Goal: Task Accomplishment & Management: Manage account settings

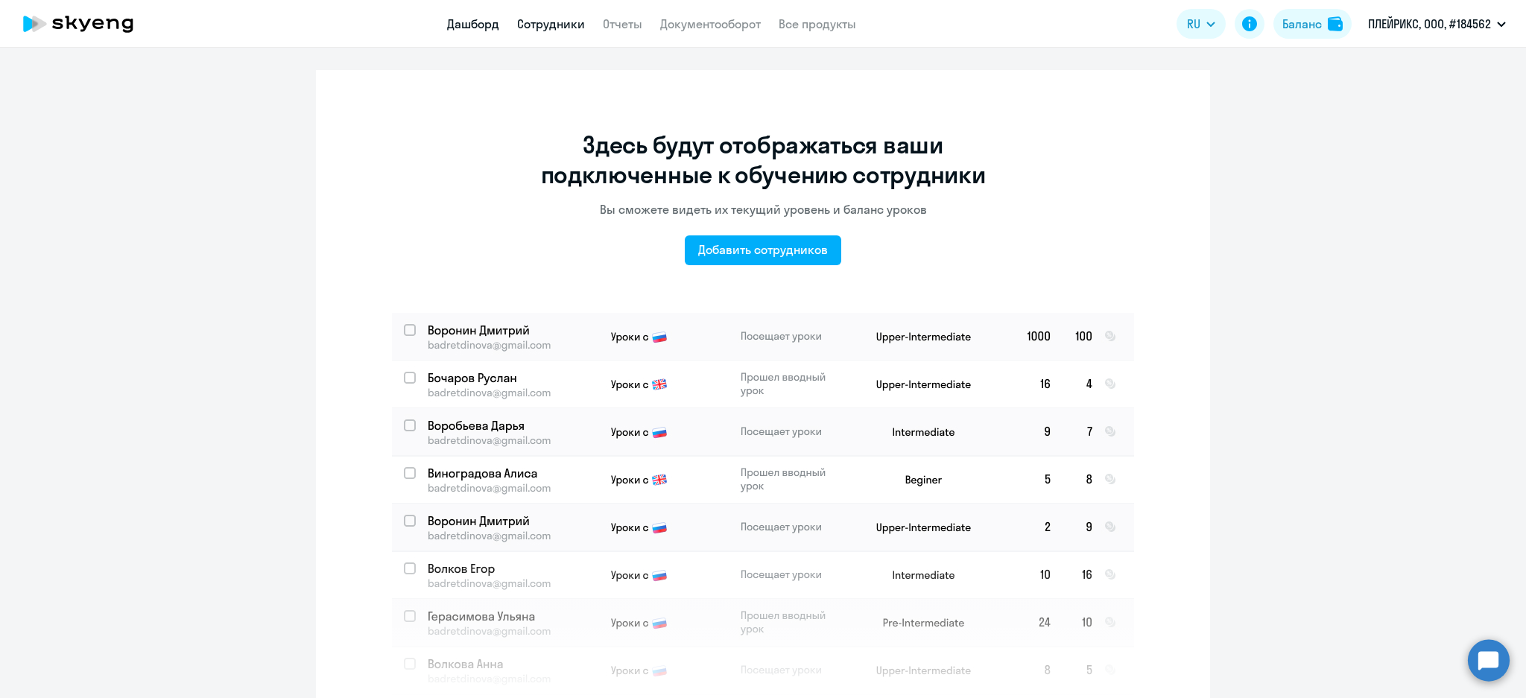
click at [475, 22] on link "Дашборд" at bounding box center [473, 23] width 52 height 15
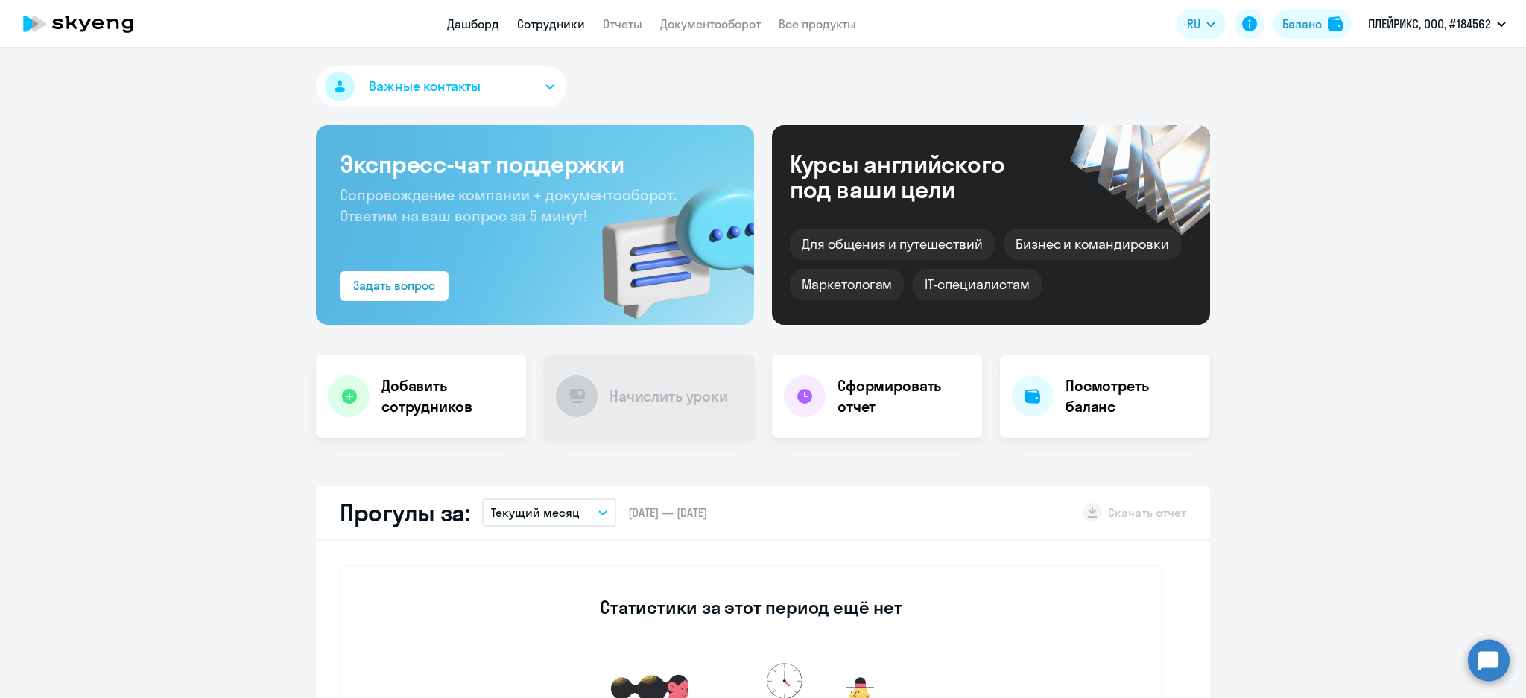
click at [548, 25] on link "Сотрудники" at bounding box center [551, 23] width 68 height 15
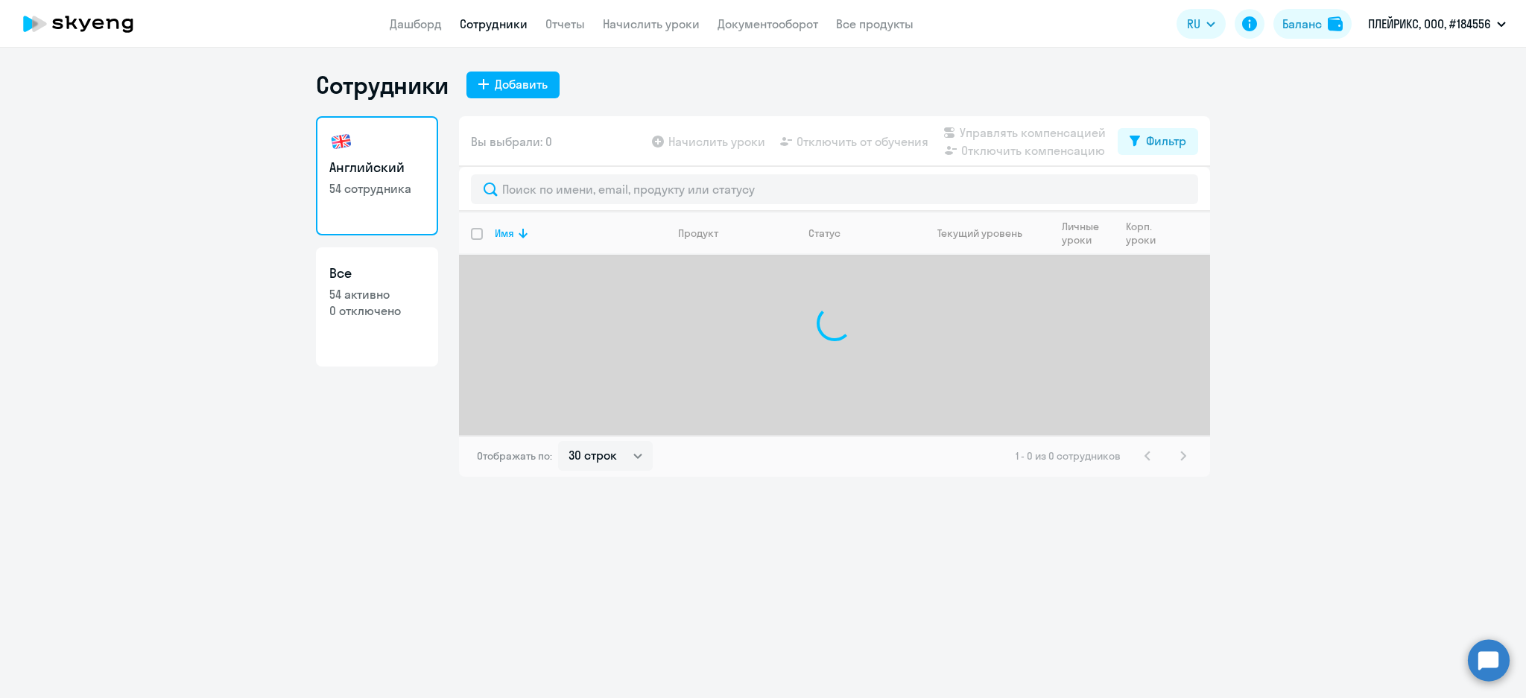
select select "30"
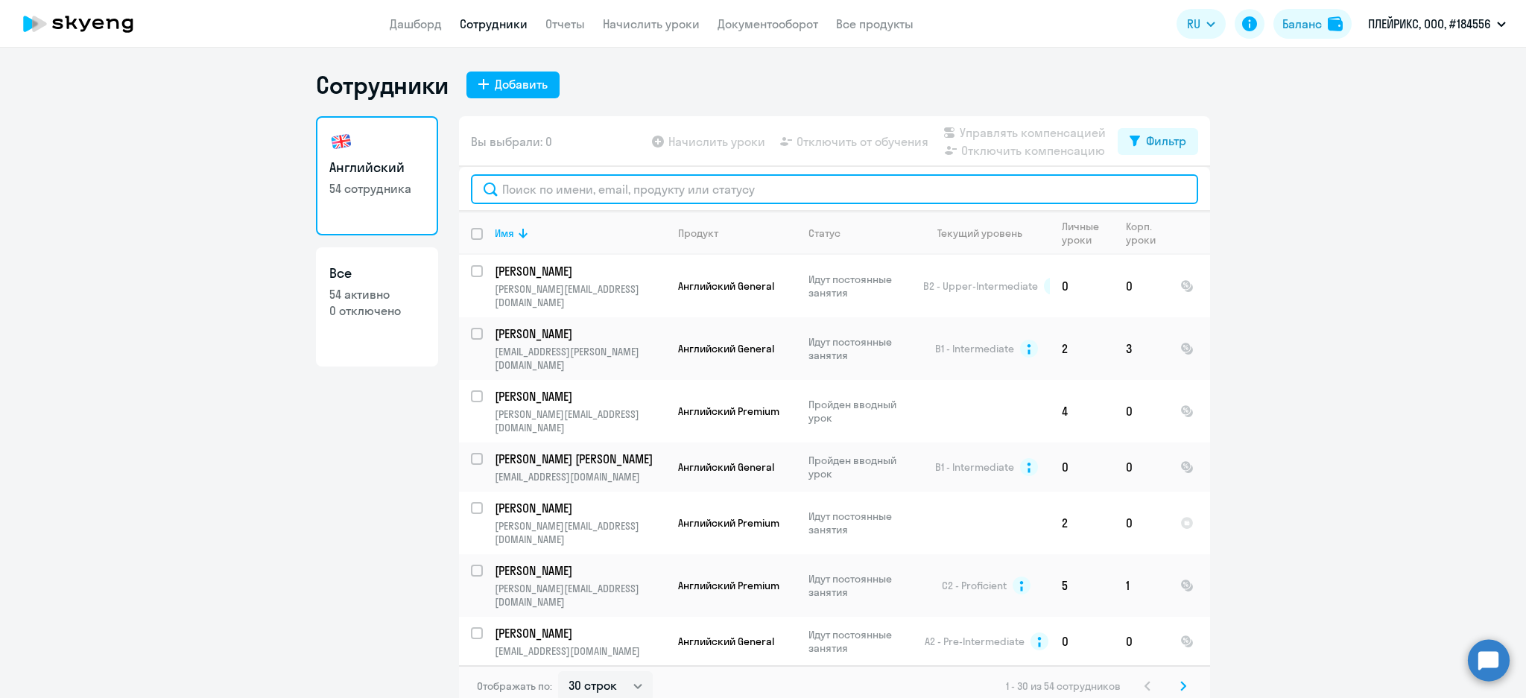
click at [533, 186] on input "text" at bounding box center [834, 189] width 727 height 30
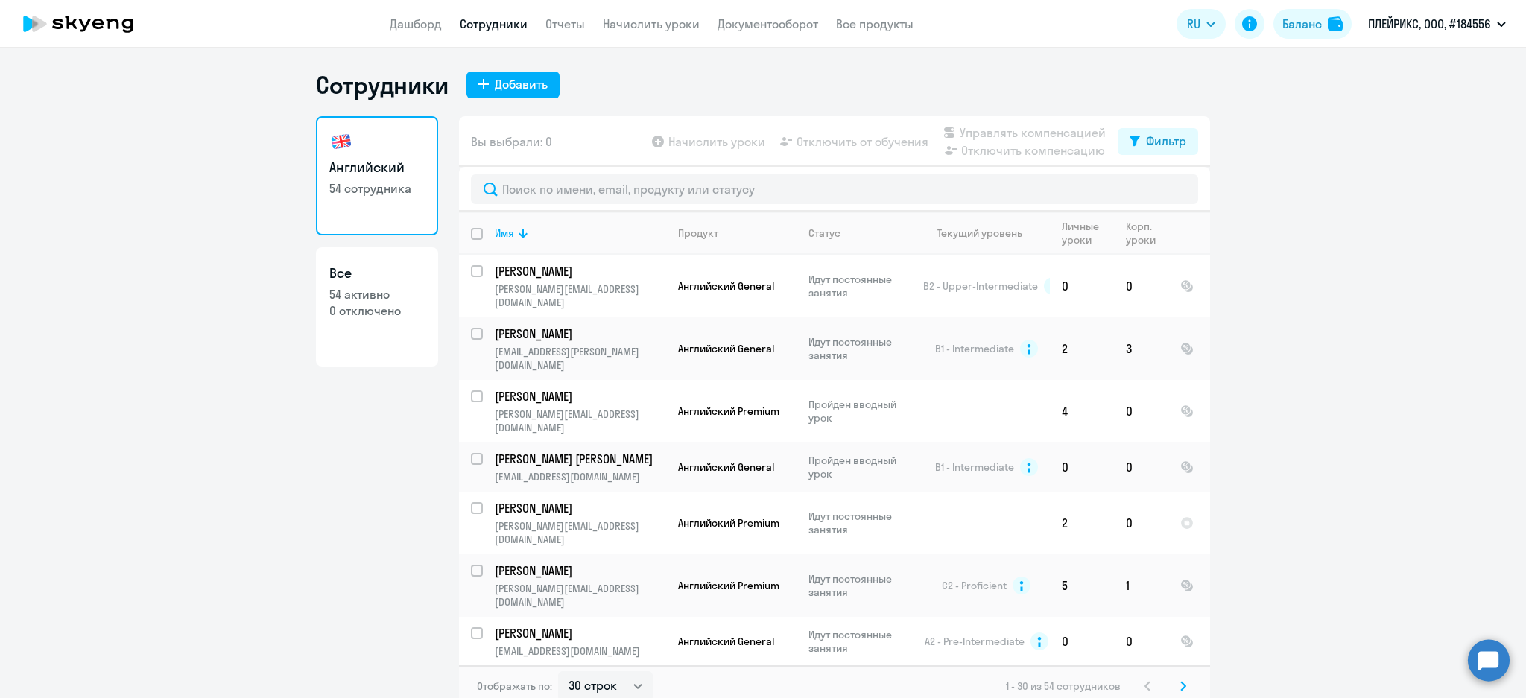
click at [379, 287] on p "54 активно" at bounding box center [376, 294] width 95 height 16
select select "30"
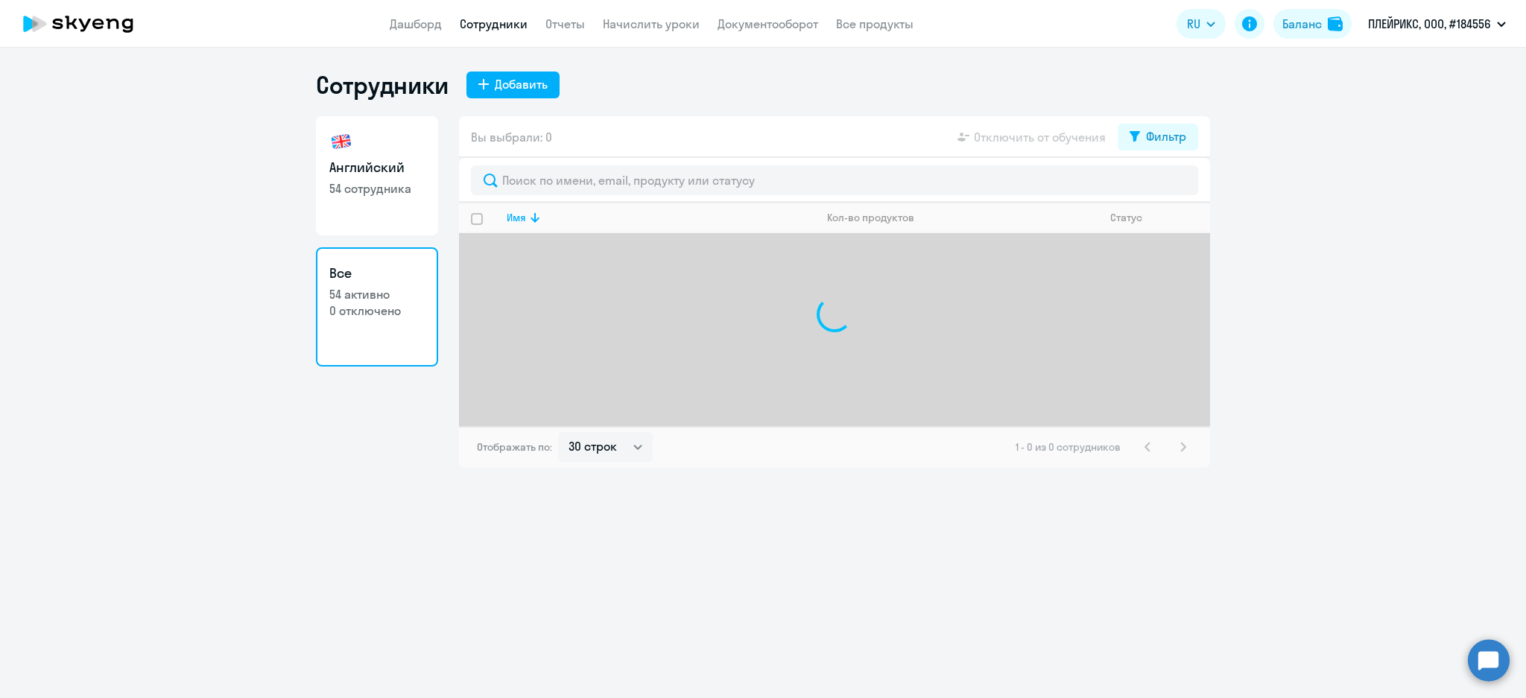
click at [384, 182] on p "54 сотрудника" at bounding box center [376, 188] width 95 height 16
select select "30"
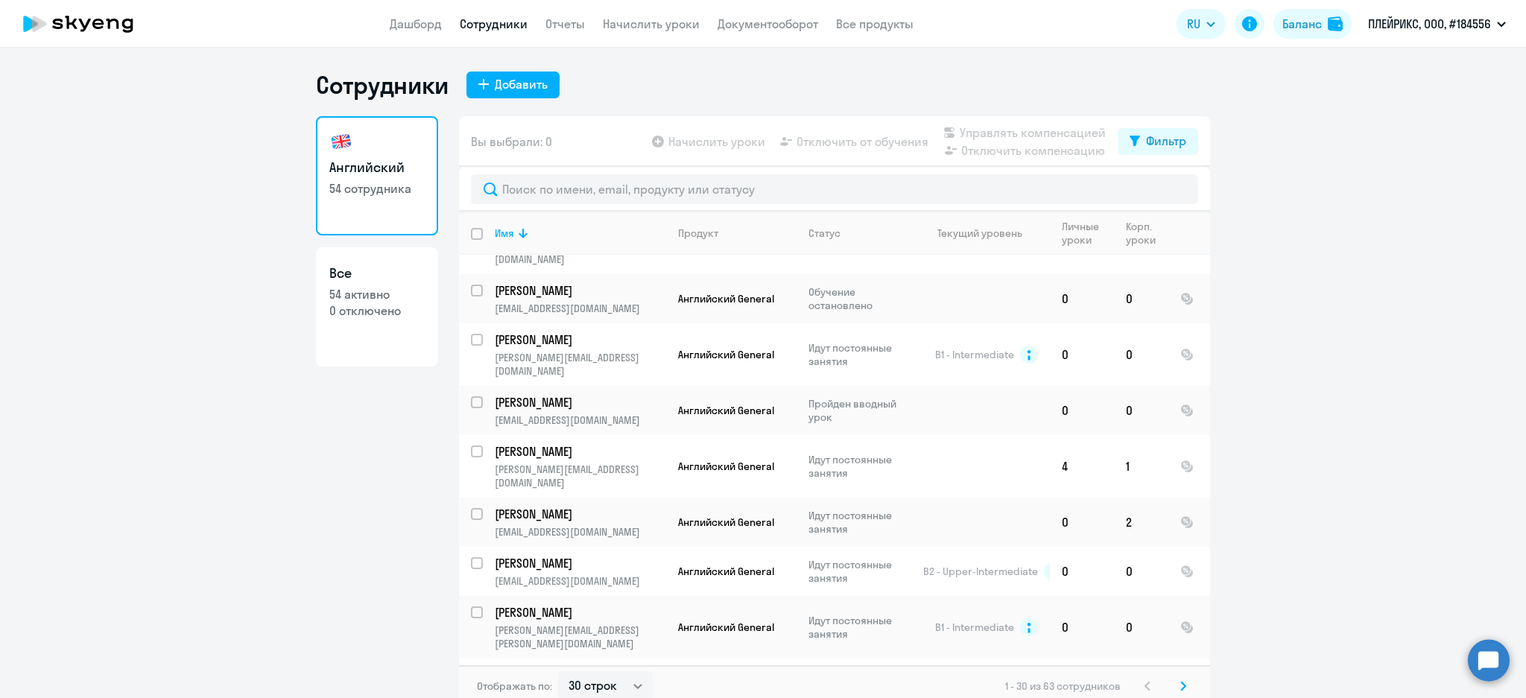
scroll to position [943, 0]
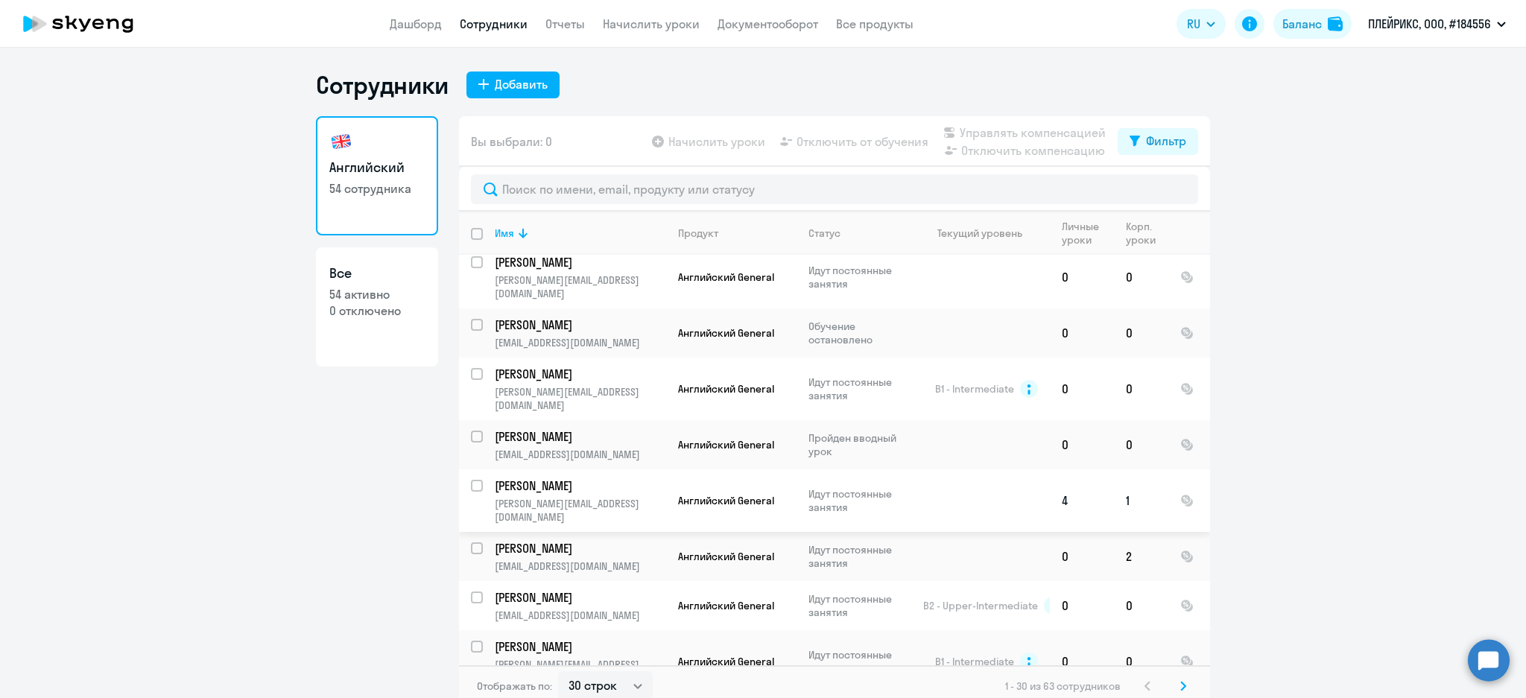
click at [471, 480] on input "select row 40621290" at bounding box center [486, 495] width 30 height 30
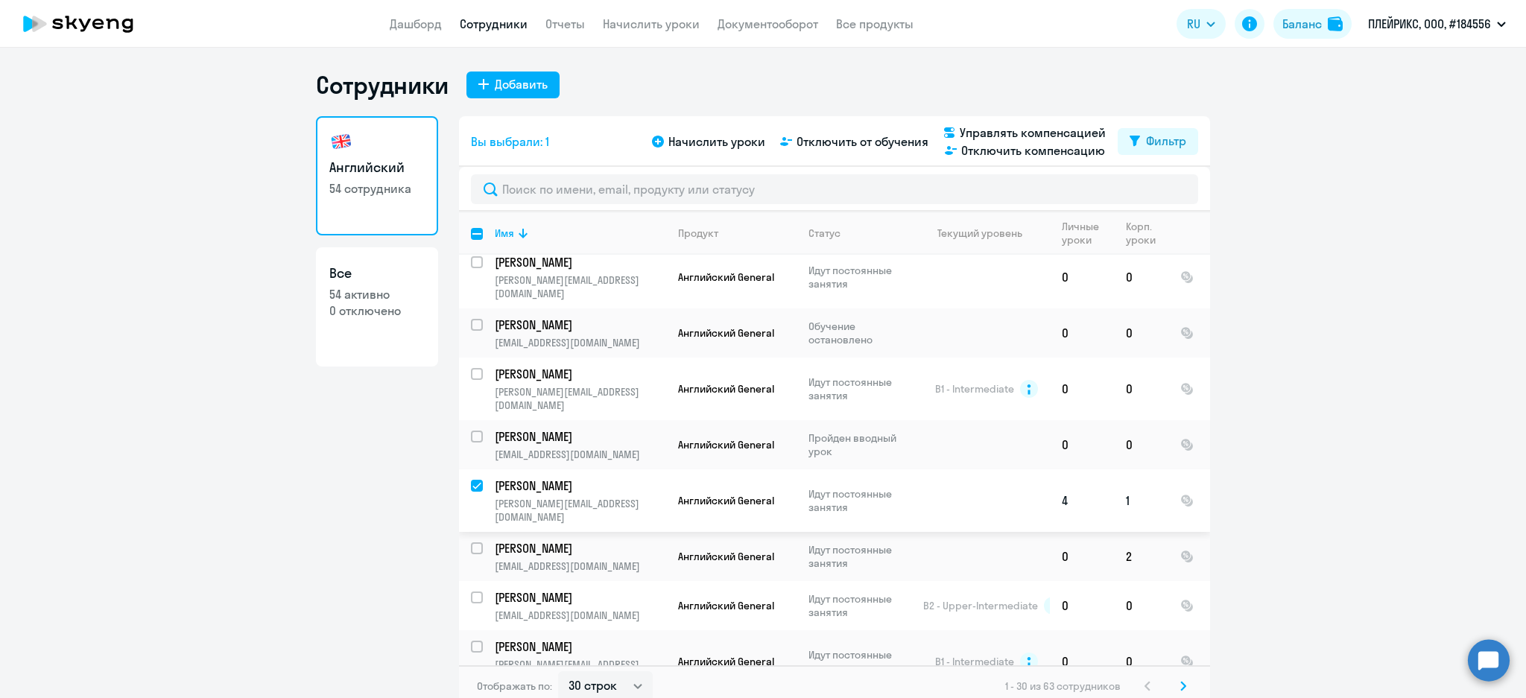
click at [471, 480] on input "deselect row 40621290" at bounding box center [486, 495] width 30 height 30
checkbox input "false"
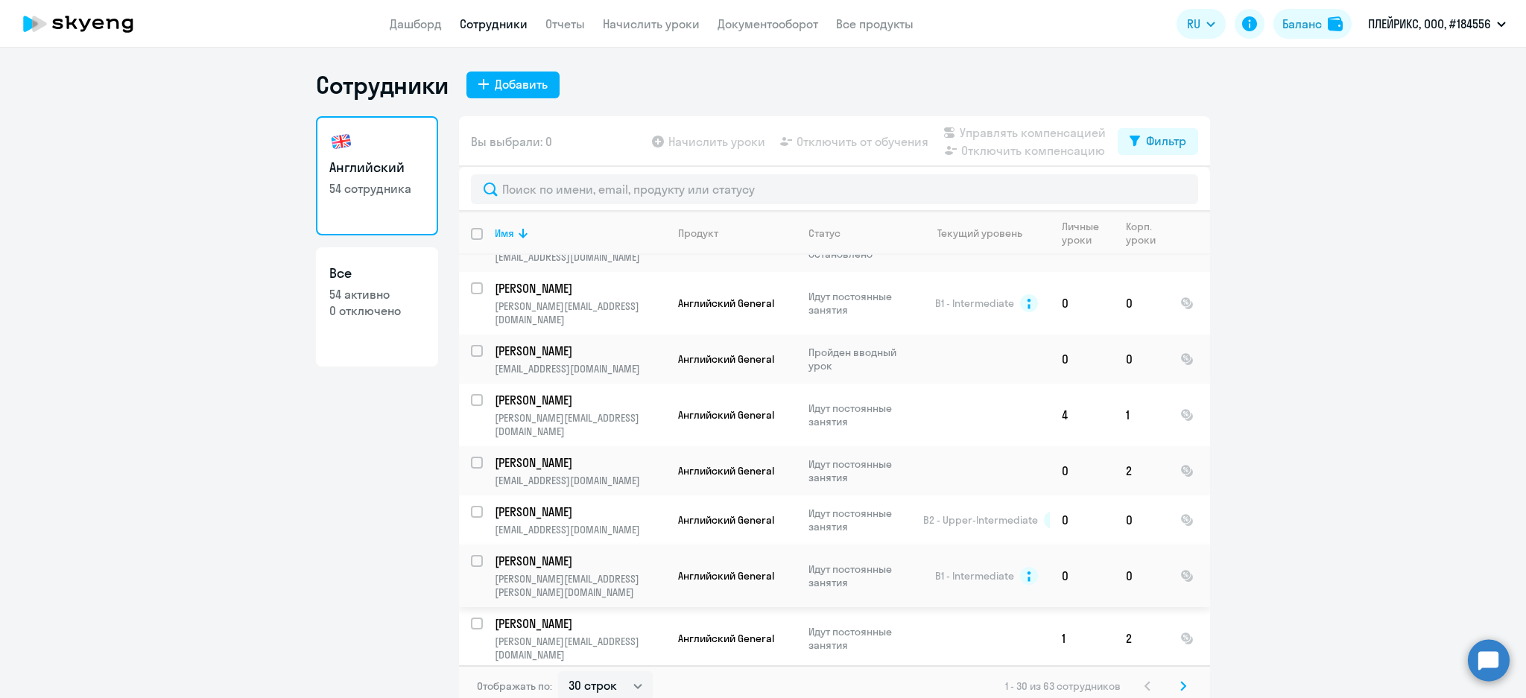
scroll to position [1042, 0]
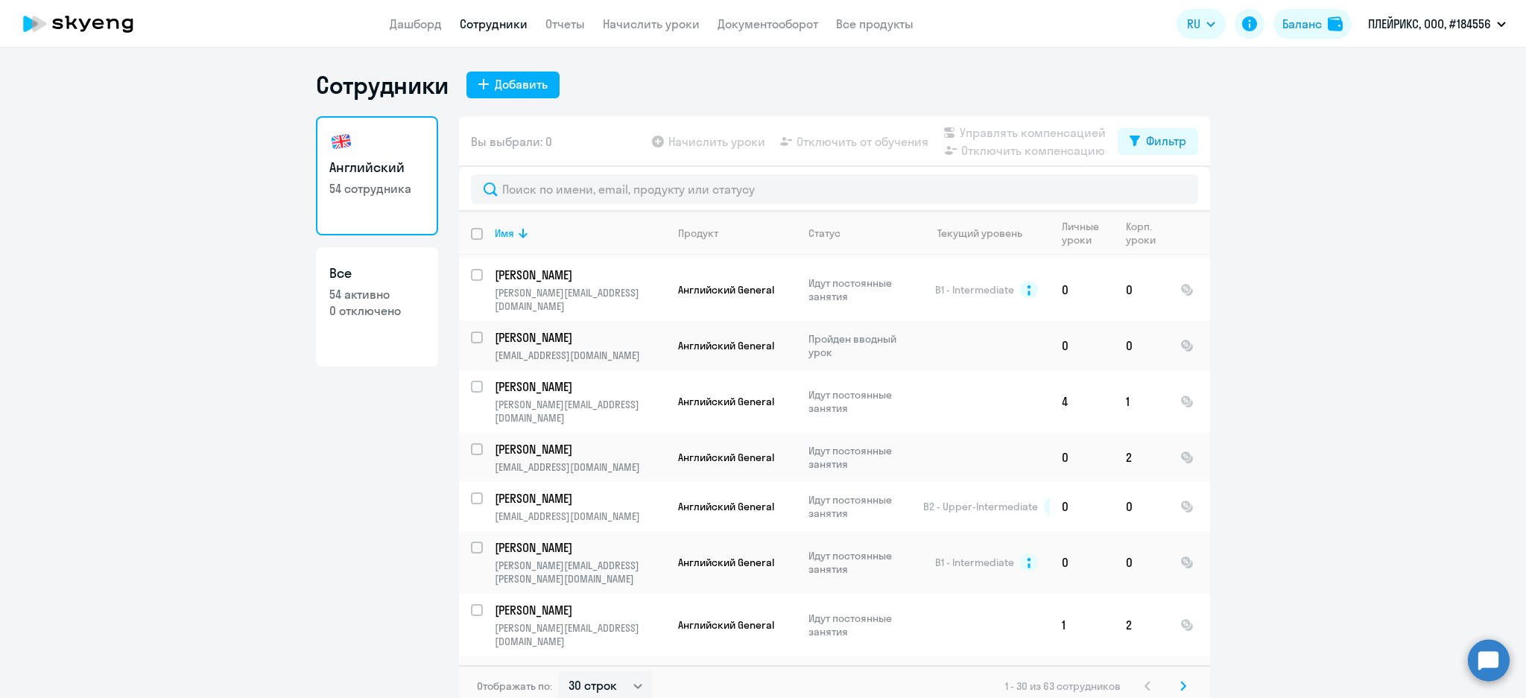
checkbox input "true"
click at [1047, 137] on span "Управлять компенсацией" at bounding box center [1033, 133] width 146 height 18
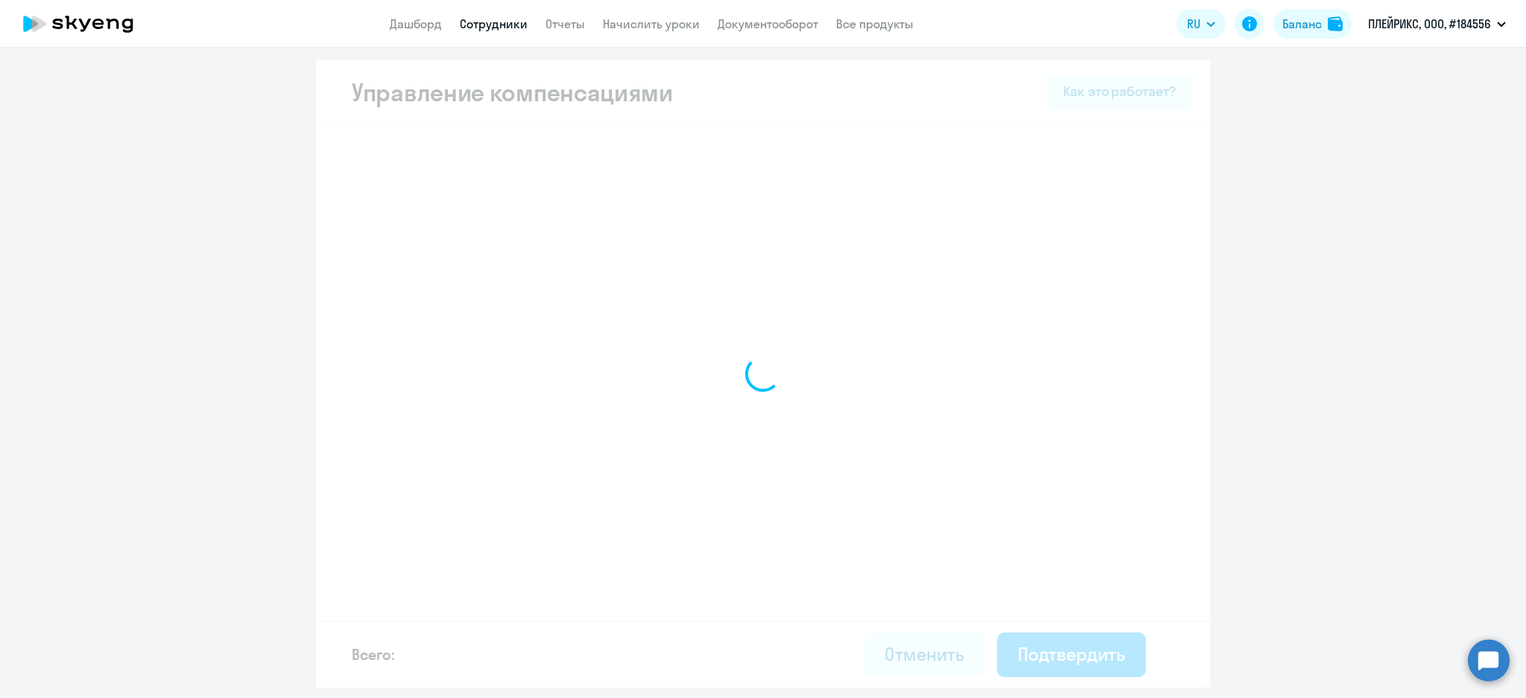
select select "MONTHLY"
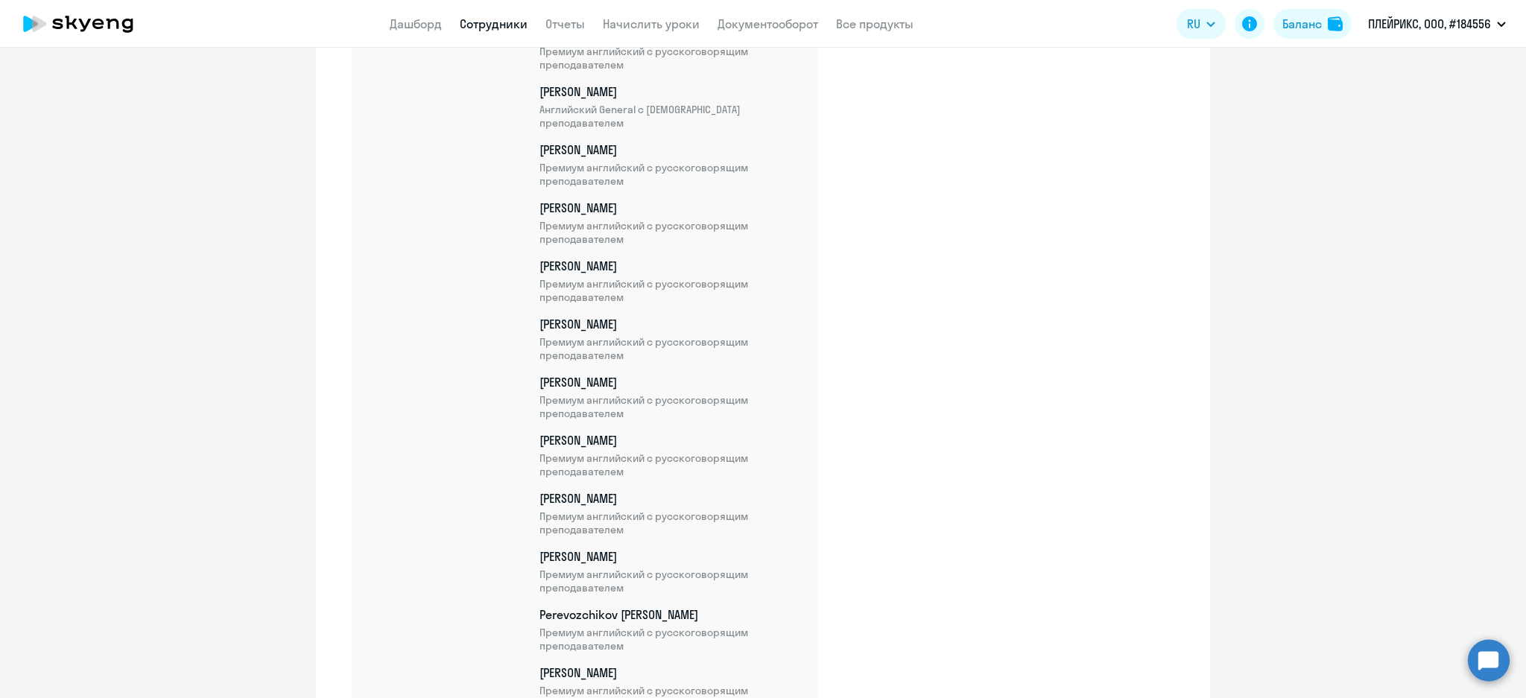
scroll to position [3637, 0]
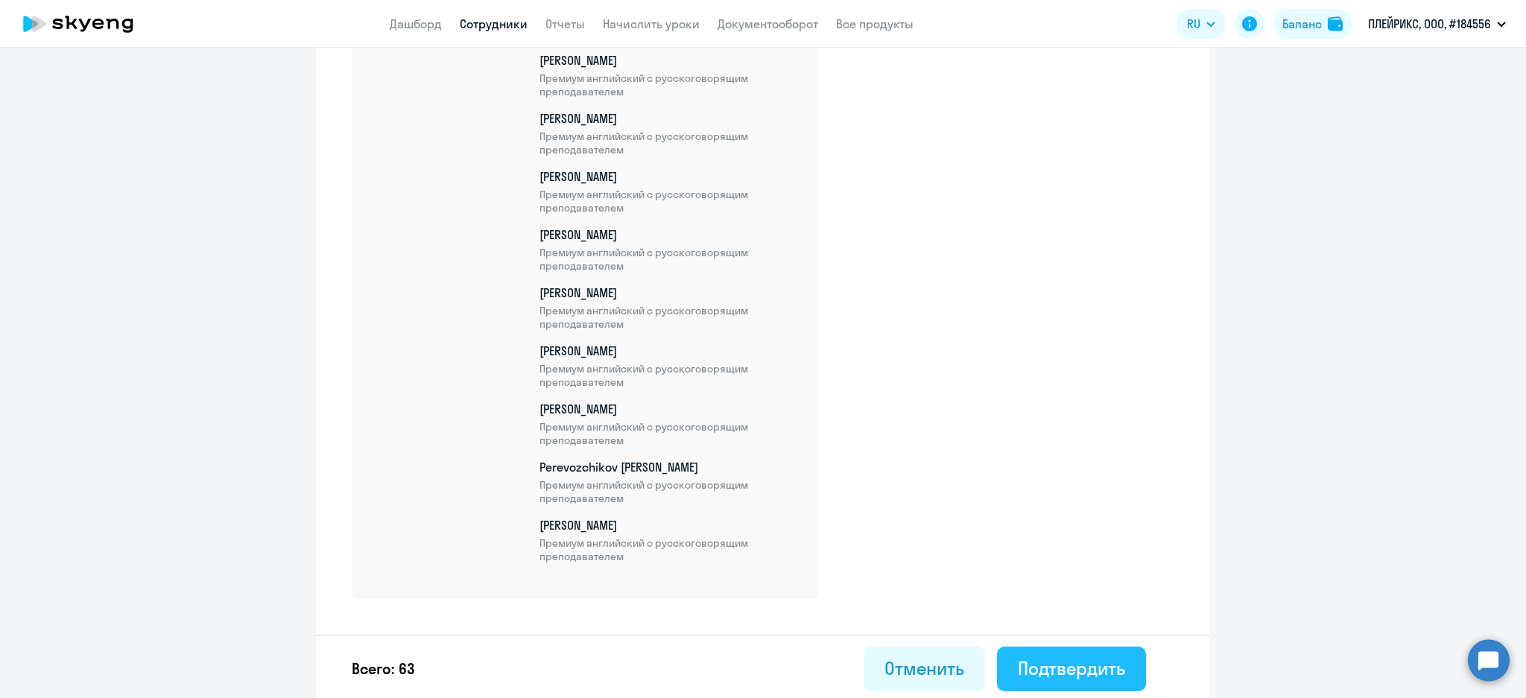
click at [1082, 647] on button "Подтвердить" at bounding box center [1071, 669] width 149 height 45
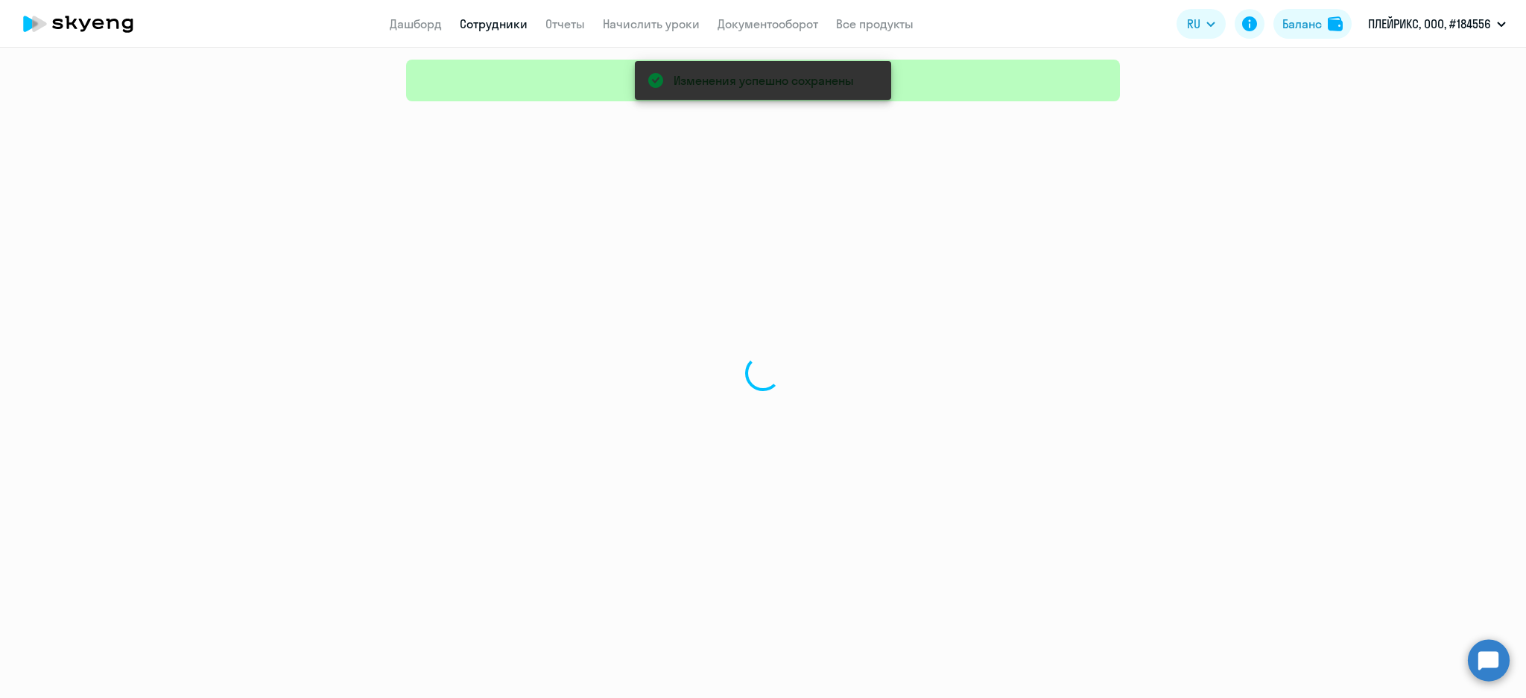
select select "30"
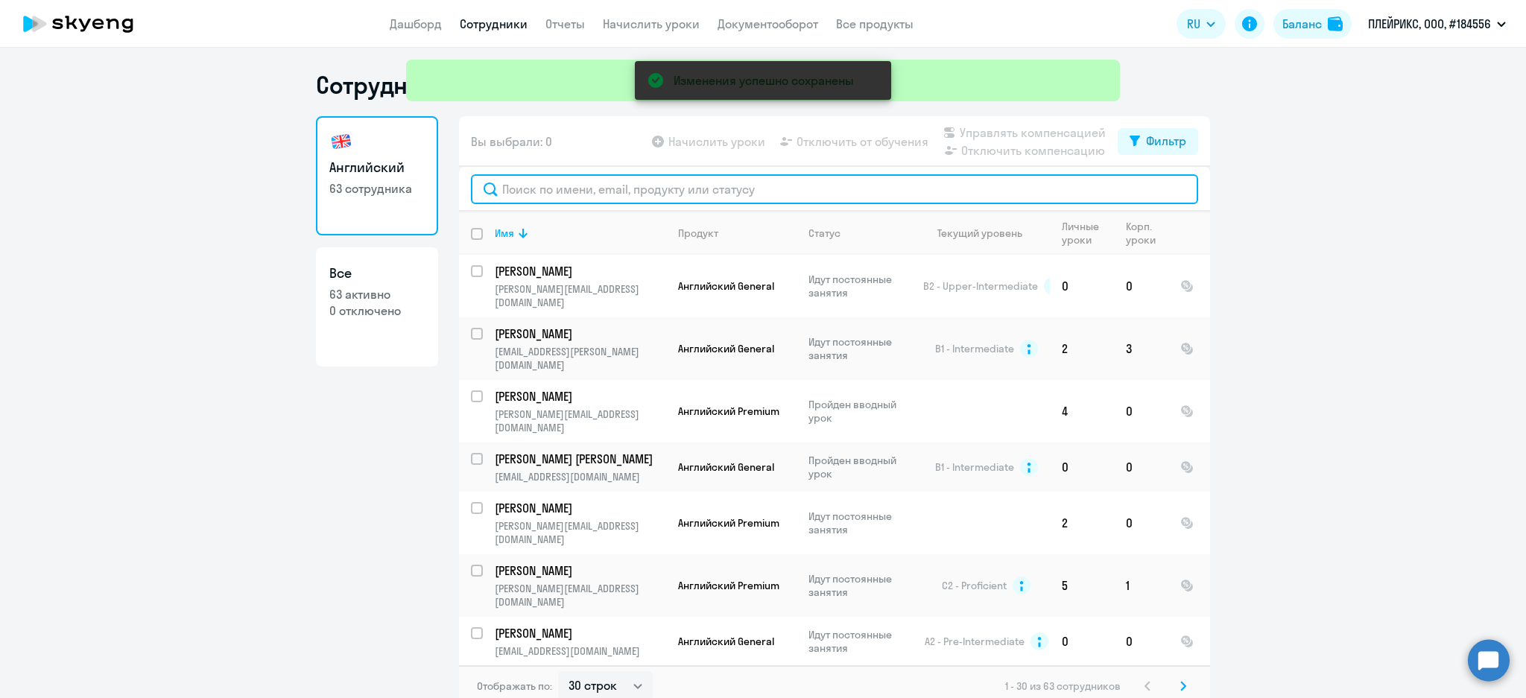
click at [601, 188] on input "text" at bounding box center [834, 189] width 727 height 30
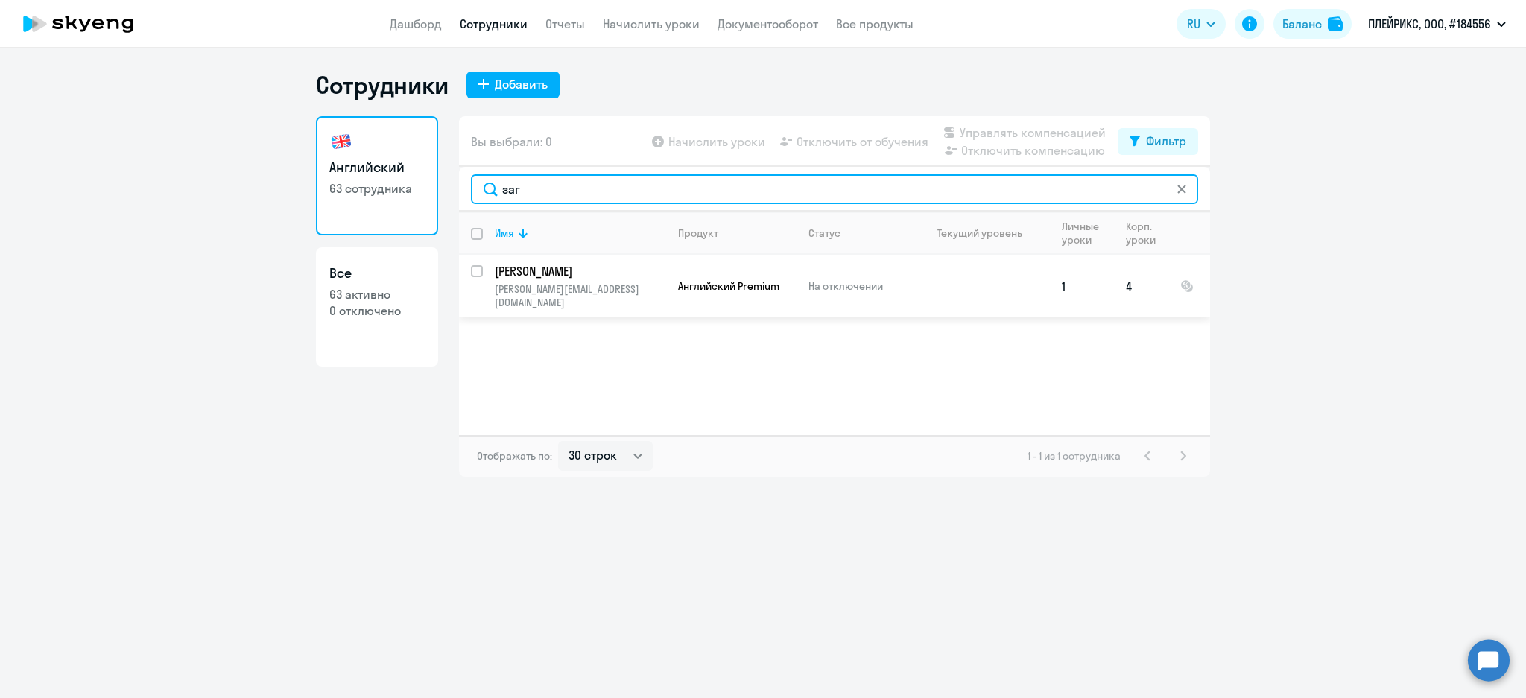
type input "заг"
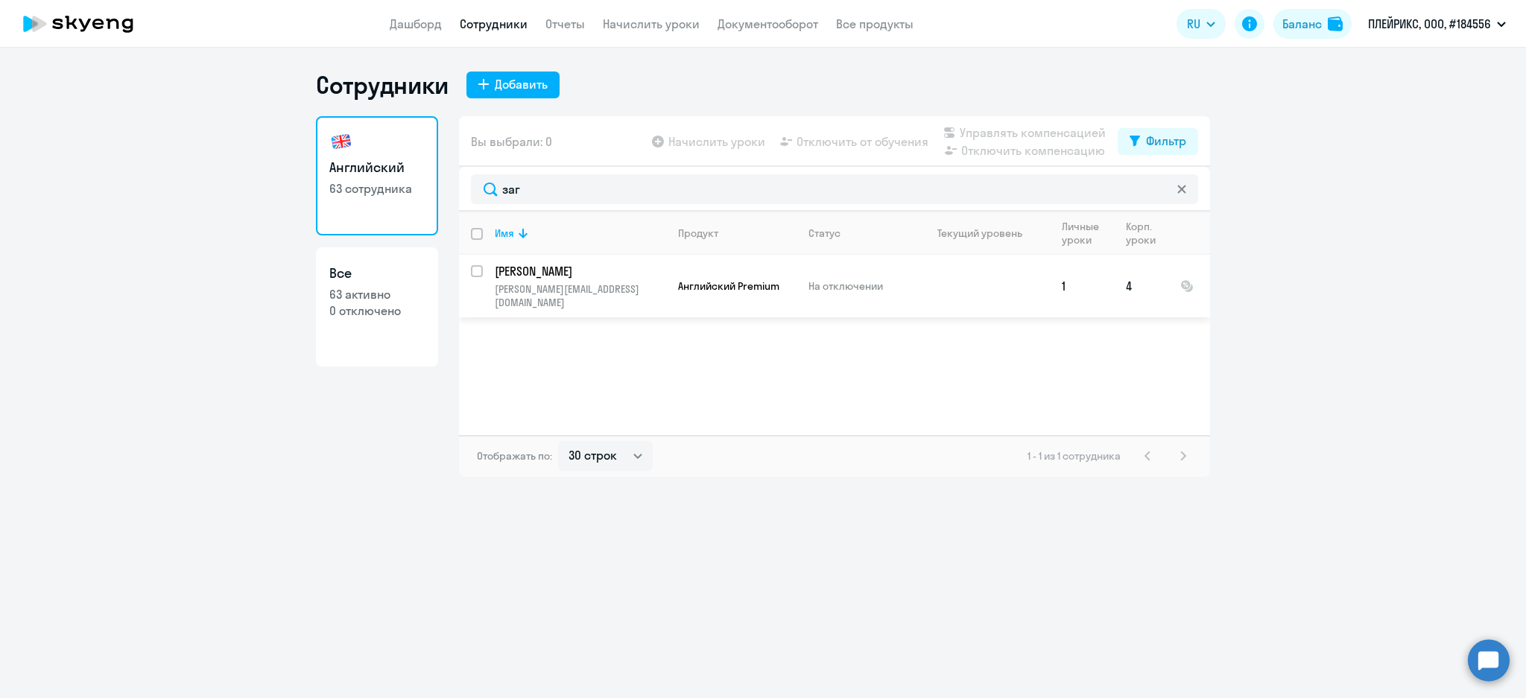
click at [642, 278] on p "[PERSON_NAME]" at bounding box center [579, 271] width 168 height 16
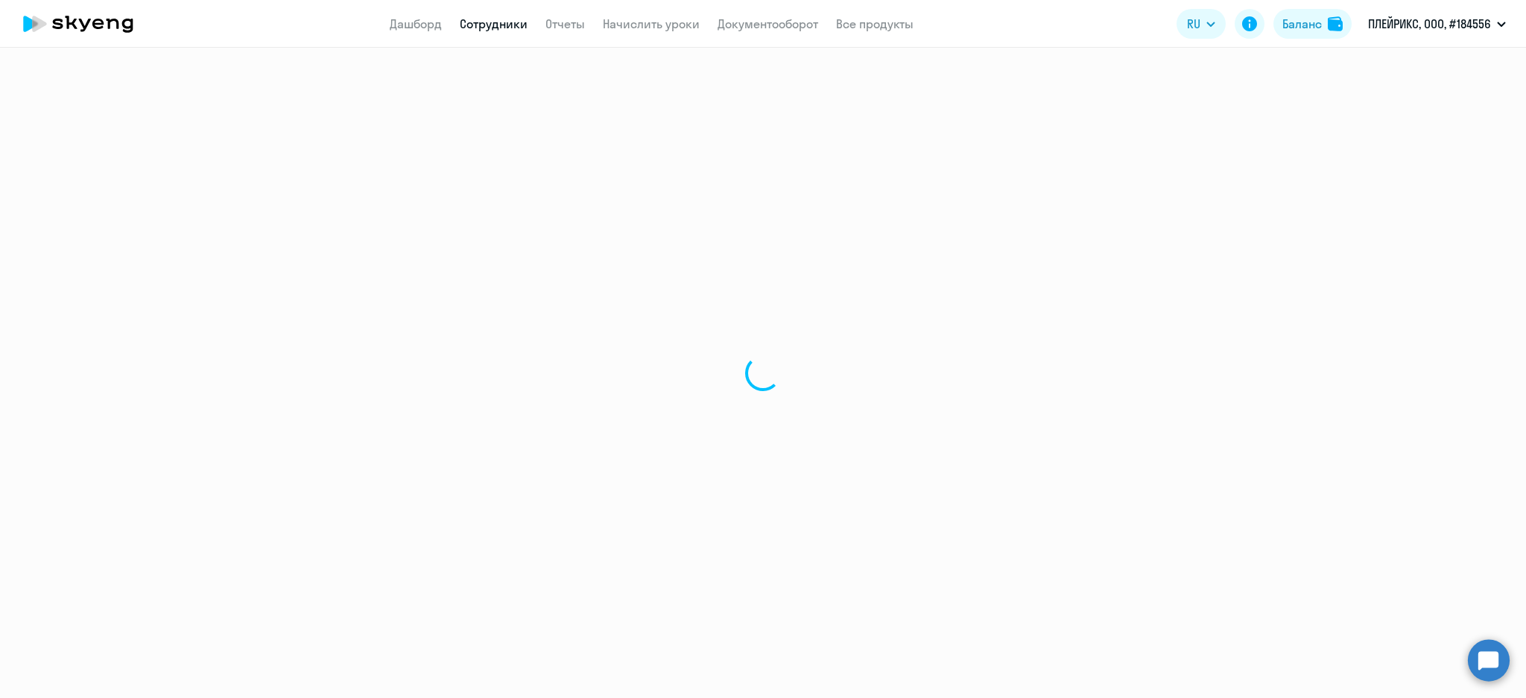
select select "english"
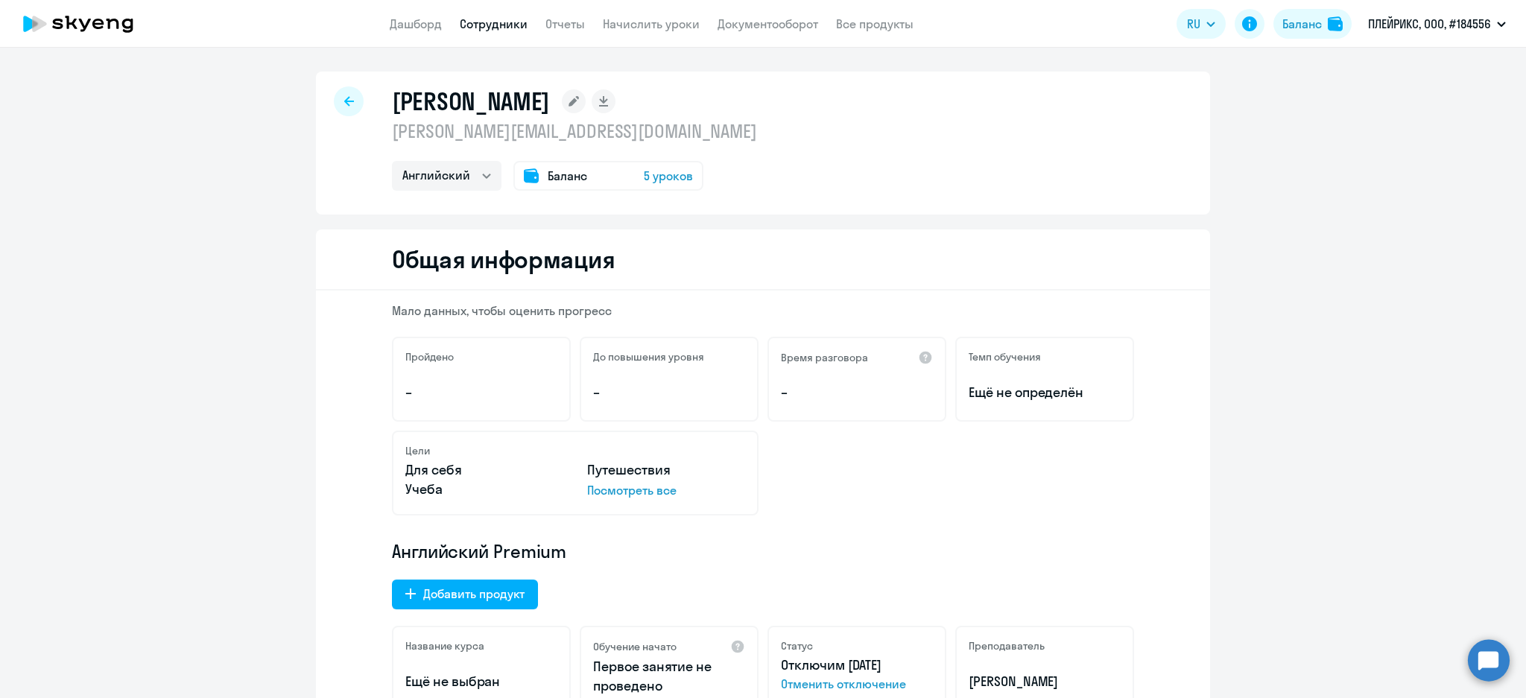
click at [496, 21] on link "Сотрудники" at bounding box center [494, 23] width 68 height 15
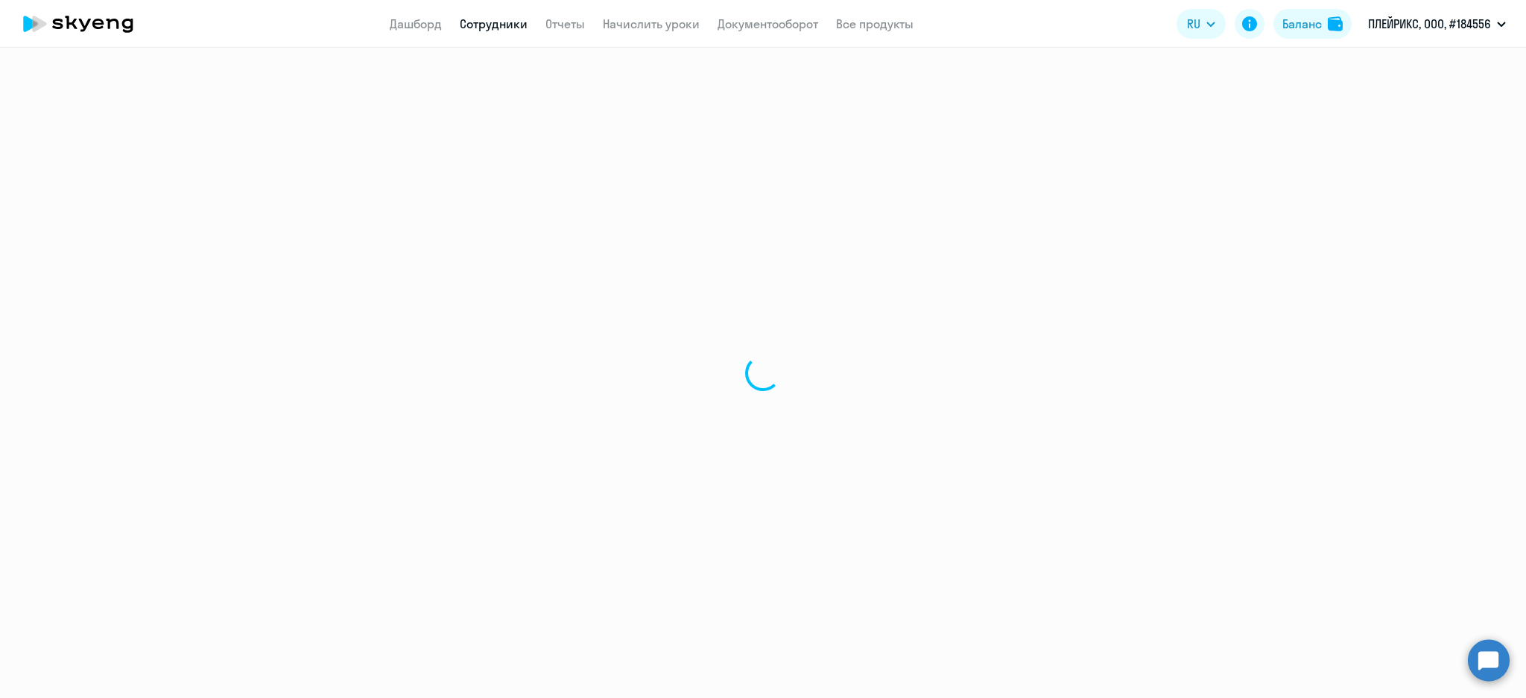
select select "30"
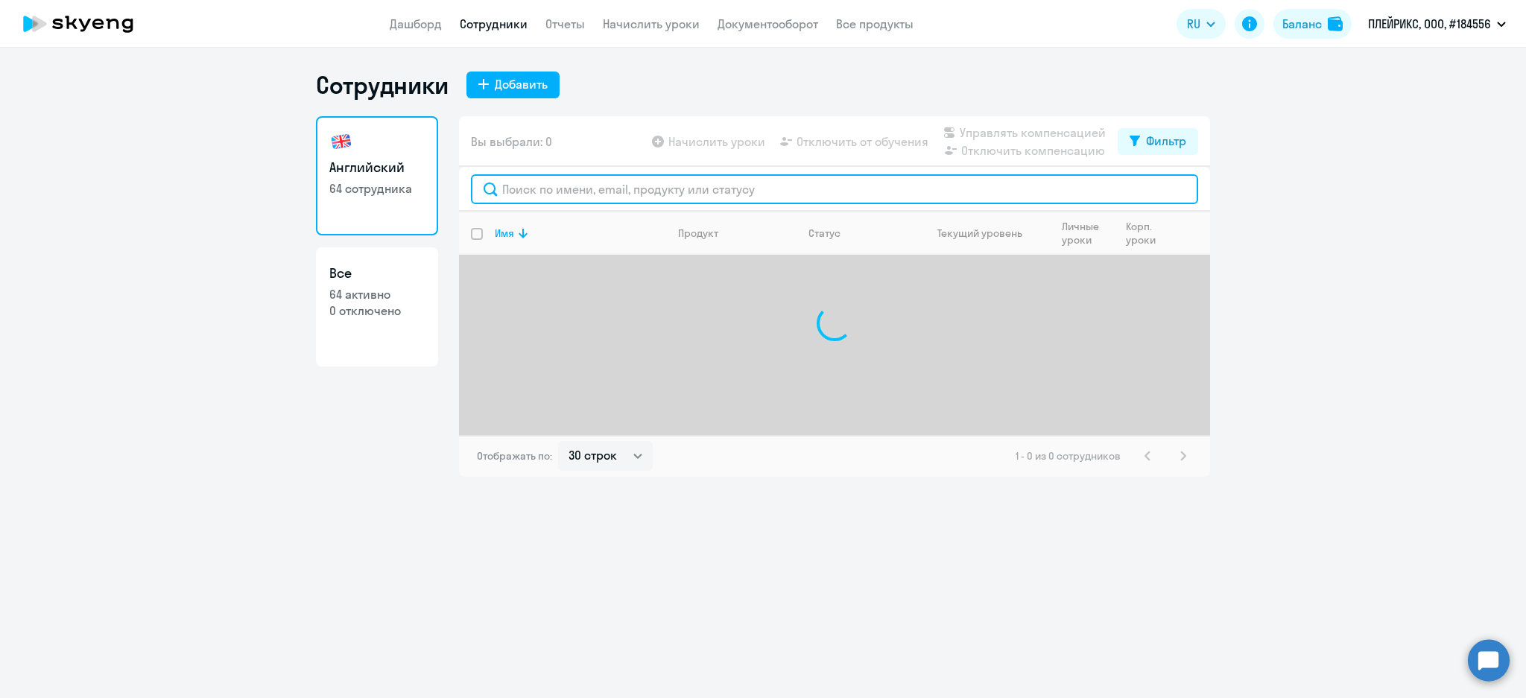
click at [552, 179] on input "text" at bounding box center [834, 189] width 727 height 30
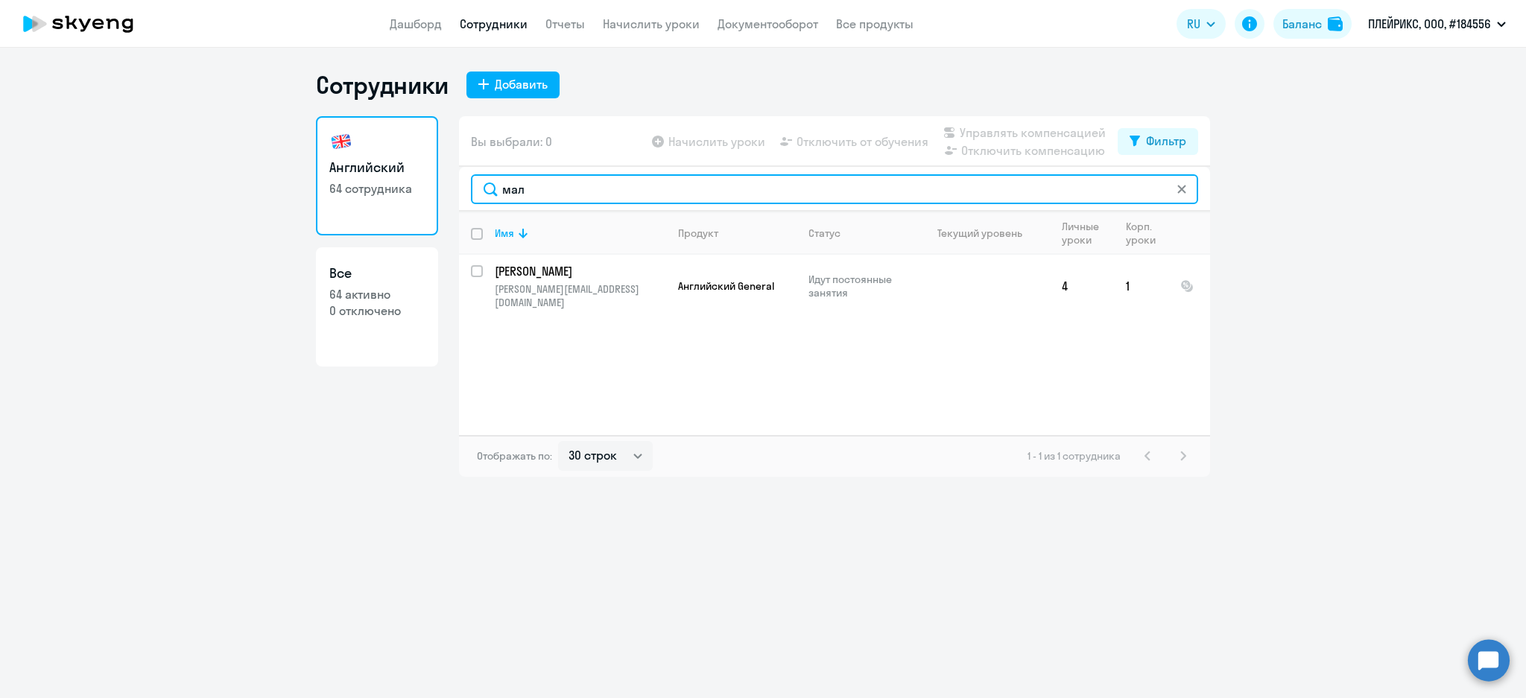
drag, startPoint x: 513, startPoint y: 184, endPoint x: 453, endPoint y: 188, distance: 59.8
click at [471, 186] on input "мал" at bounding box center [834, 189] width 727 height 30
drag, startPoint x: 550, startPoint y: 186, endPoint x: 466, endPoint y: 177, distance: 83.9
click at [459, 180] on div "цап" at bounding box center [834, 189] width 751 height 45
type input "чаг"
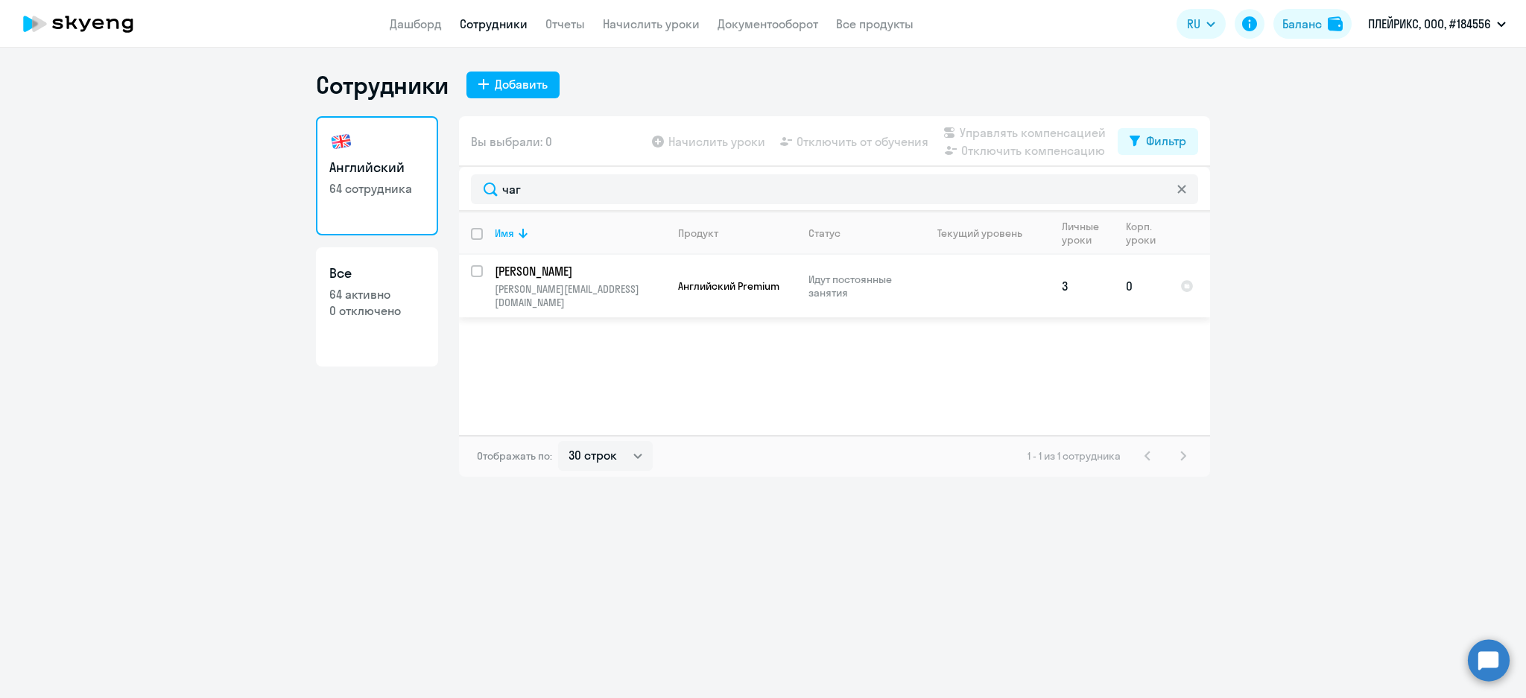
click at [475, 273] on input "select row 40797376" at bounding box center [486, 280] width 30 height 30
checkbox input "true"
click at [1005, 132] on span "Управлять компенсацией" at bounding box center [1033, 133] width 146 height 18
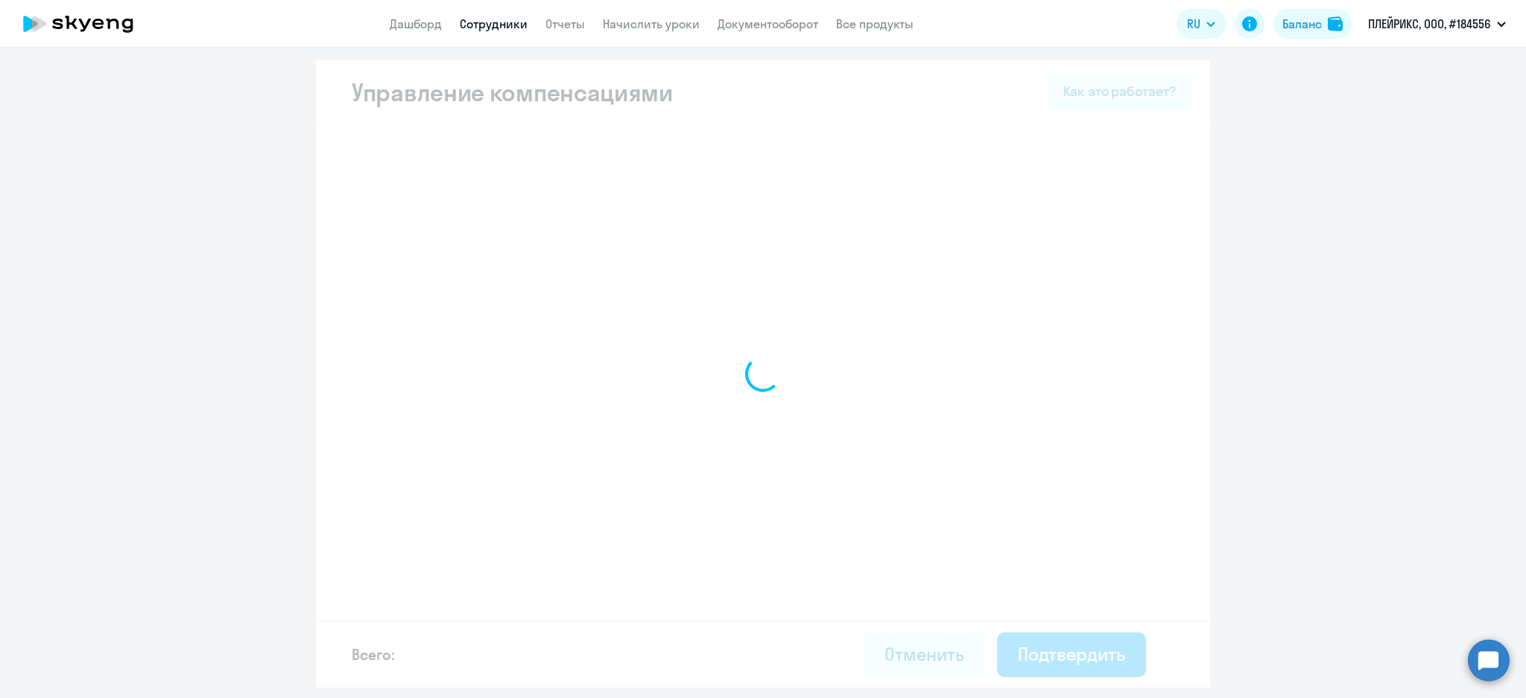
select select "MONTHLY"
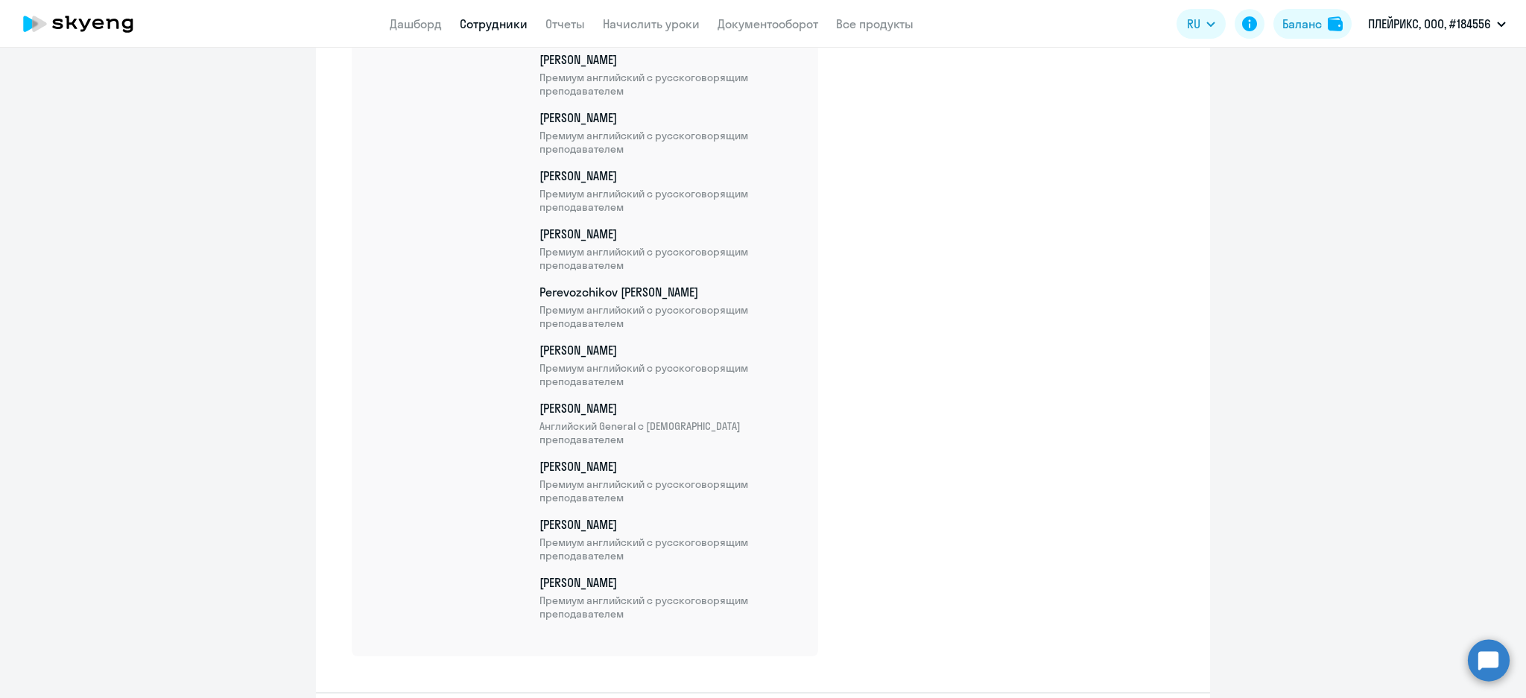
scroll to position [3870, 0]
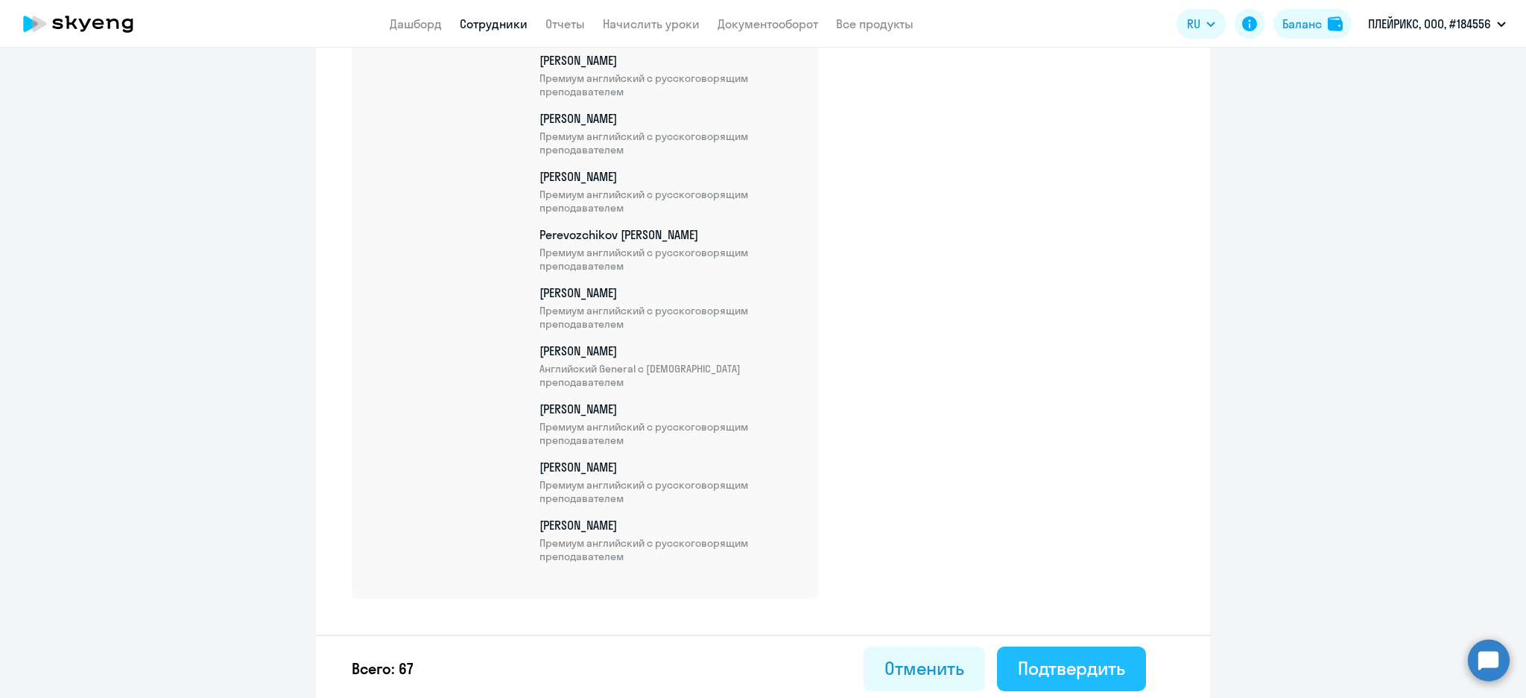
click at [1085, 664] on div "Подтвердить" at bounding box center [1071, 668] width 107 height 24
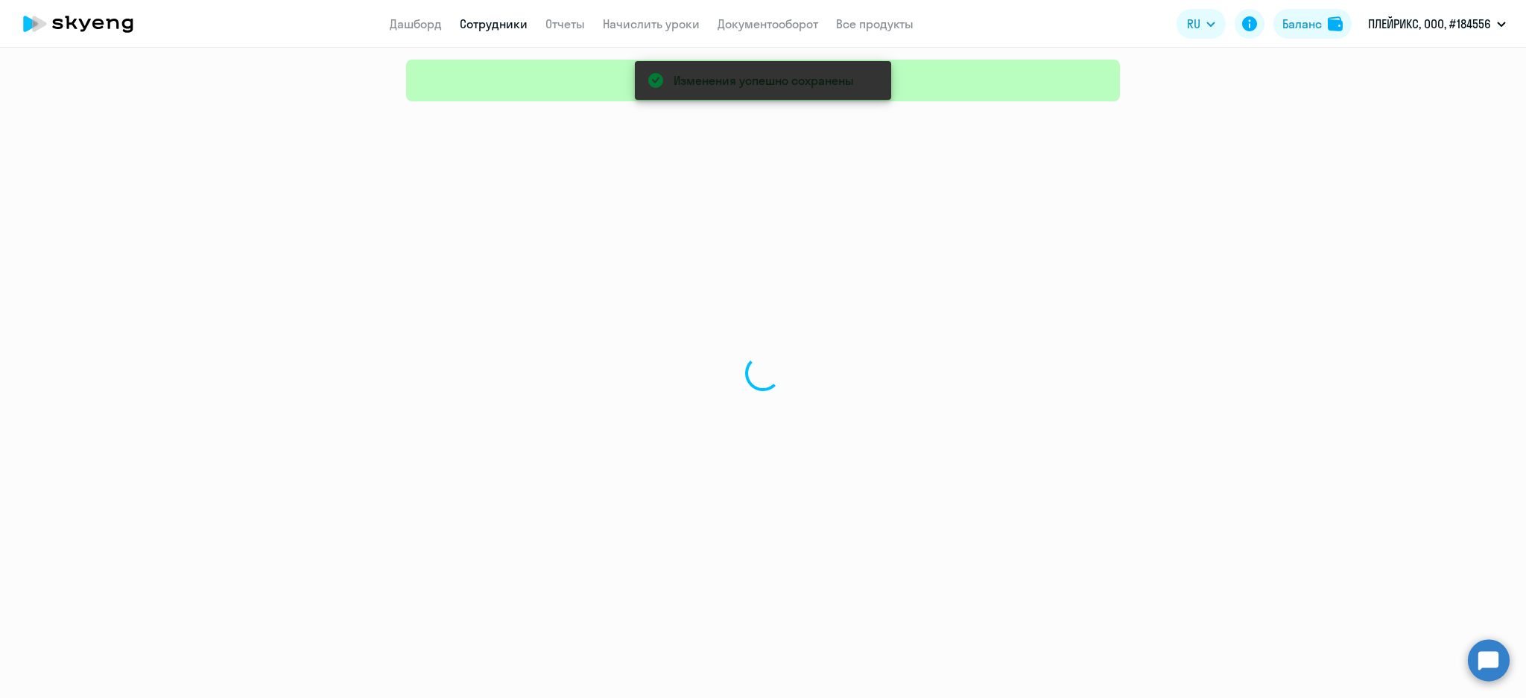
select select "30"
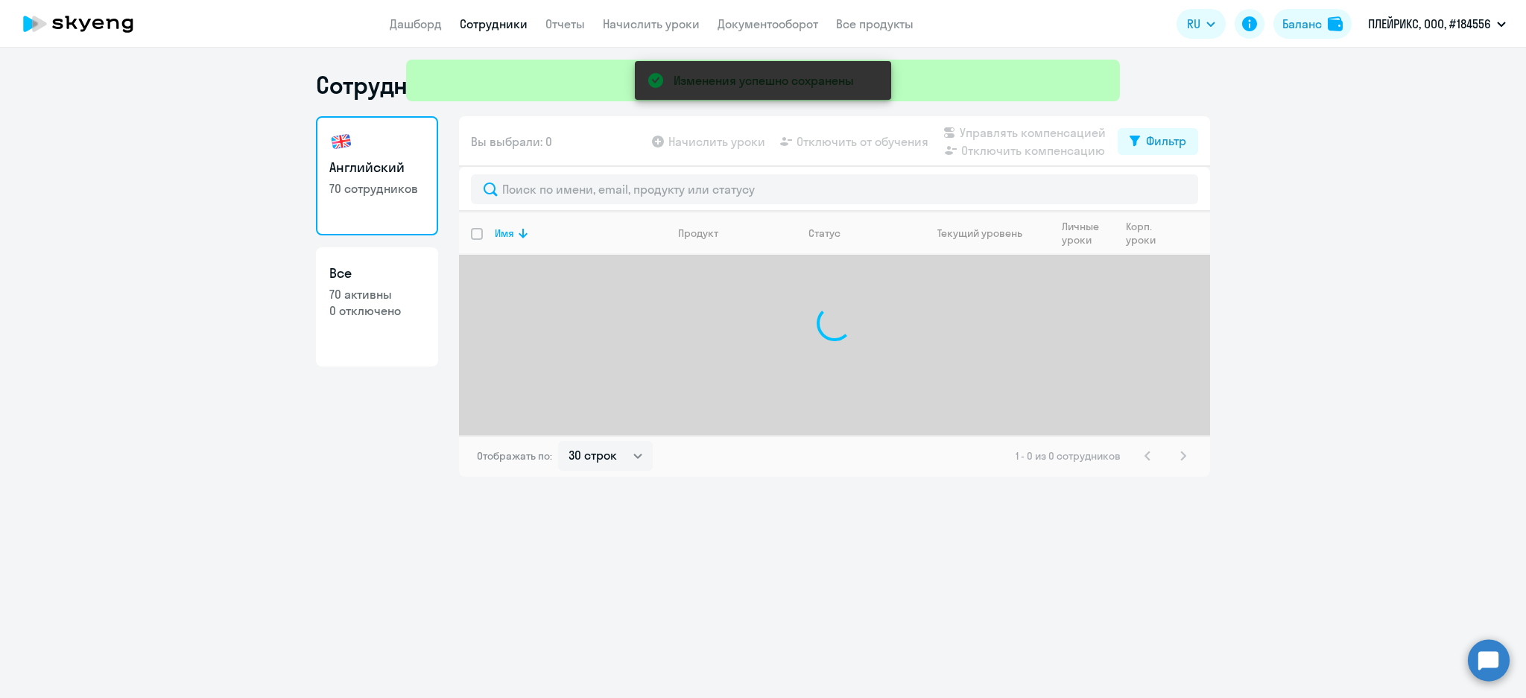
click at [496, 22] on div "Изменения успешно сохранены" at bounding box center [763, 53] width 726 height 107
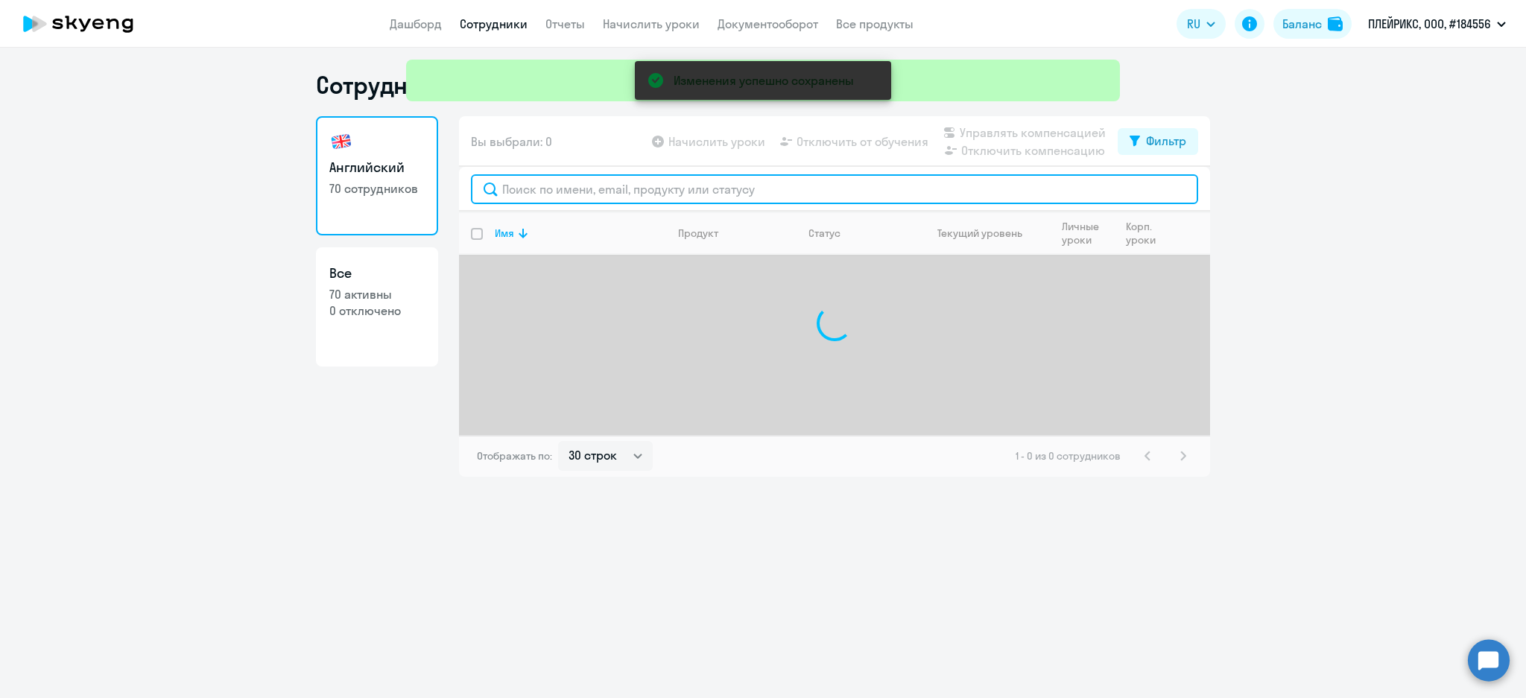
click at [509, 177] on input "text" at bounding box center [834, 189] width 727 height 30
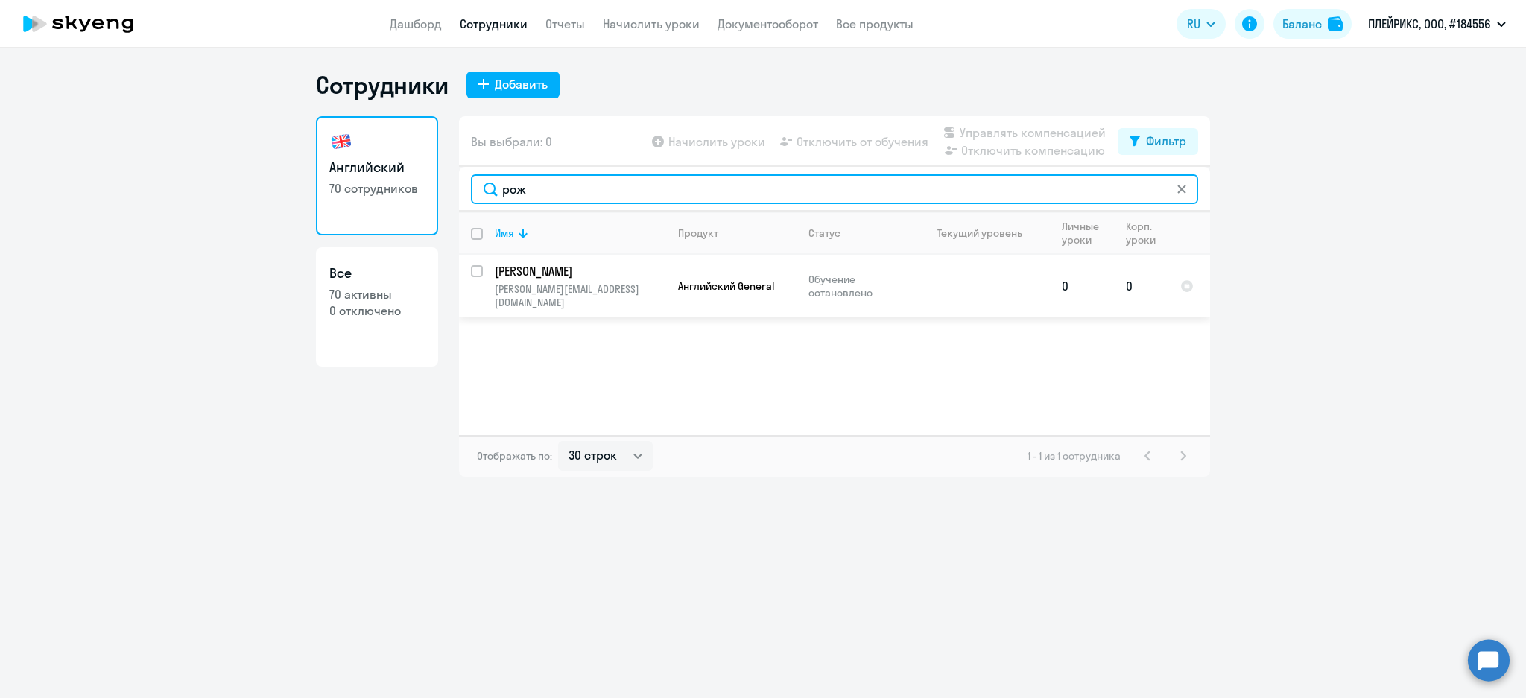
type input "рож"
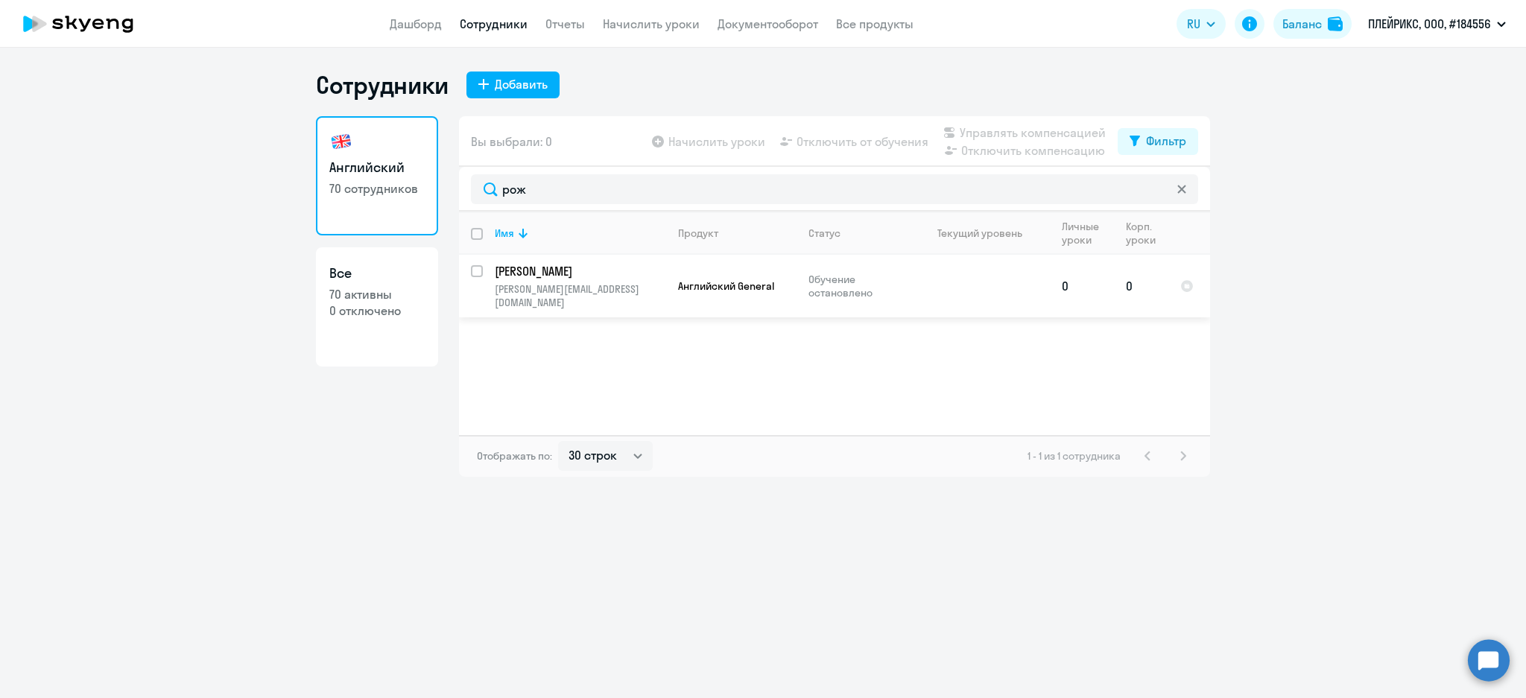
click at [472, 272] on input "select row 40715344" at bounding box center [486, 280] width 30 height 30
checkbox input "true"
click at [1047, 130] on span "Управлять компенсацией" at bounding box center [1033, 133] width 146 height 18
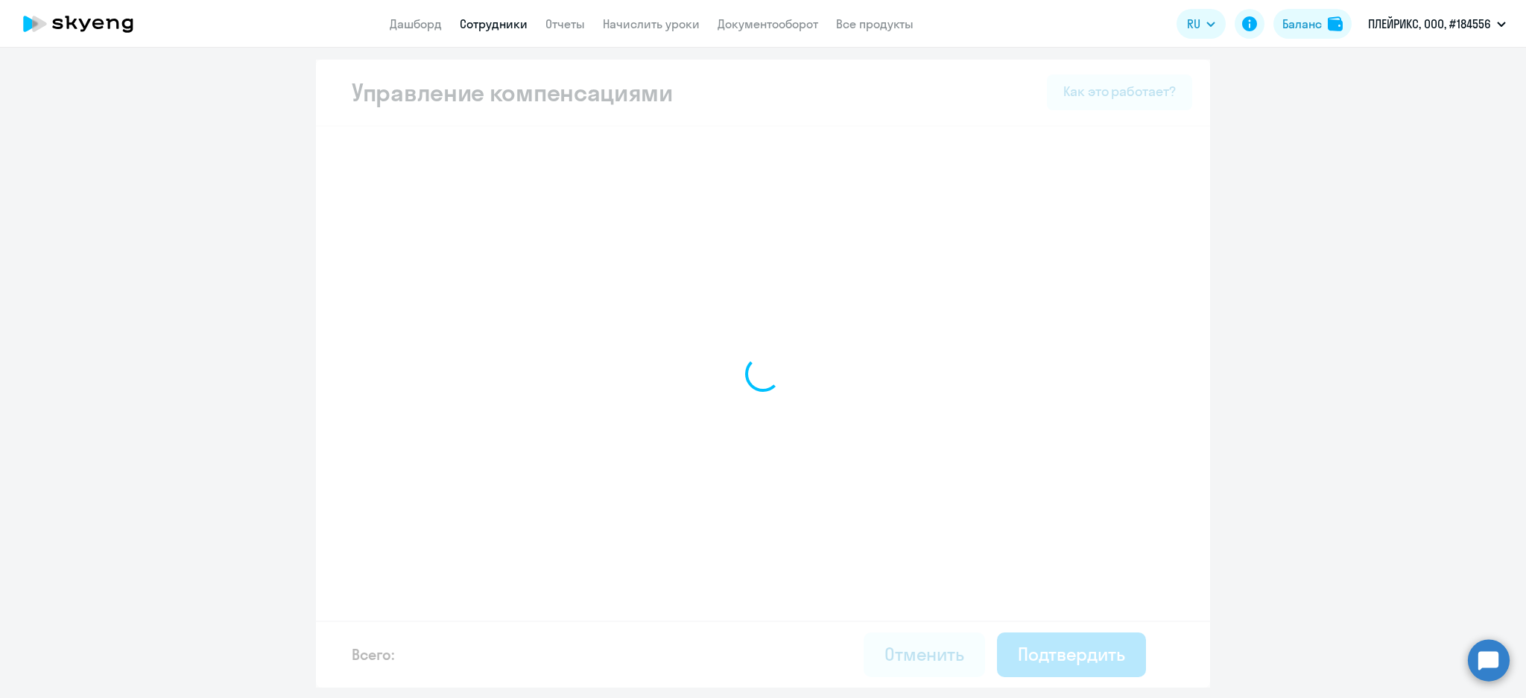
select select "MONTHLY"
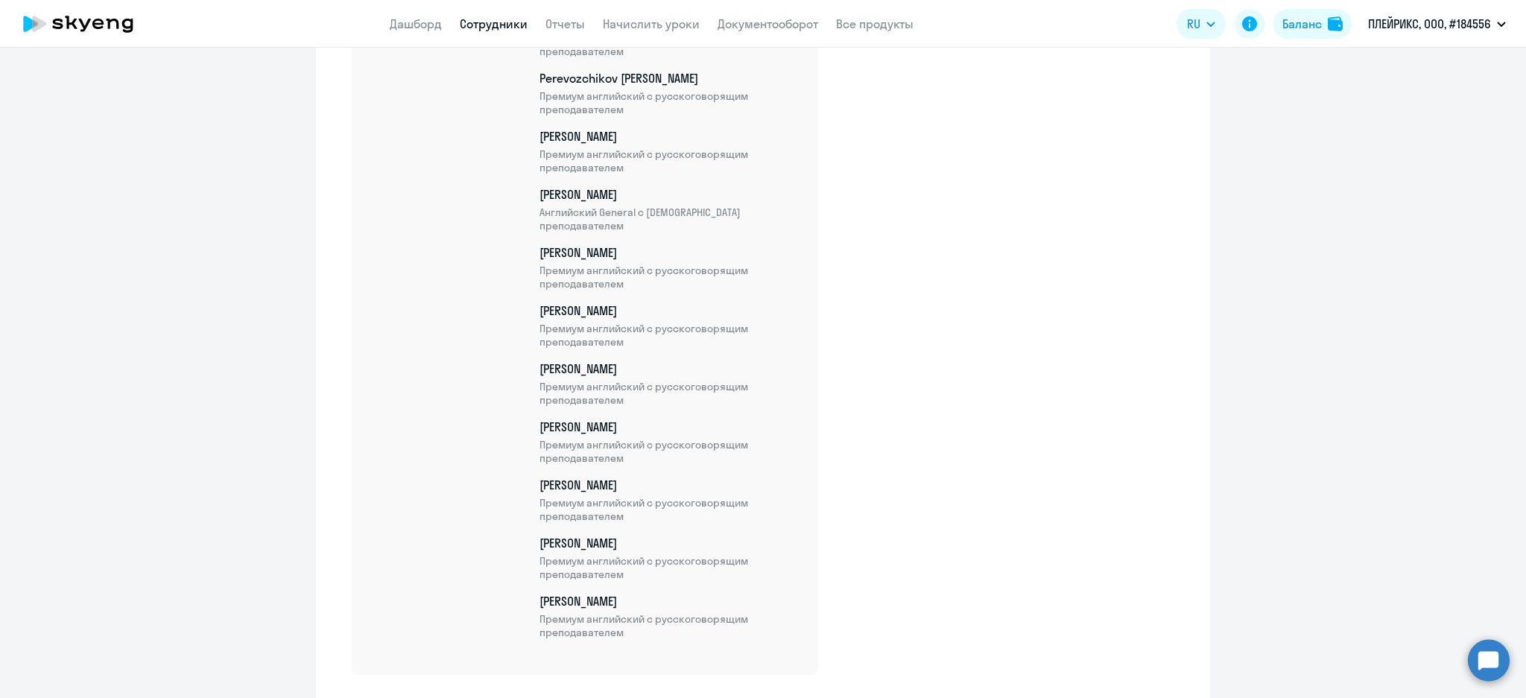
scroll to position [3928, 0]
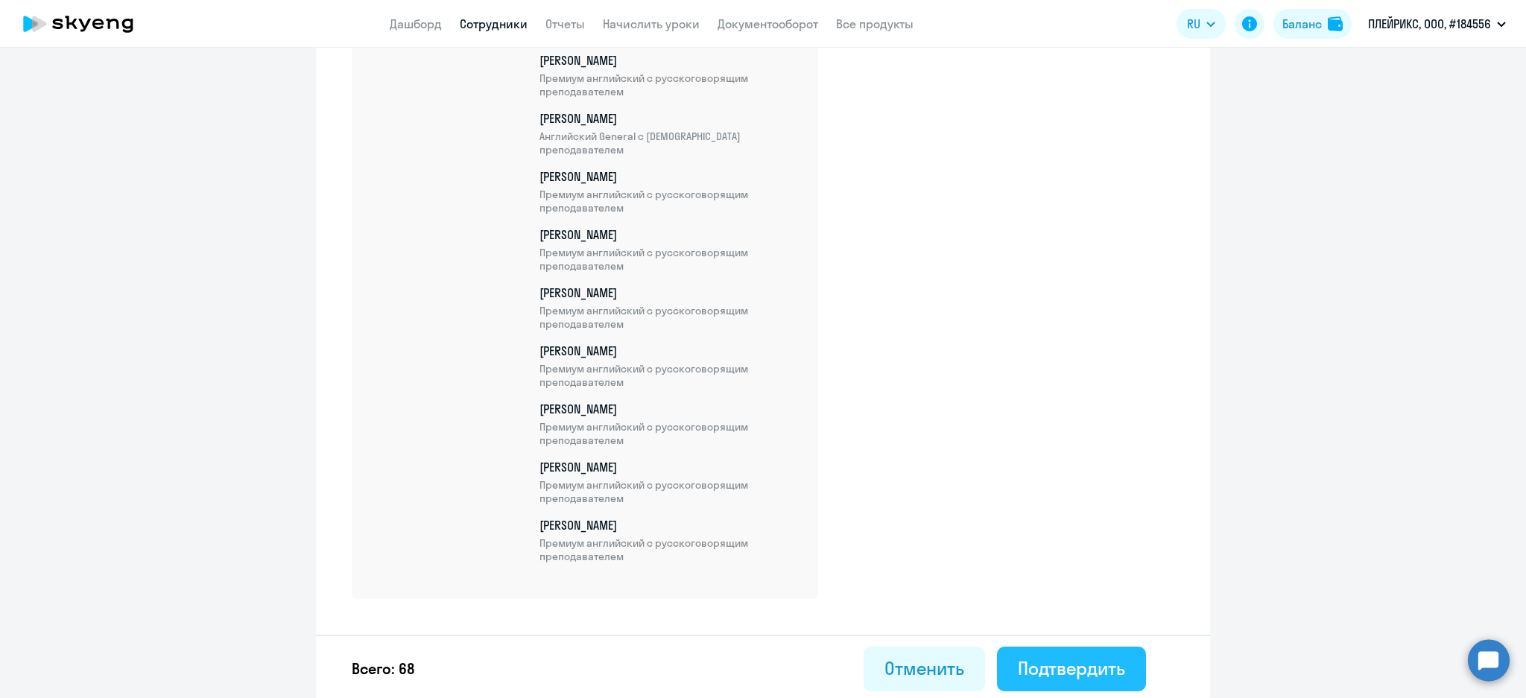
click at [1103, 662] on div "Подтвердить" at bounding box center [1071, 668] width 107 height 24
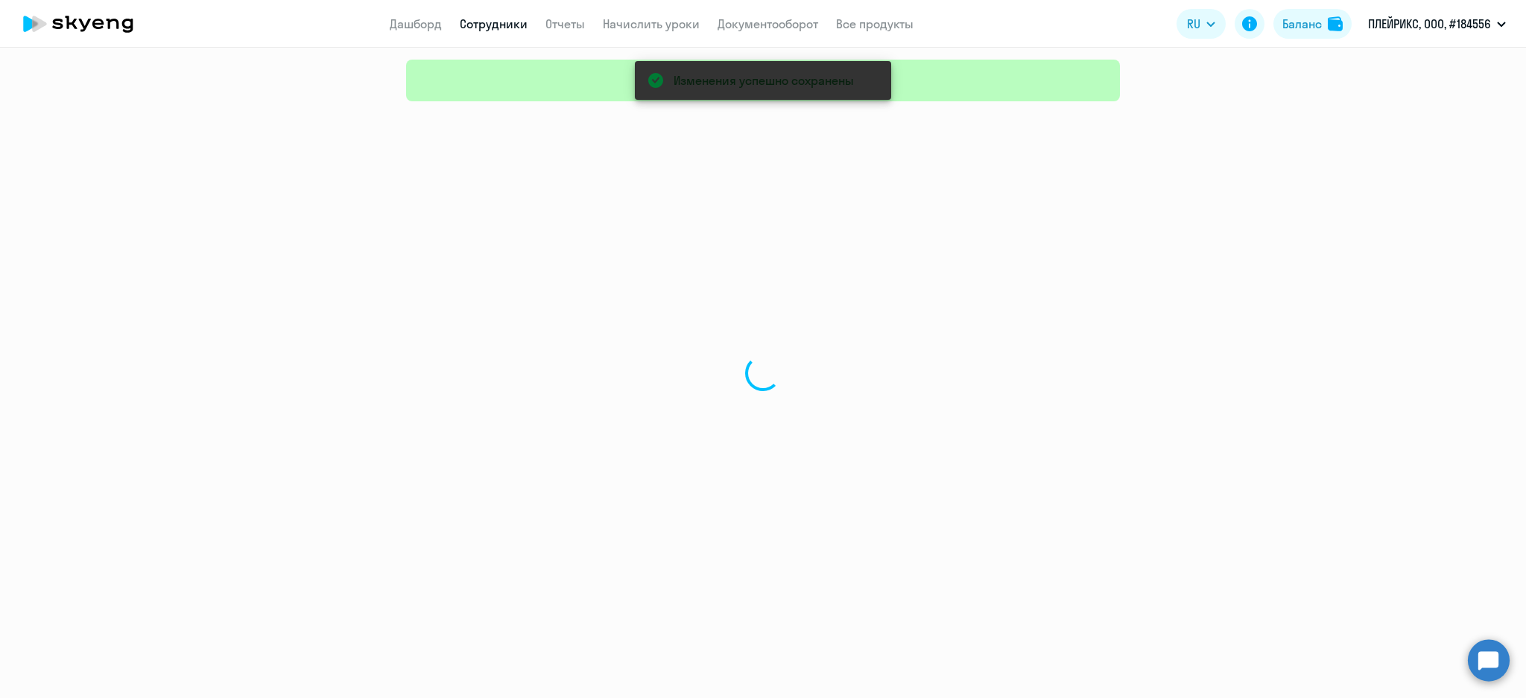
select select "30"
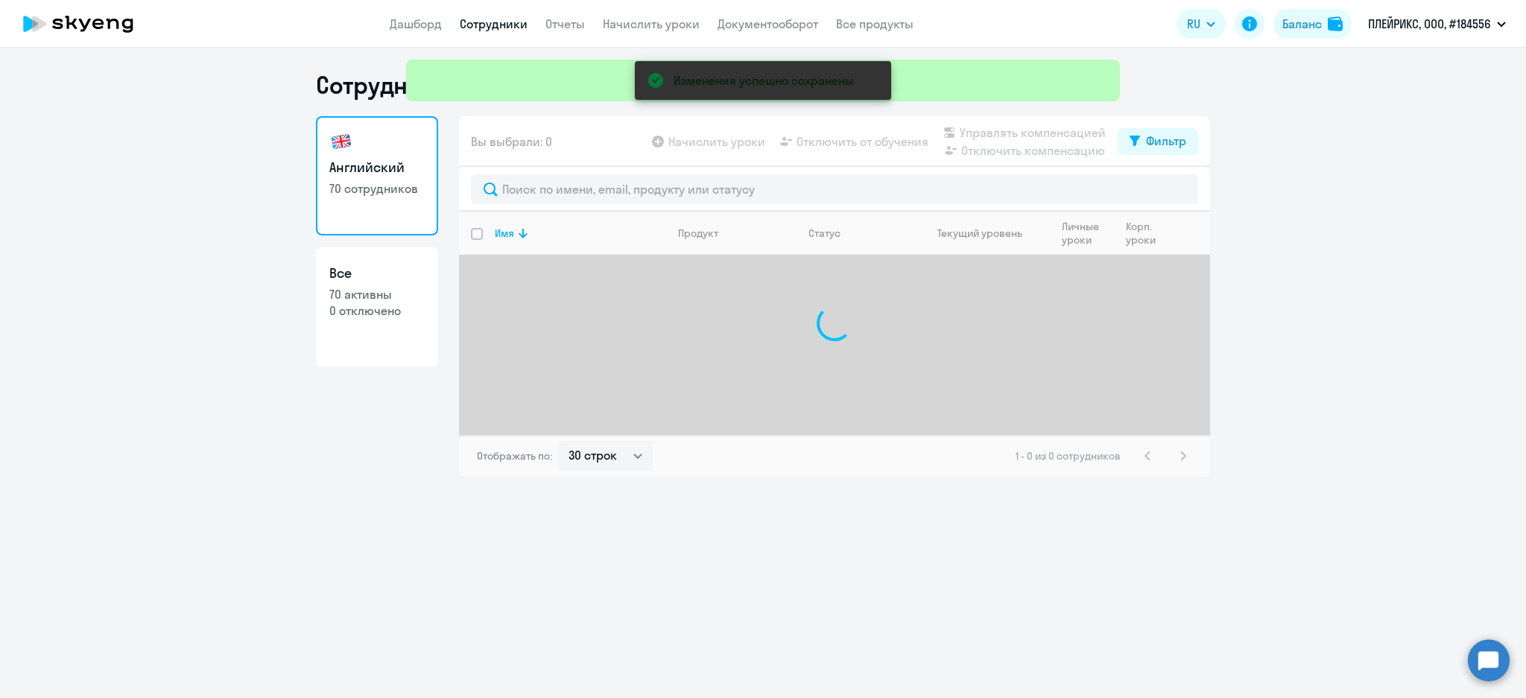
click at [492, 28] on div "Изменения успешно сохранены" at bounding box center [763, 53] width 726 height 107
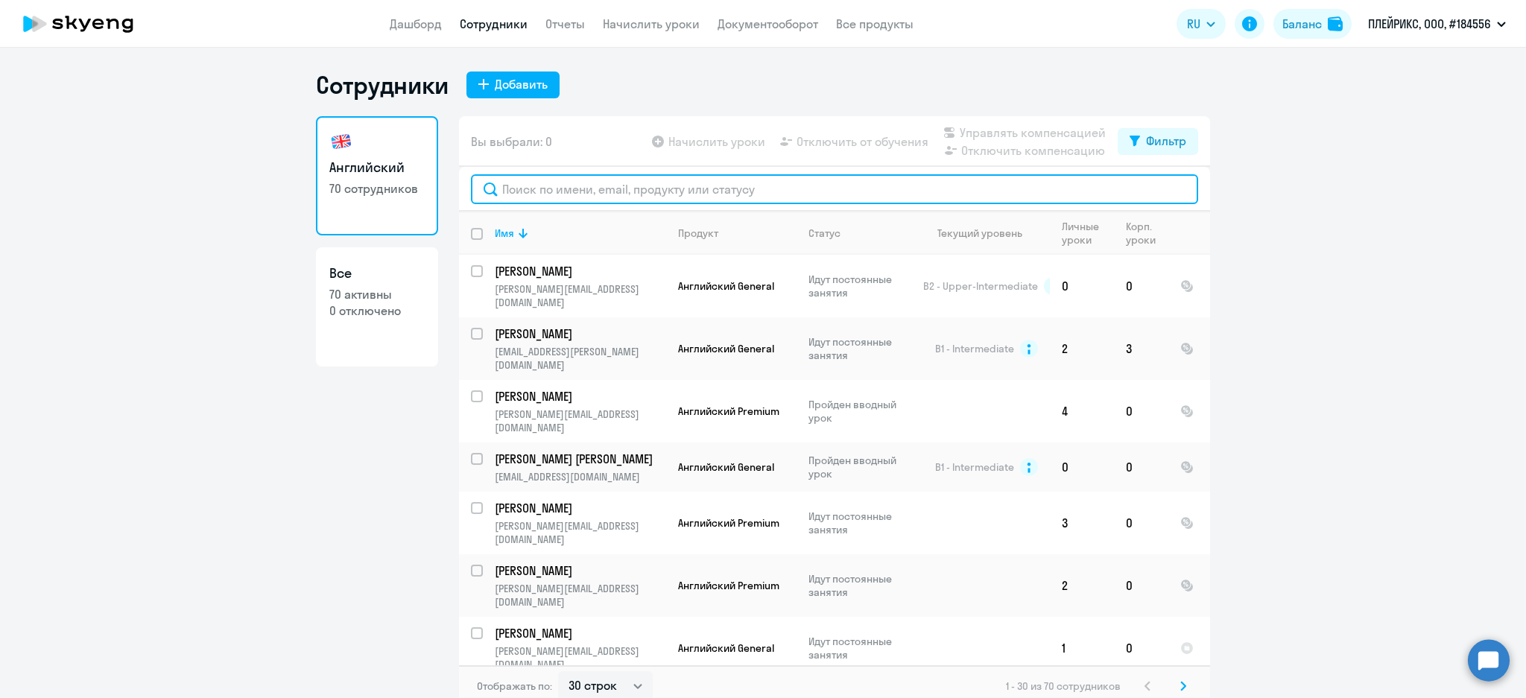
click at [539, 183] on input "text" at bounding box center [834, 189] width 727 height 30
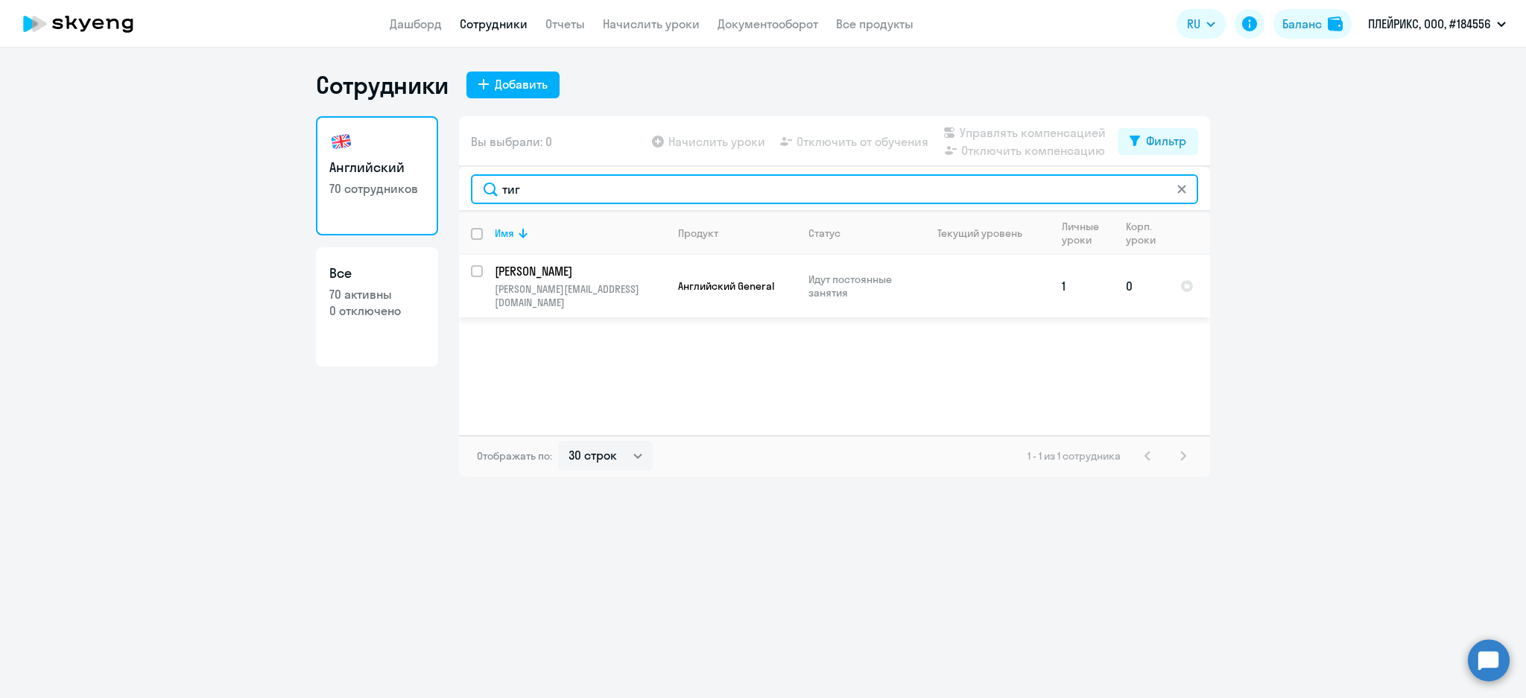
type input "тиг"
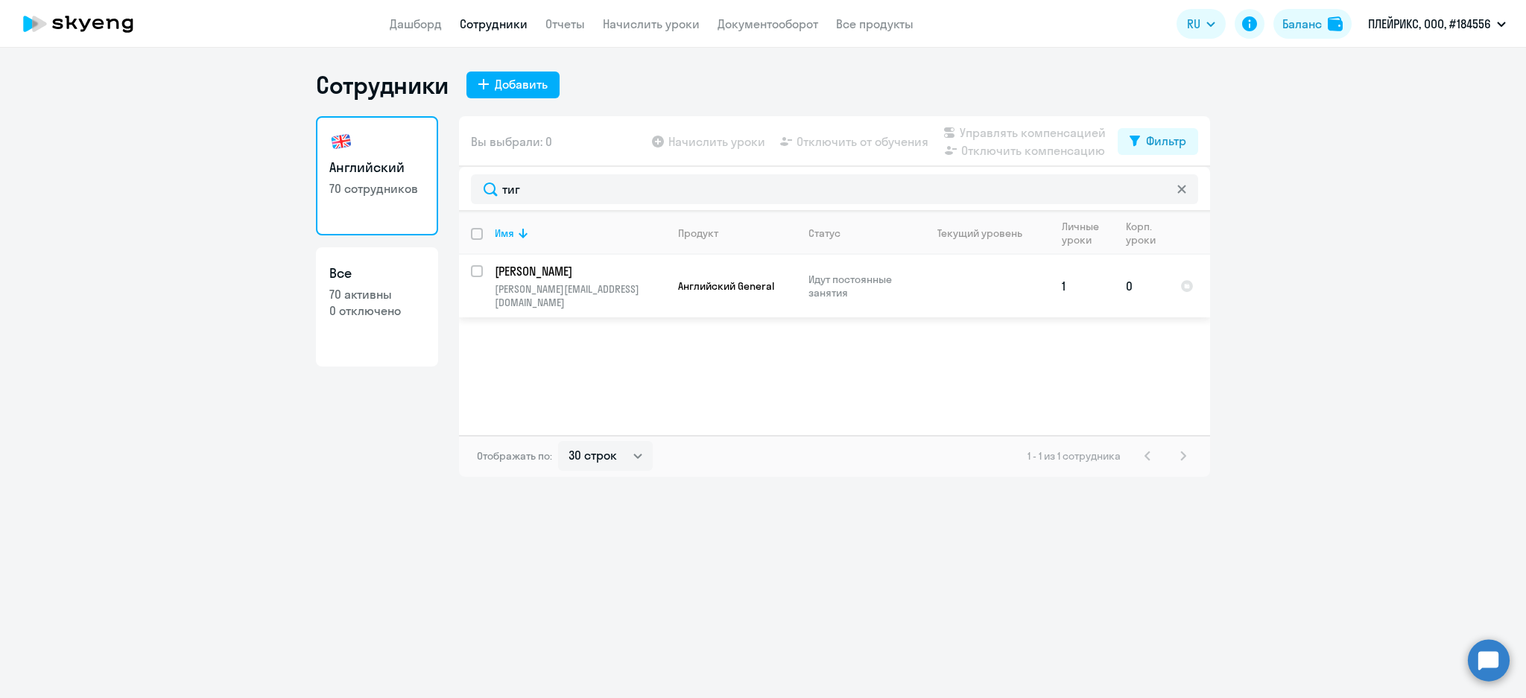
click at [472, 273] on input "select row 40696585" at bounding box center [486, 280] width 30 height 30
checkbox input "true"
click at [975, 126] on span "Управлять компенсацией" at bounding box center [1033, 133] width 146 height 18
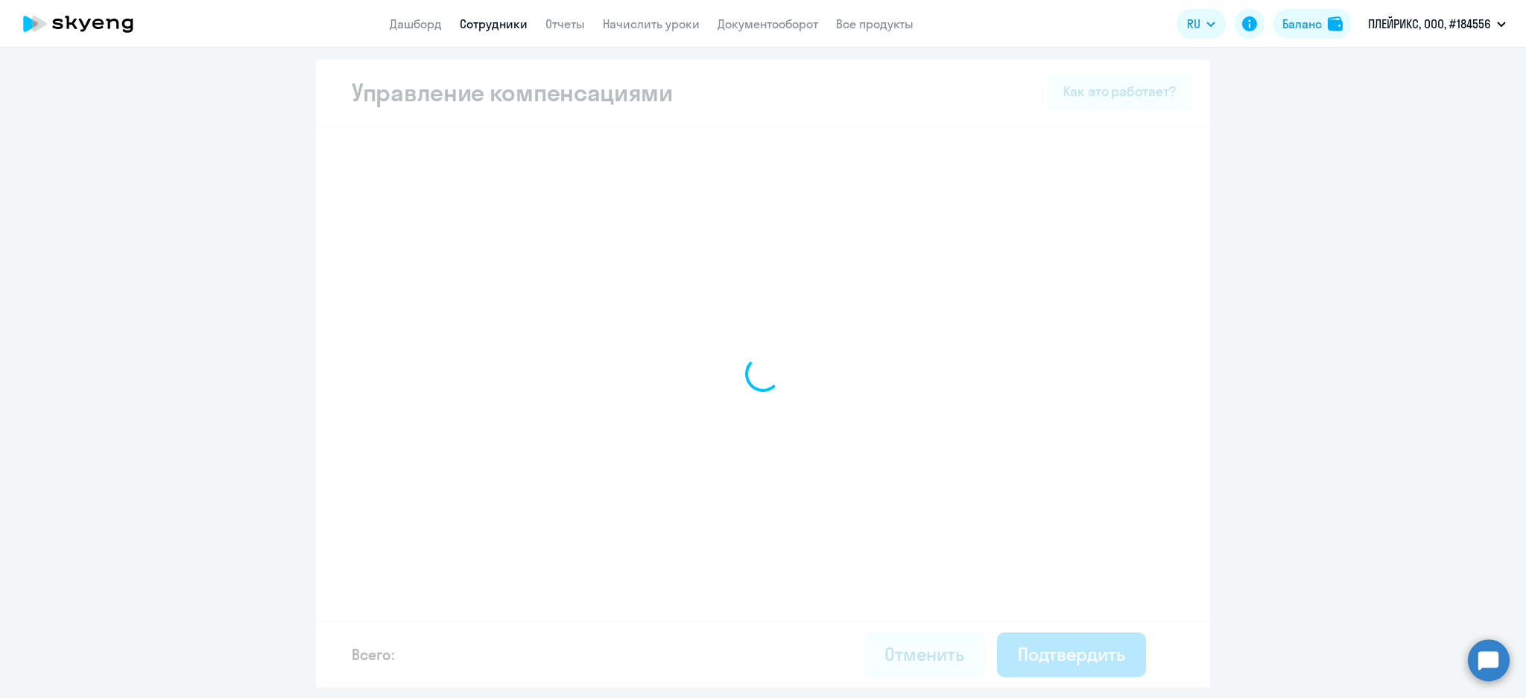
select select "MONTHLY"
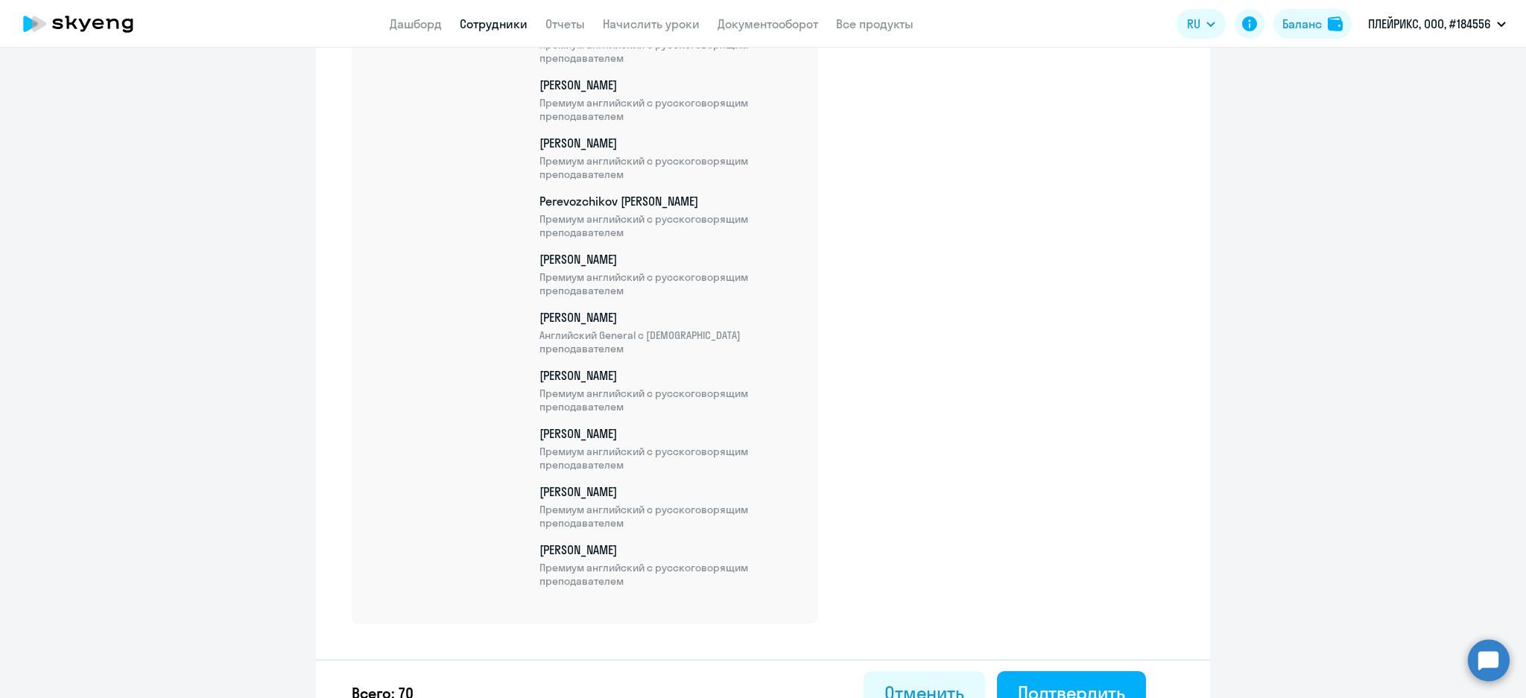
scroll to position [4044, 0]
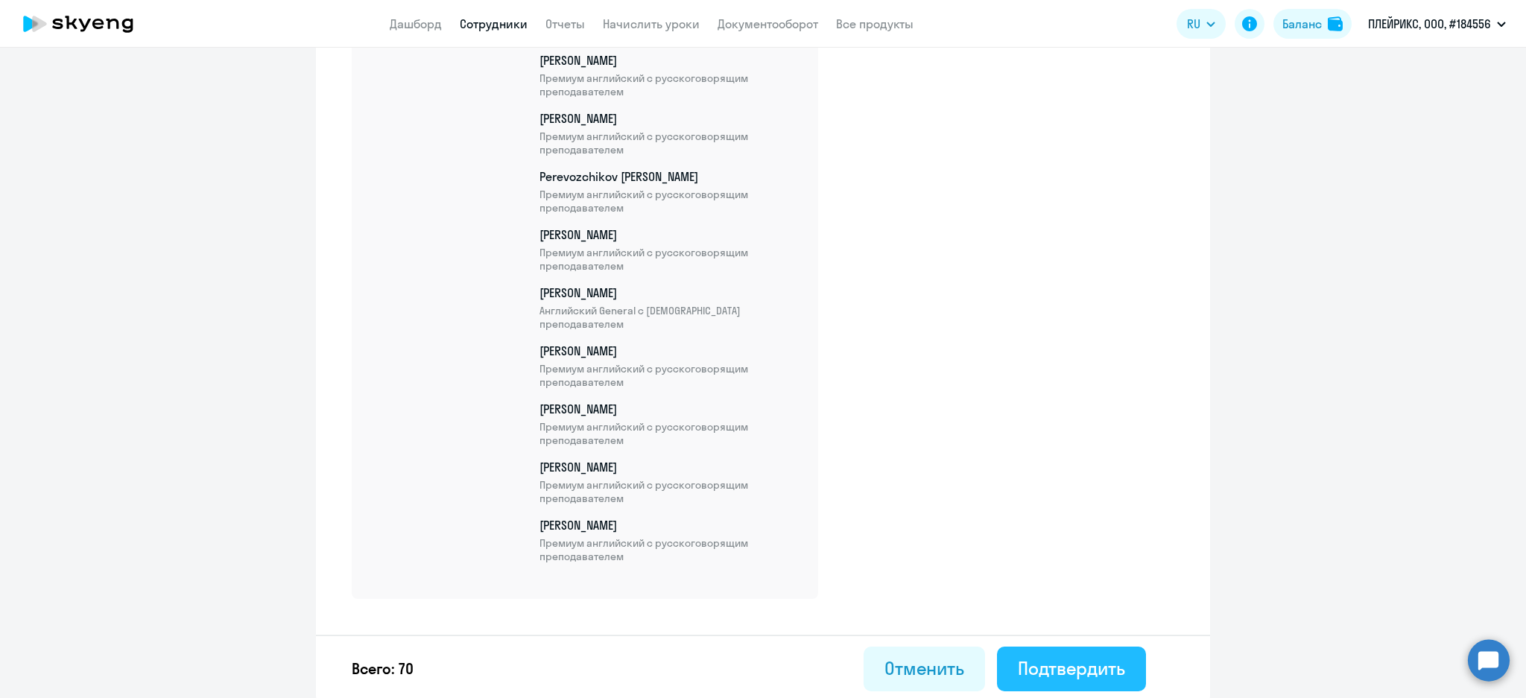
click at [1105, 669] on div "Подтвердить" at bounding box center [1071, 668] width 107 height 24
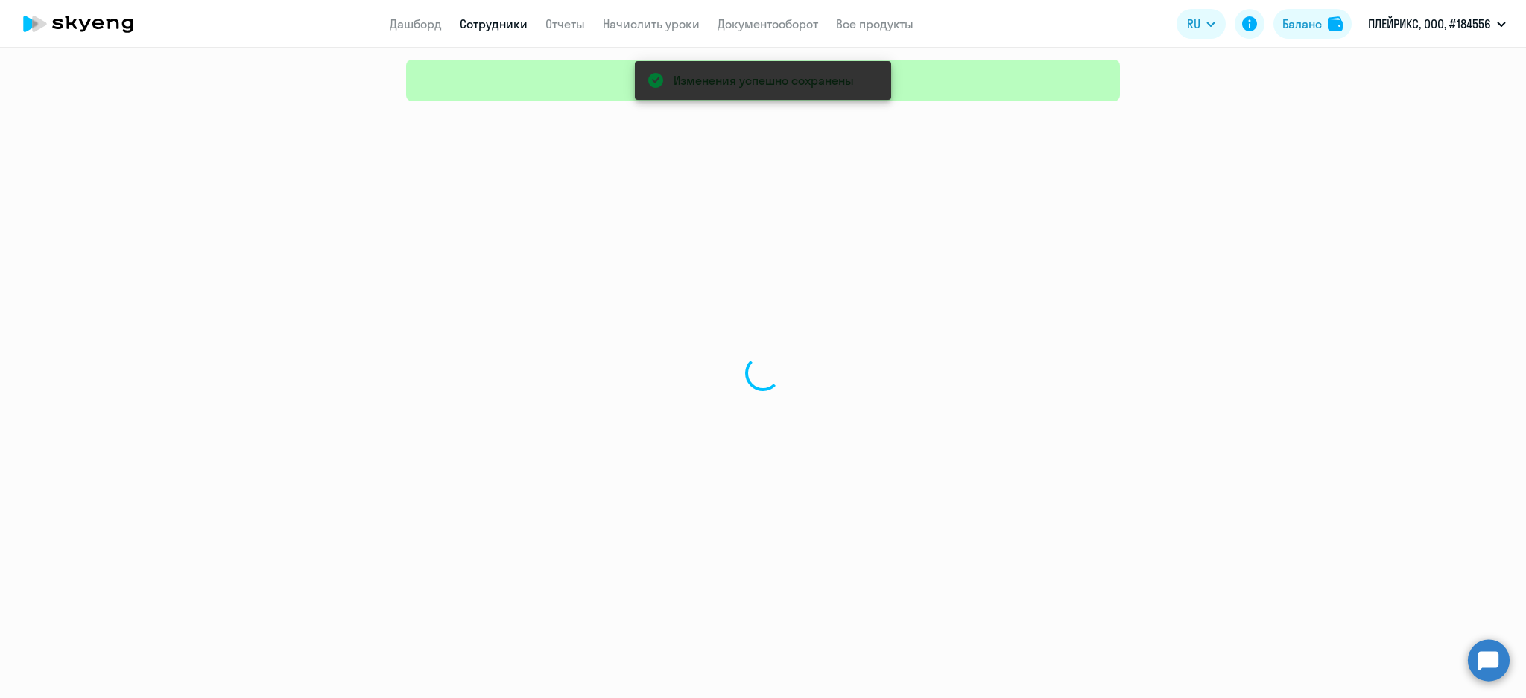
select select "30"
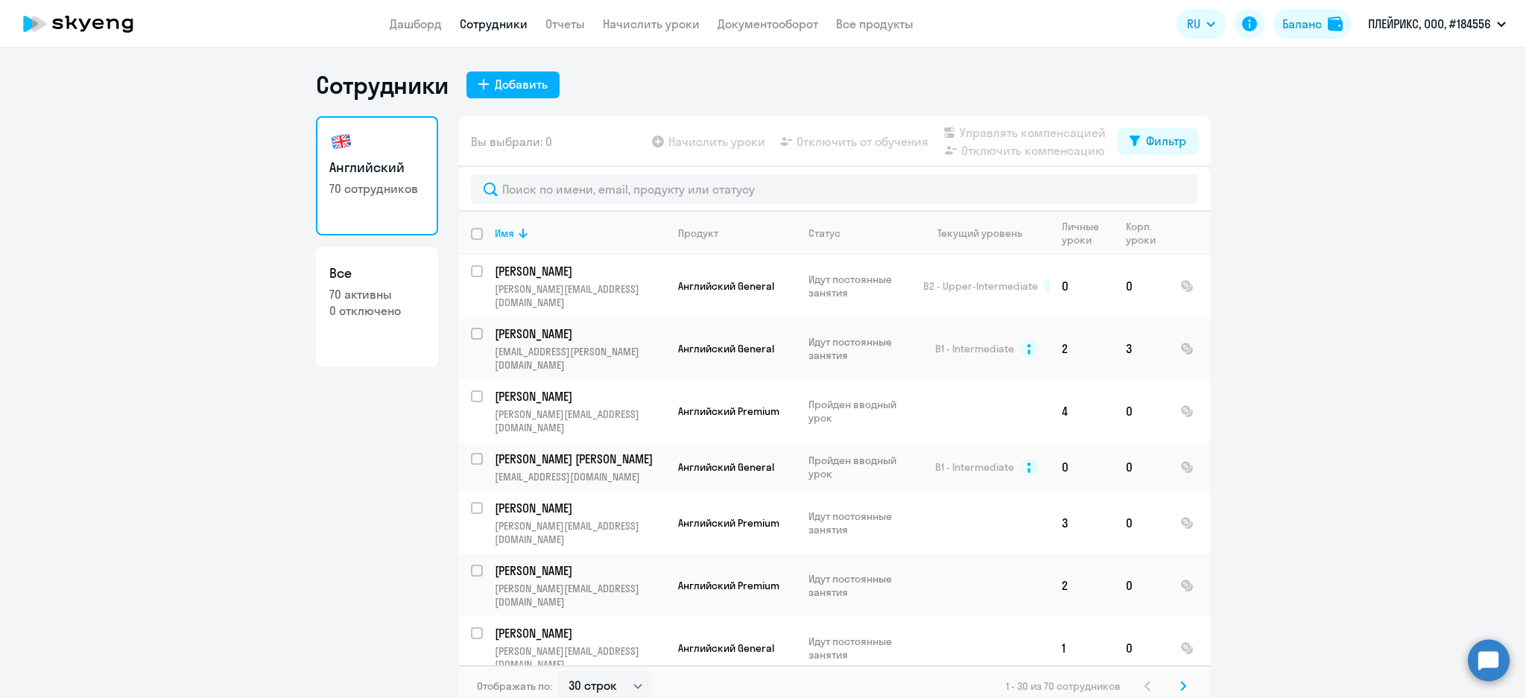
drag, startPoint x: 347, startPoint y: 310, endPoint x: 343, endPoint y: 270, distance: 39.7
click at [348, 309] on p "0 отключено" at bounding box center [376, 310] width 95 height 16
select select "30"
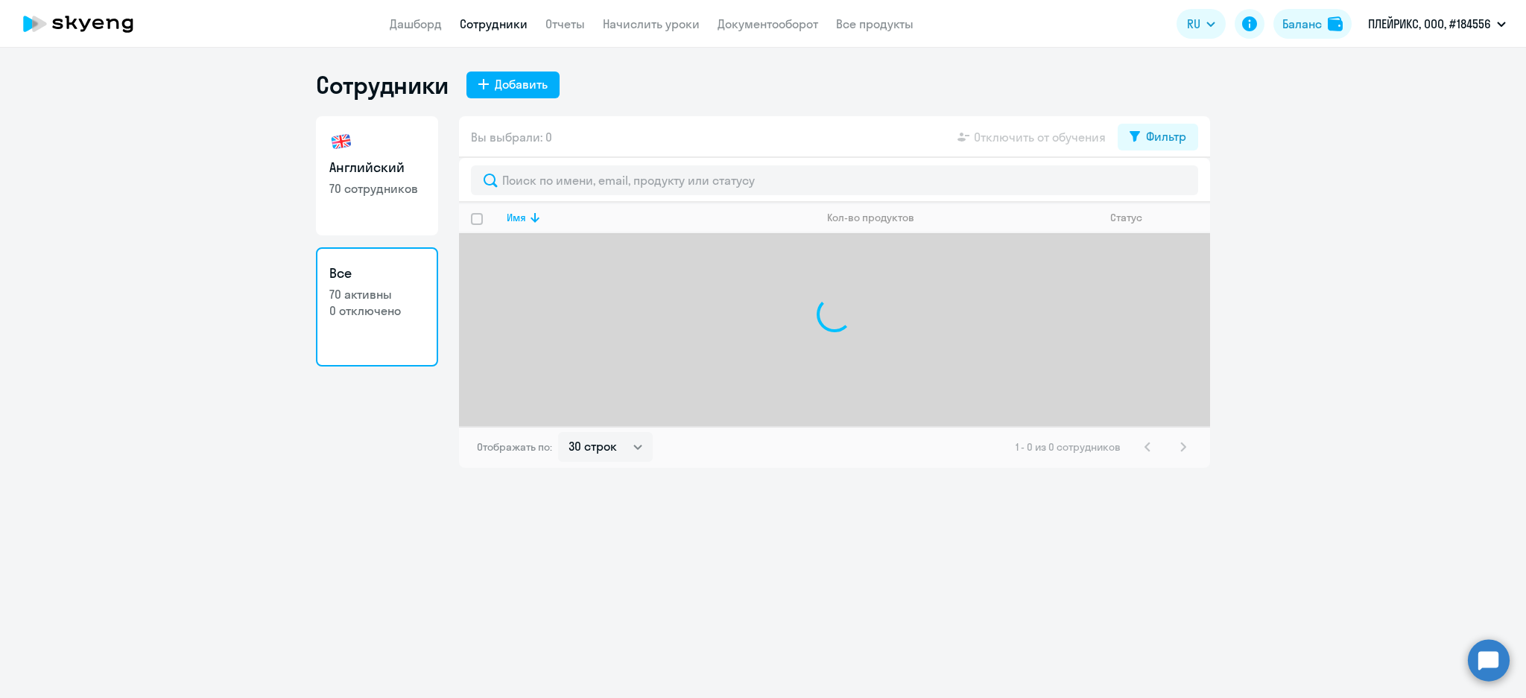
drag, startPoint x: 341, startPoint y: 197, endPoint x: 437, endPoint y: 195, distance: 96.1
click at [341, 196] on link "Английский 70 сотрудников" at bounding box center [377, 175] width 122 height 119
select select "30"
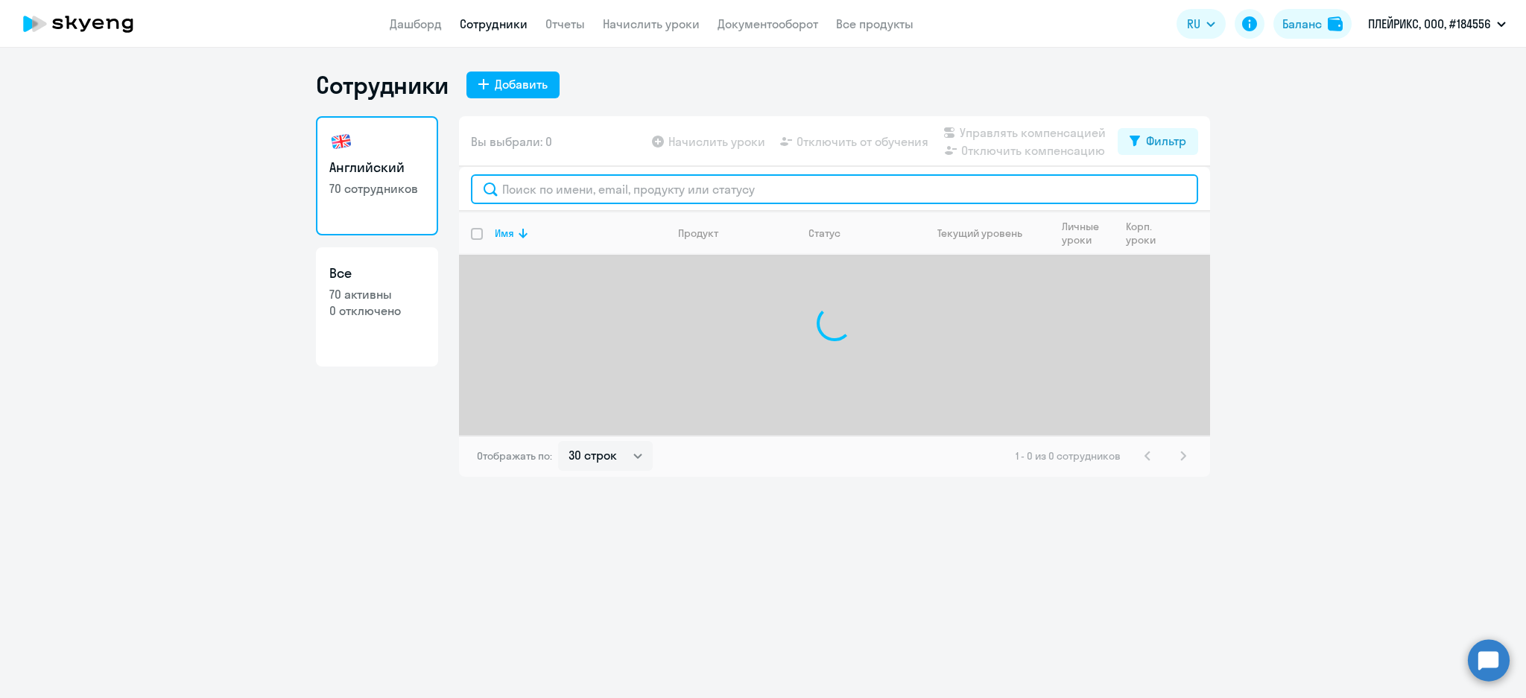
click at [534, 192] on input "text" at bounding box center [834, 189] width 727 height 30
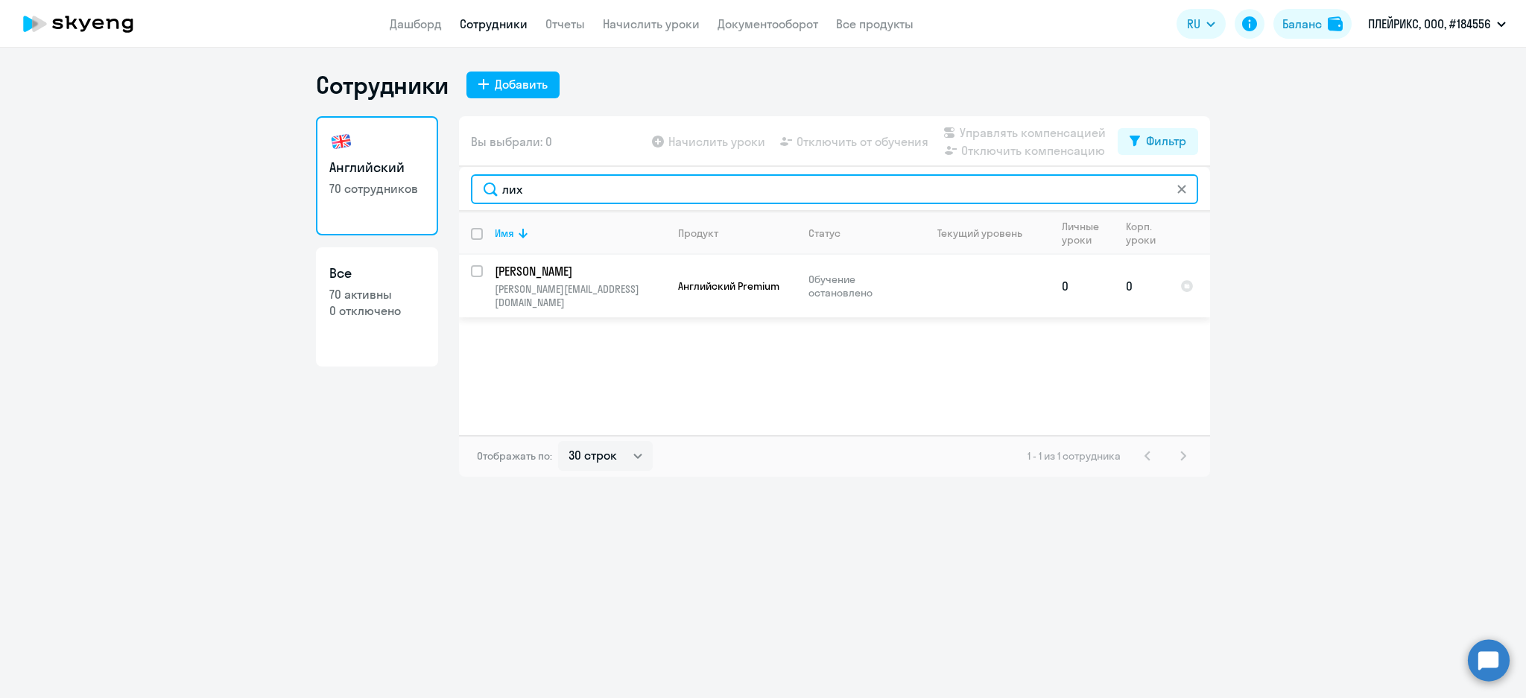
type input "лих"
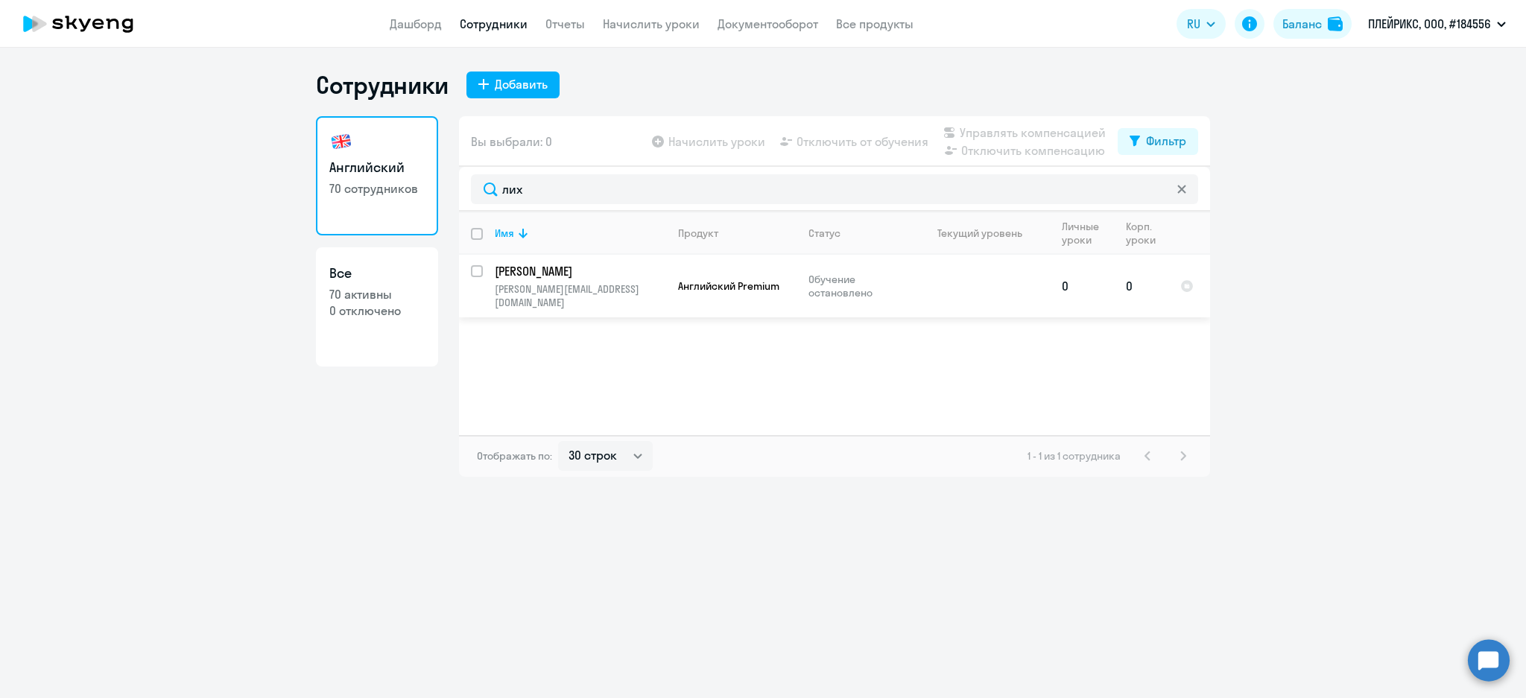
click at [475, 272] on input "select row 37571077" at bounding box center [486, 280] width 30 height 30
checkbox input "true"
click at [1051, 132] on span "Управлять компенсацией" at bounding box center [1033, 133] width 146 height 18
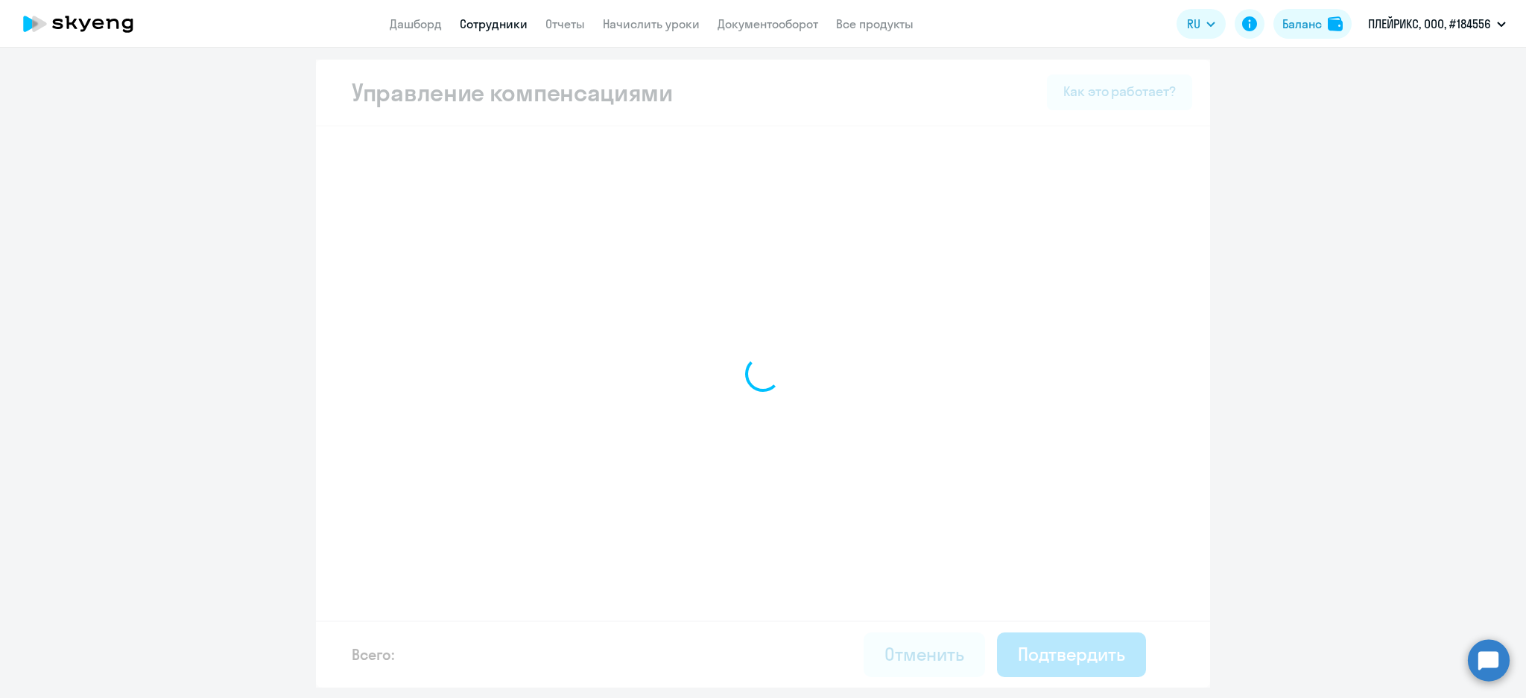
select select "MONTHLY"
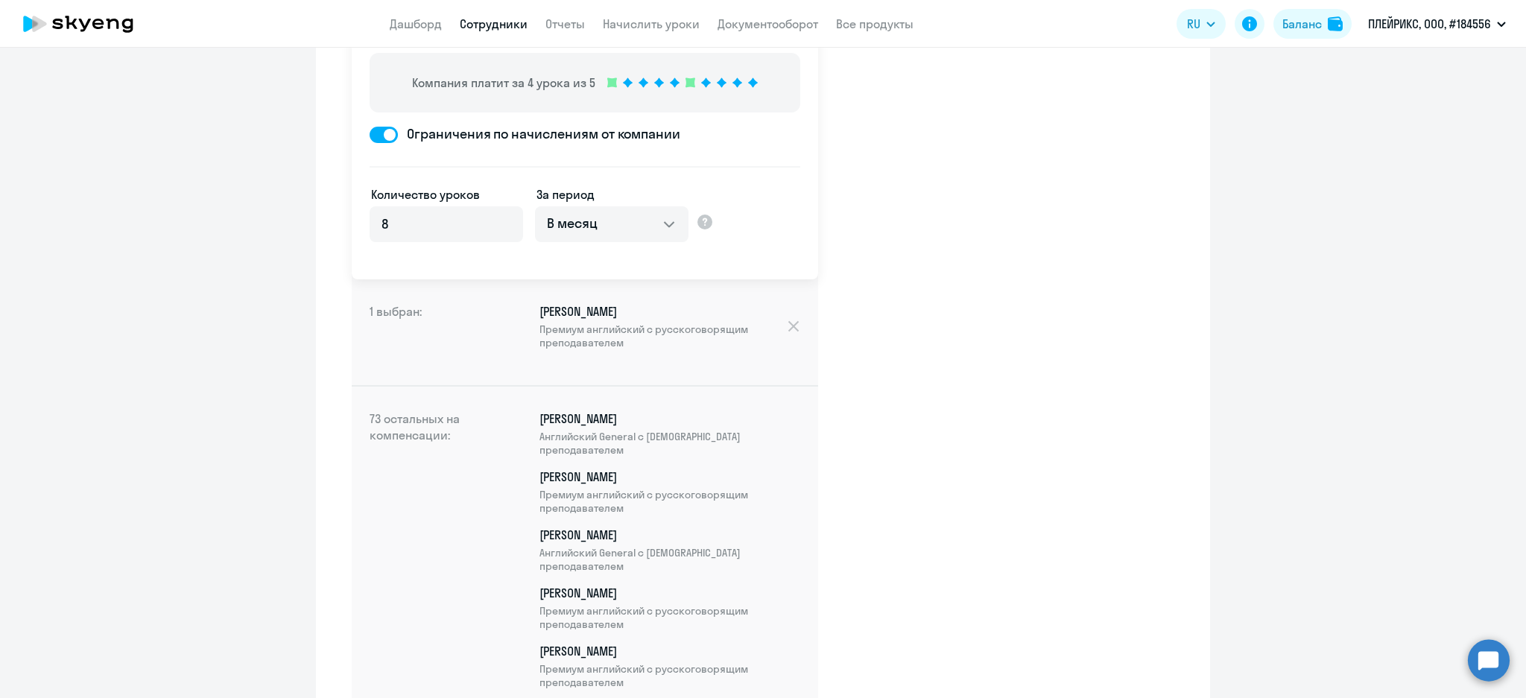
scroll to position [4276, 0]
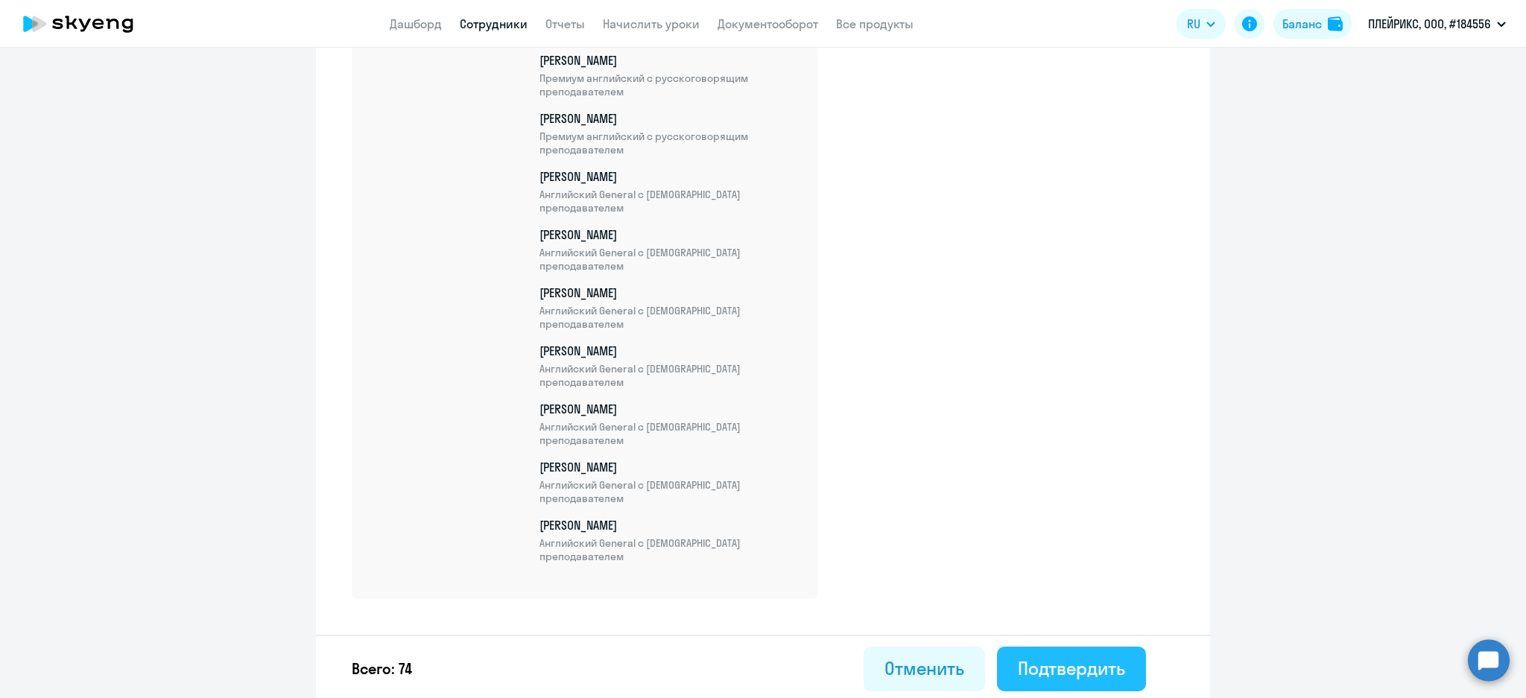
click at [1099, 665] on div "Подтвердить" at bounding box center [1071, 668] width 107 height 24
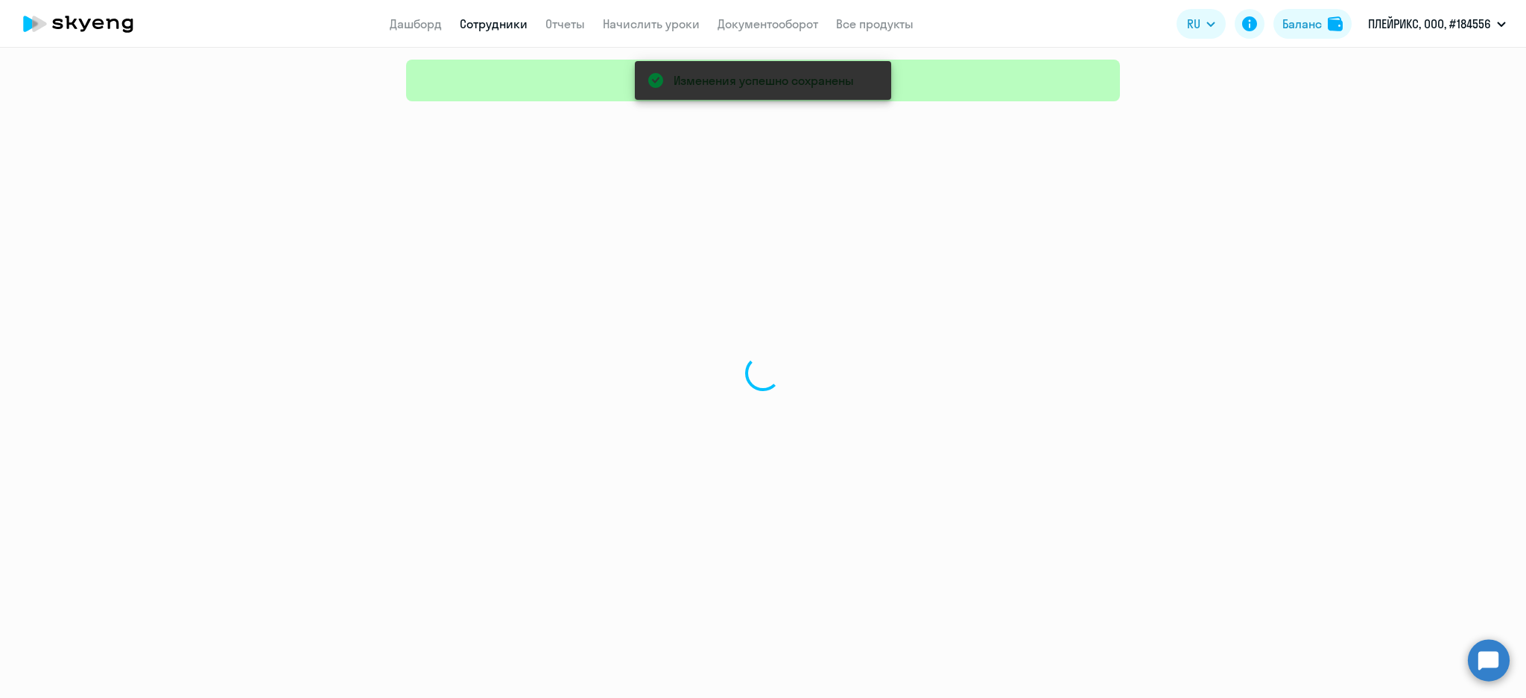
select select "30"
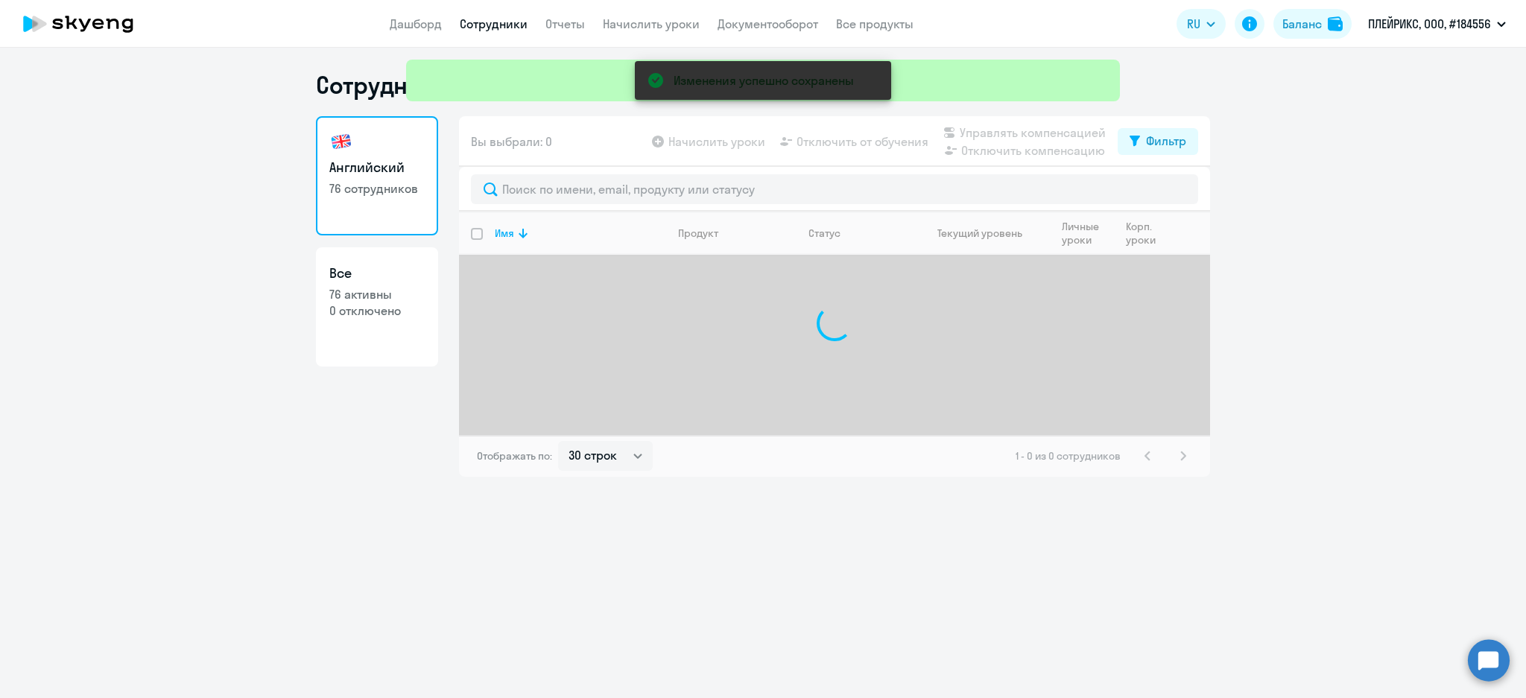
click at [498, 22] on div "Изменения успешно сохранены" at bounding box center [763, 53] width 726 height 107
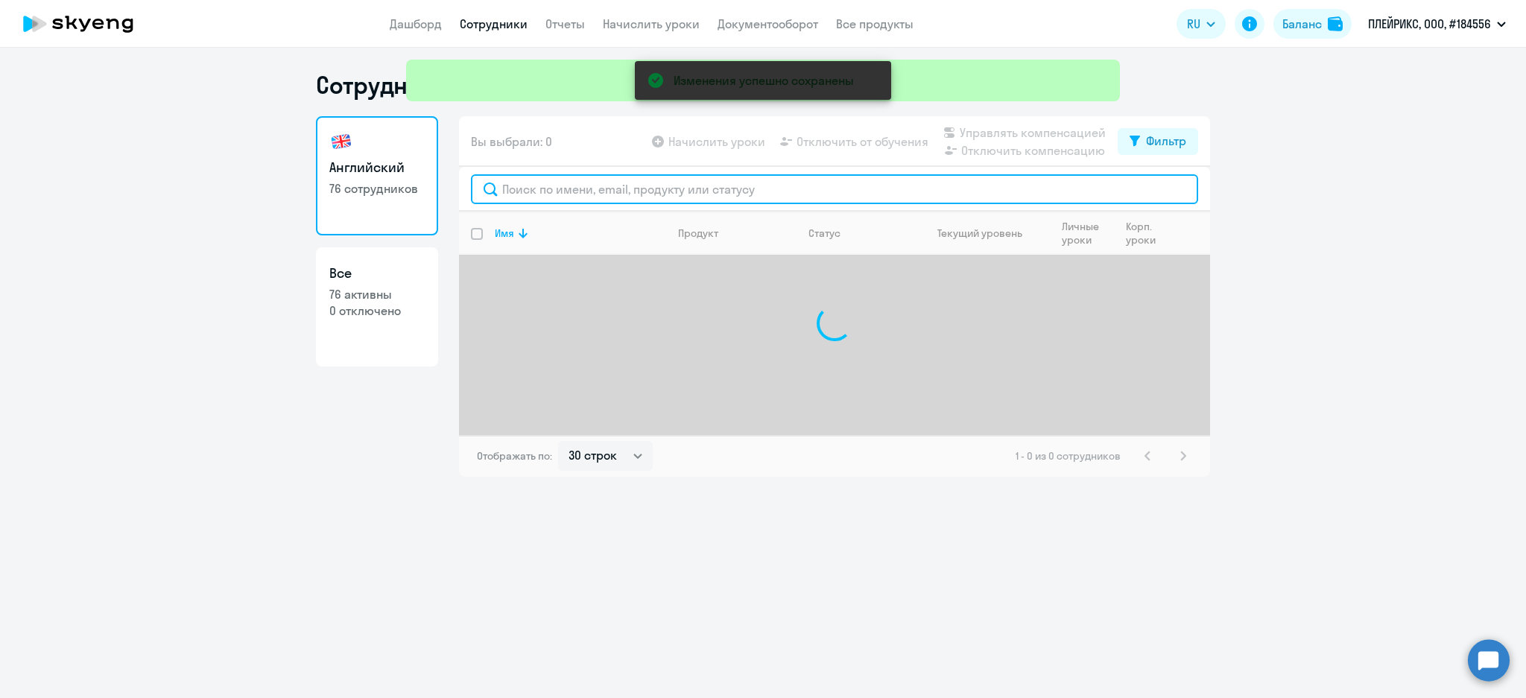
click at [551, 189] on input "text" at bounding box center [834, 189] width 727 height 30
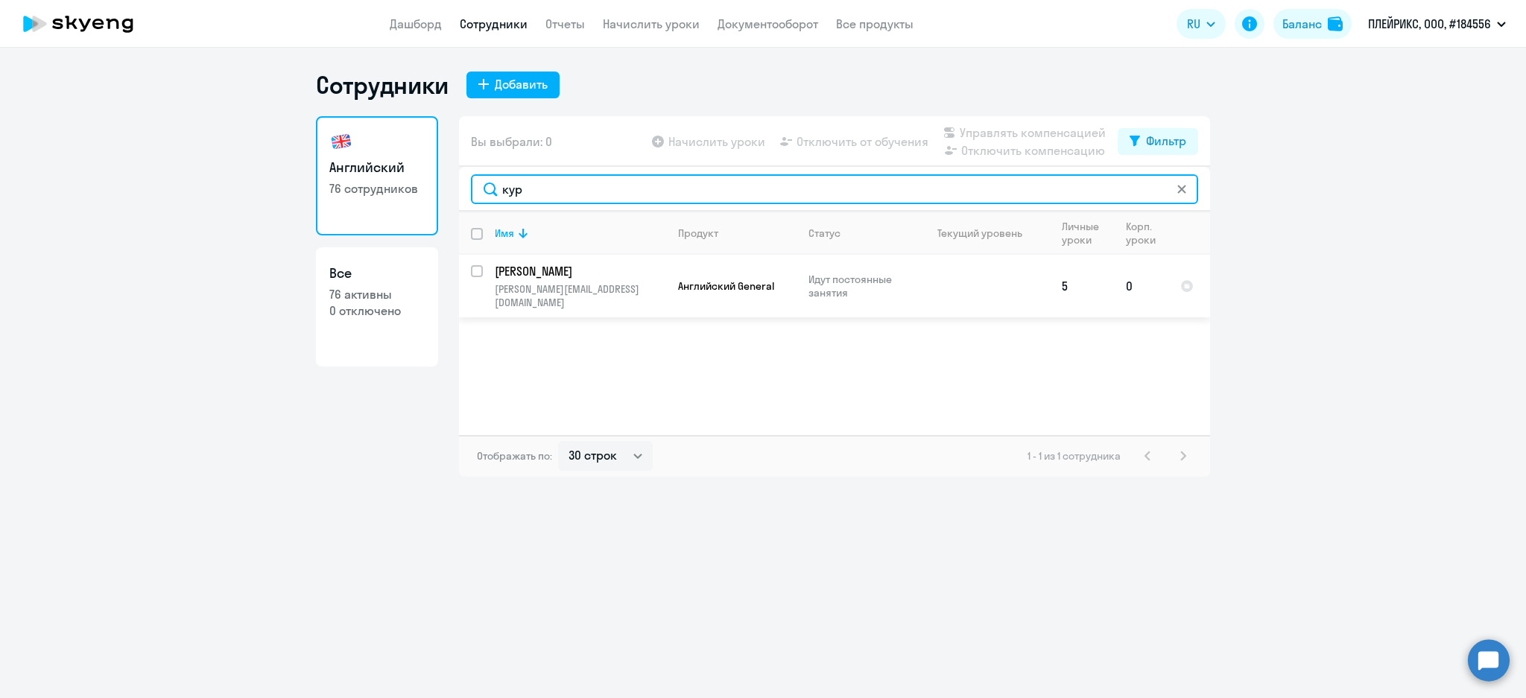
type input "кур"
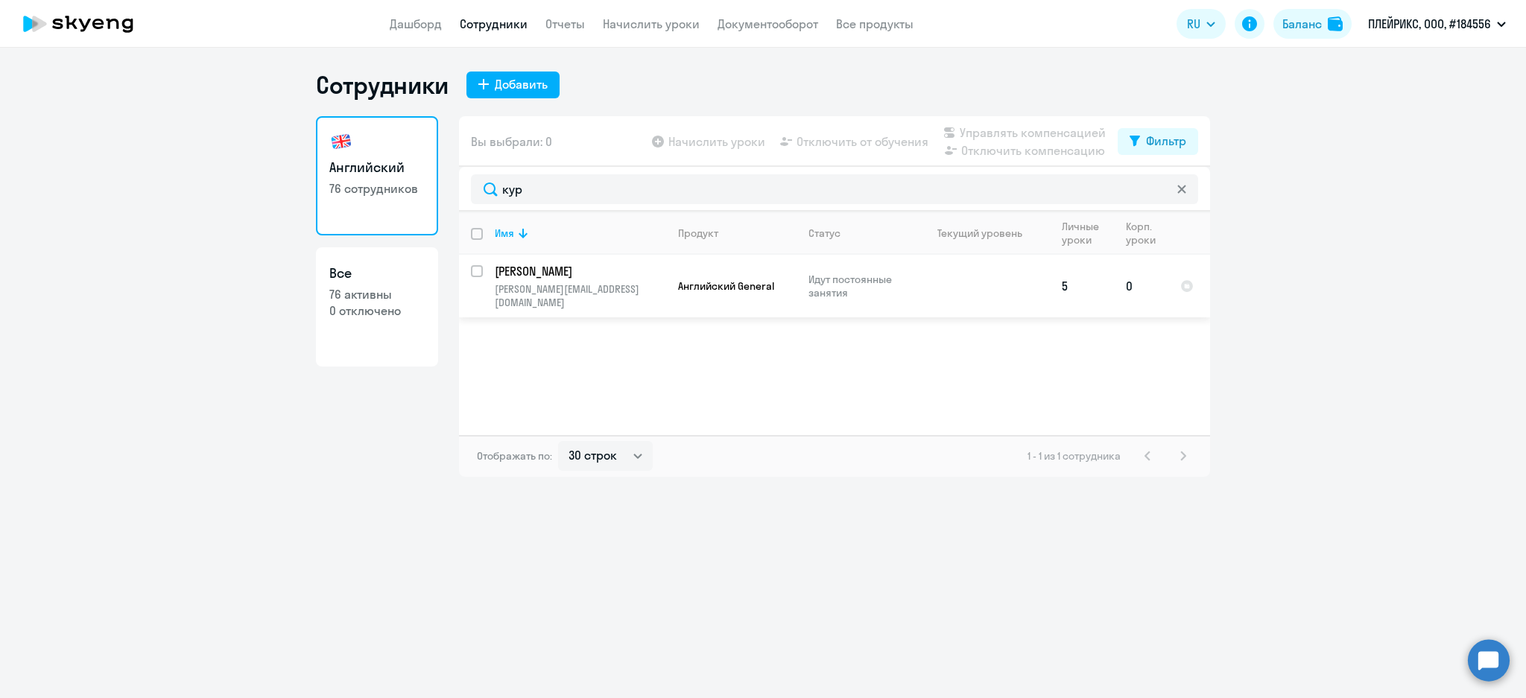
click at [478, 271] on input "select row 41156736" at bounding box center [486, 280] width 30 height 30
checkbox input "true"
click at [1039, 130] on span "Управлять компенсацией" at bounding box center [1033, 133] width 146 height 18
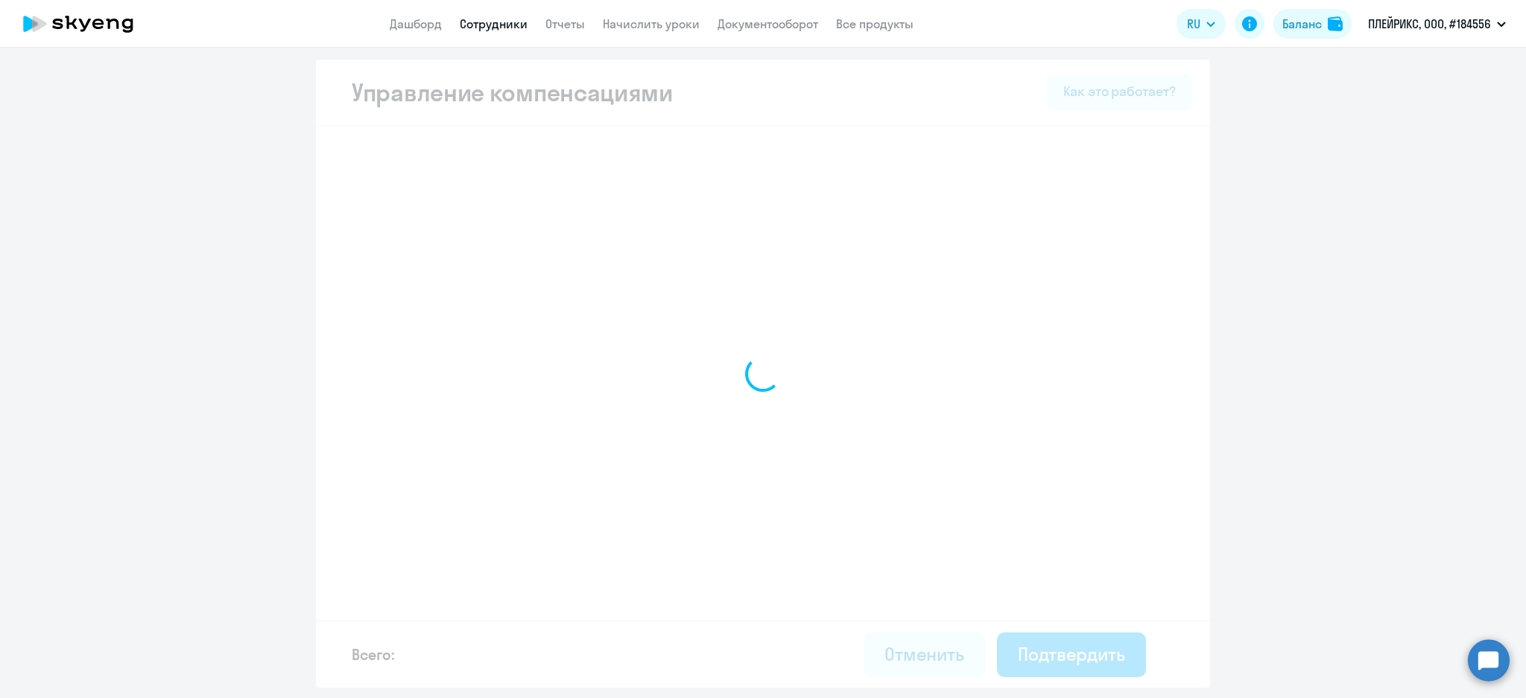
select select "MONTHLY"
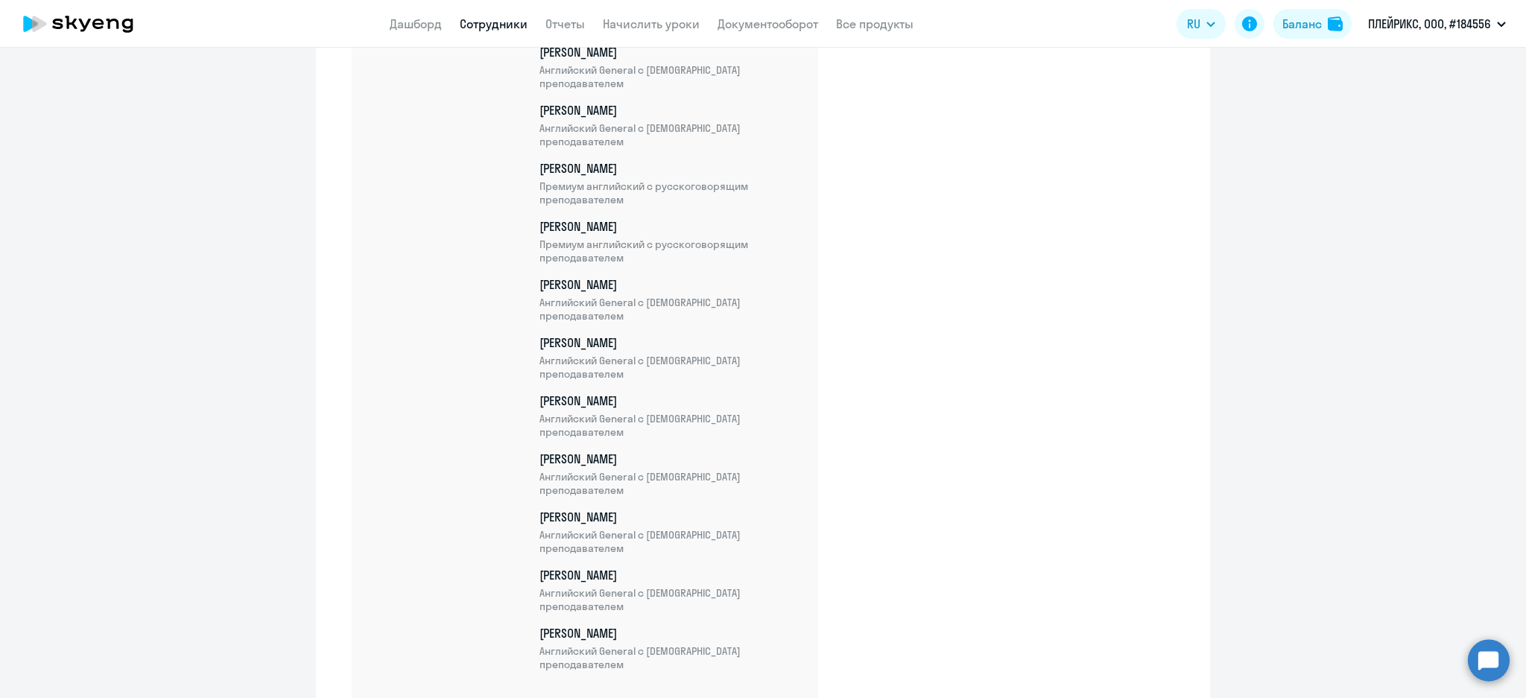
scroll to position [4334, 0]
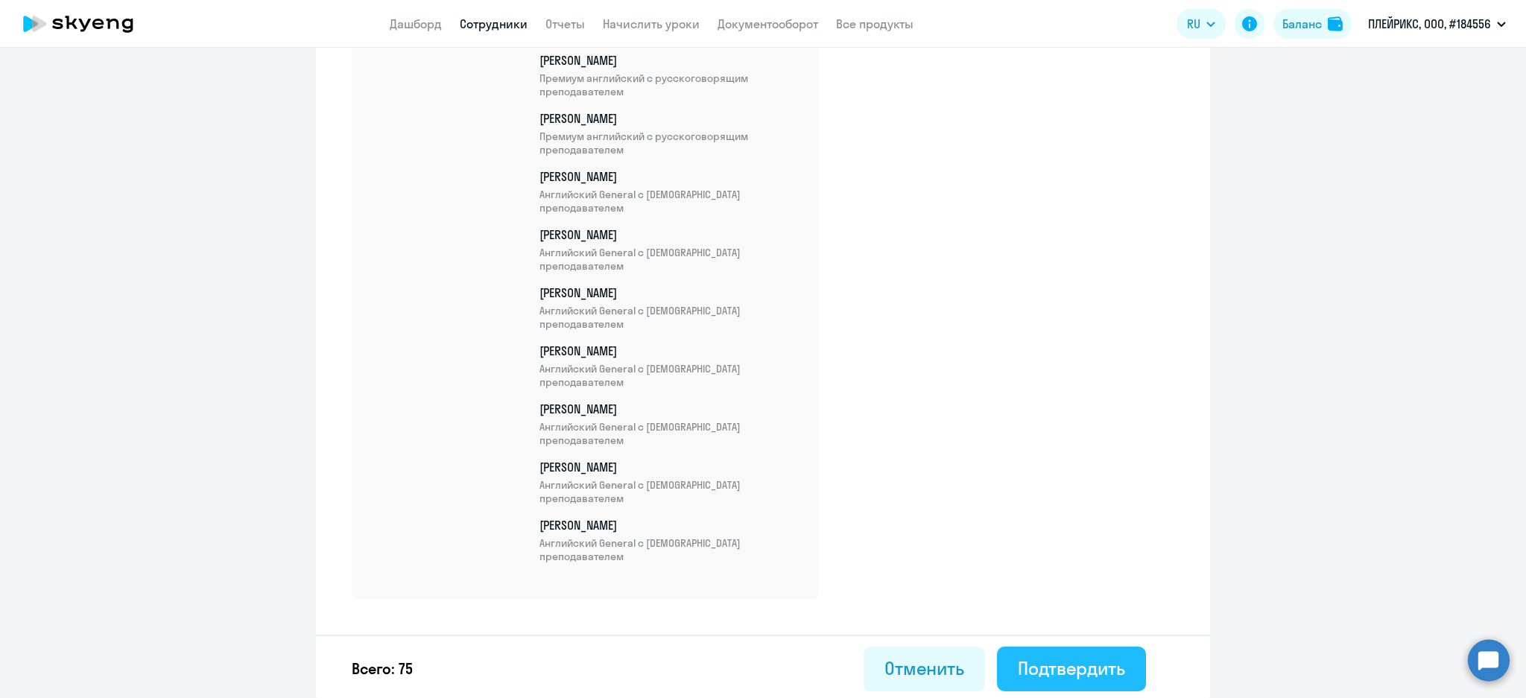
click at [1088, 656] on div "Подтвердить" at bounding box center [1071, 668] width 107 height 24
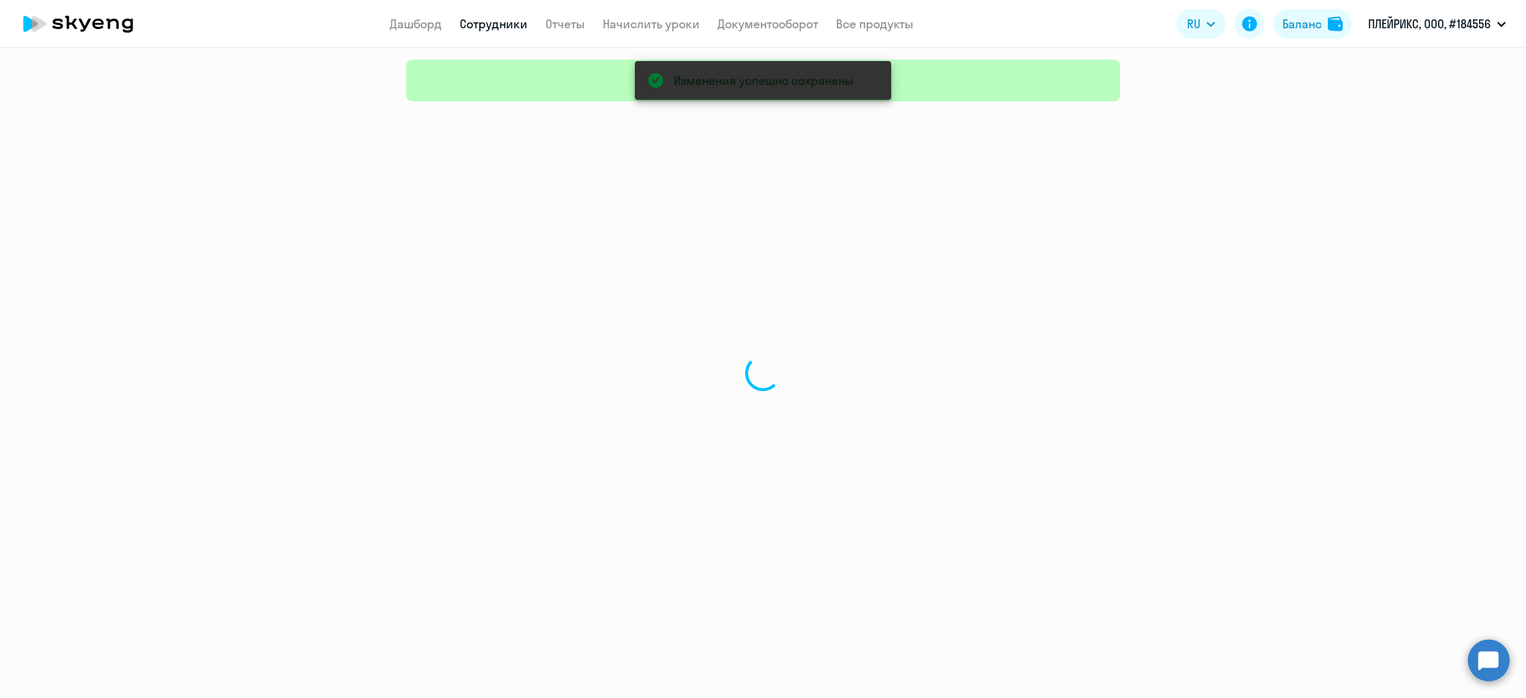
select select "30"
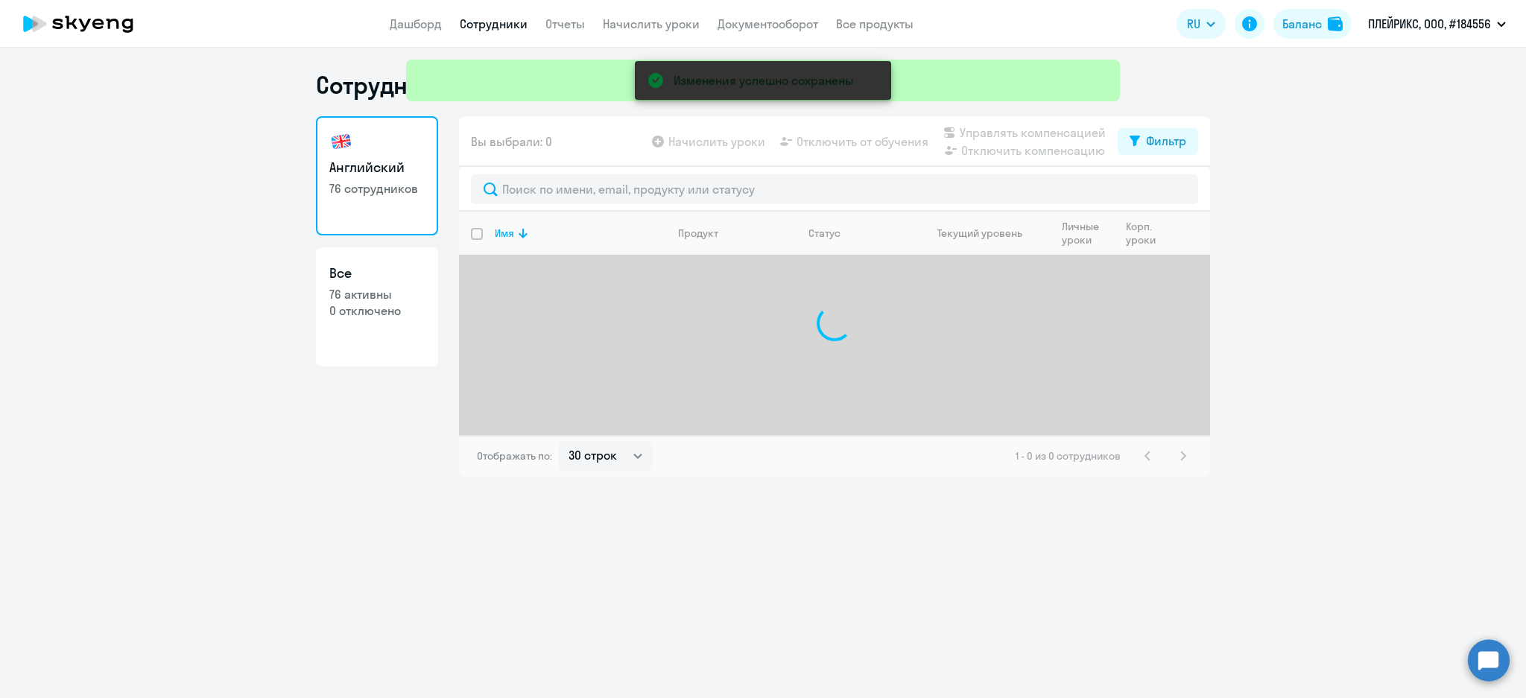
click at [474, 22] on div "Изменения успешно сохранены" at bounding box center [763, 53] width 726 height 107
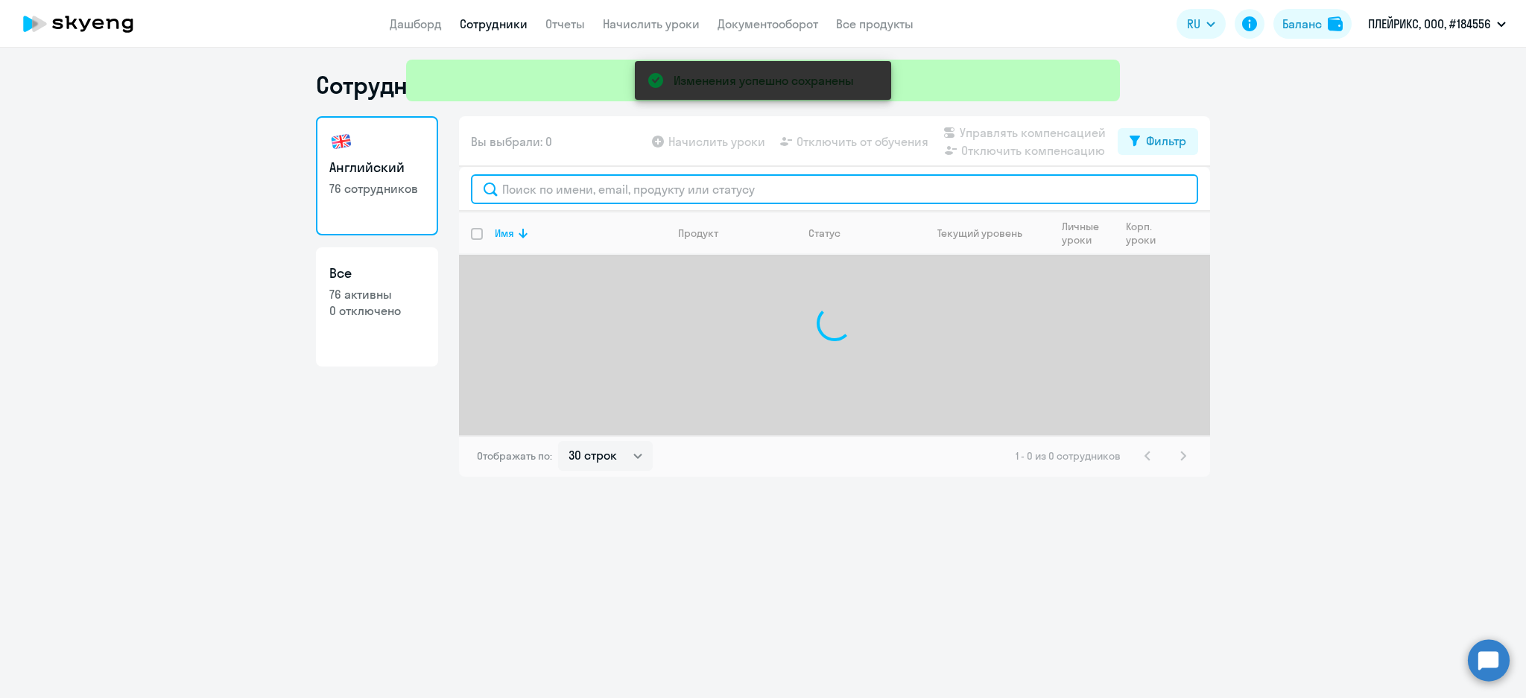
click at [522, 180] on input "text" at bounding box center [834, 189] width 727 height 30
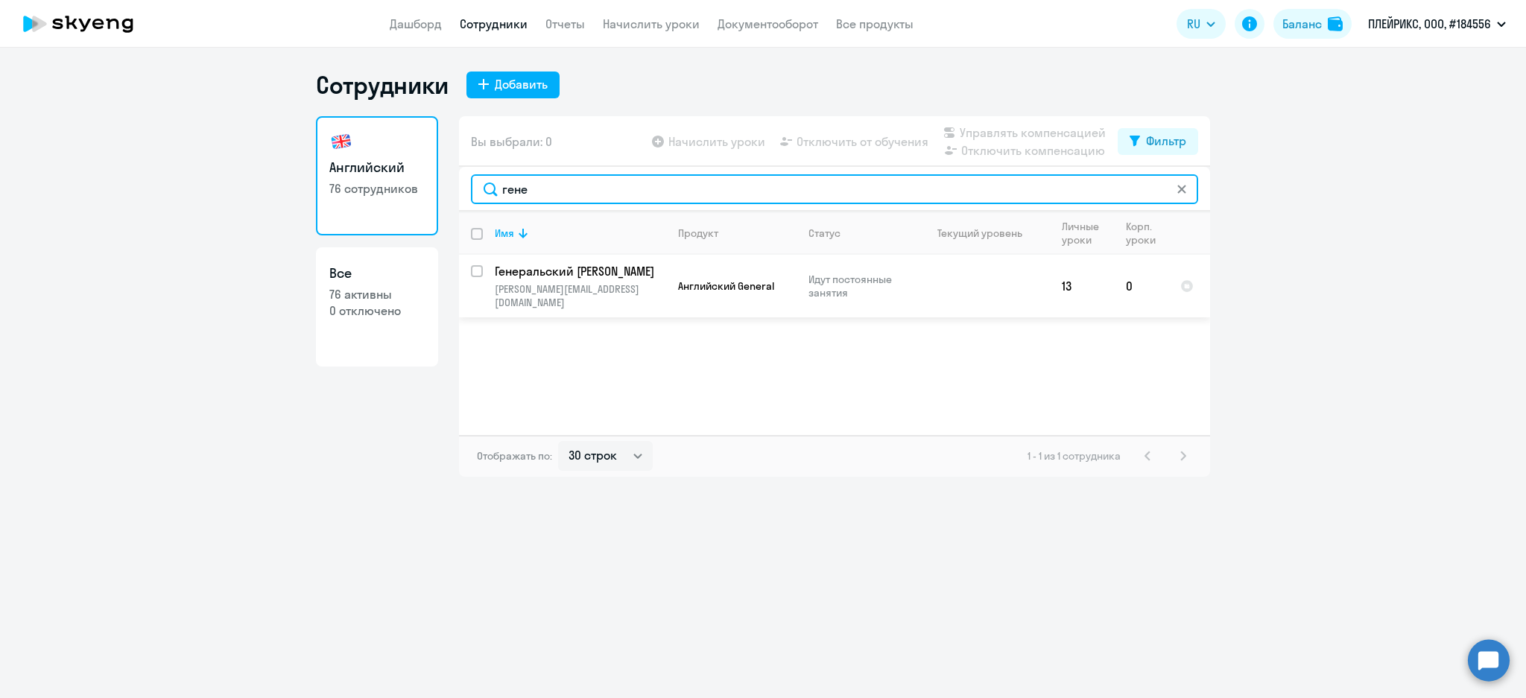
type input "гене"
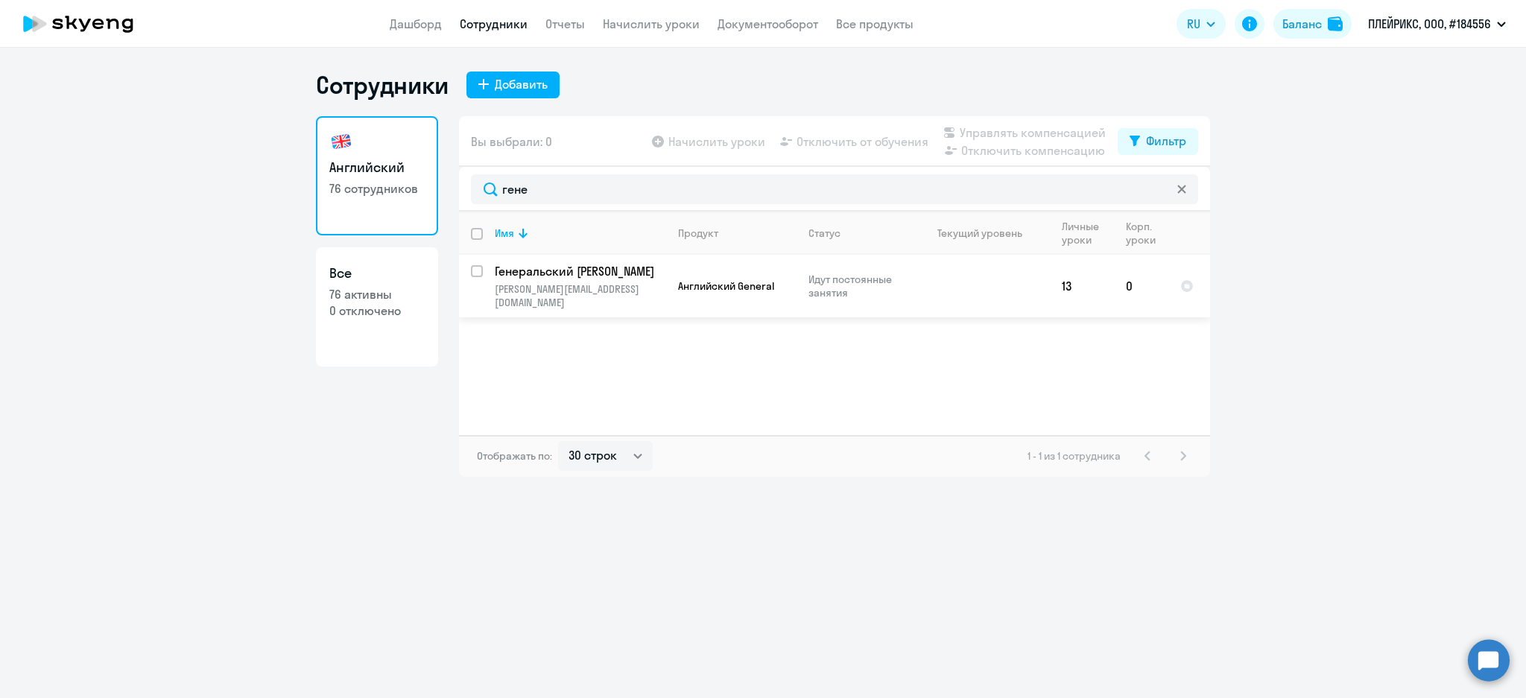
click at [469, 273] on div at bounding box center [478, 271] width 36 height 36
checkbox input "true"
click at [1030, 131] on span "Управлять компенсацией" at bounding box center [1033, 133] width 146 height 18
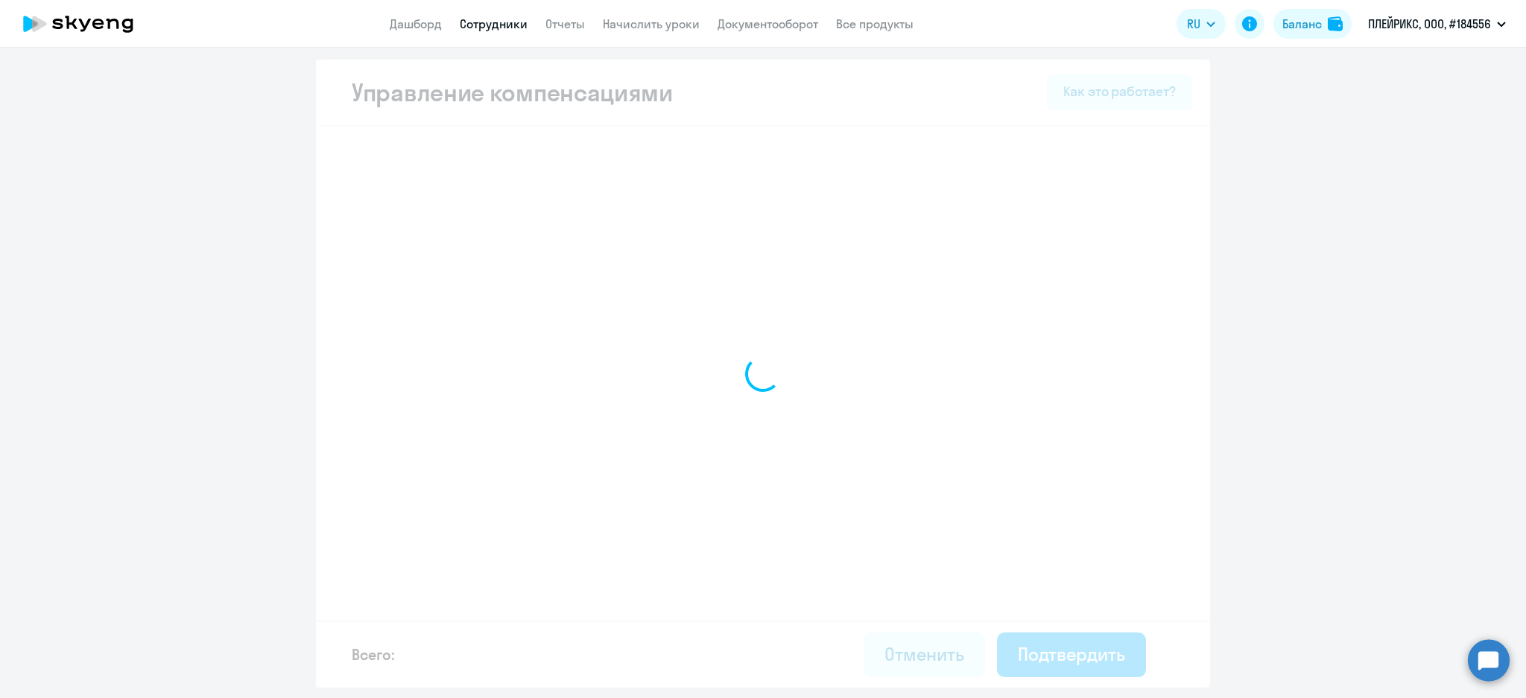
select select "MONTHLY"
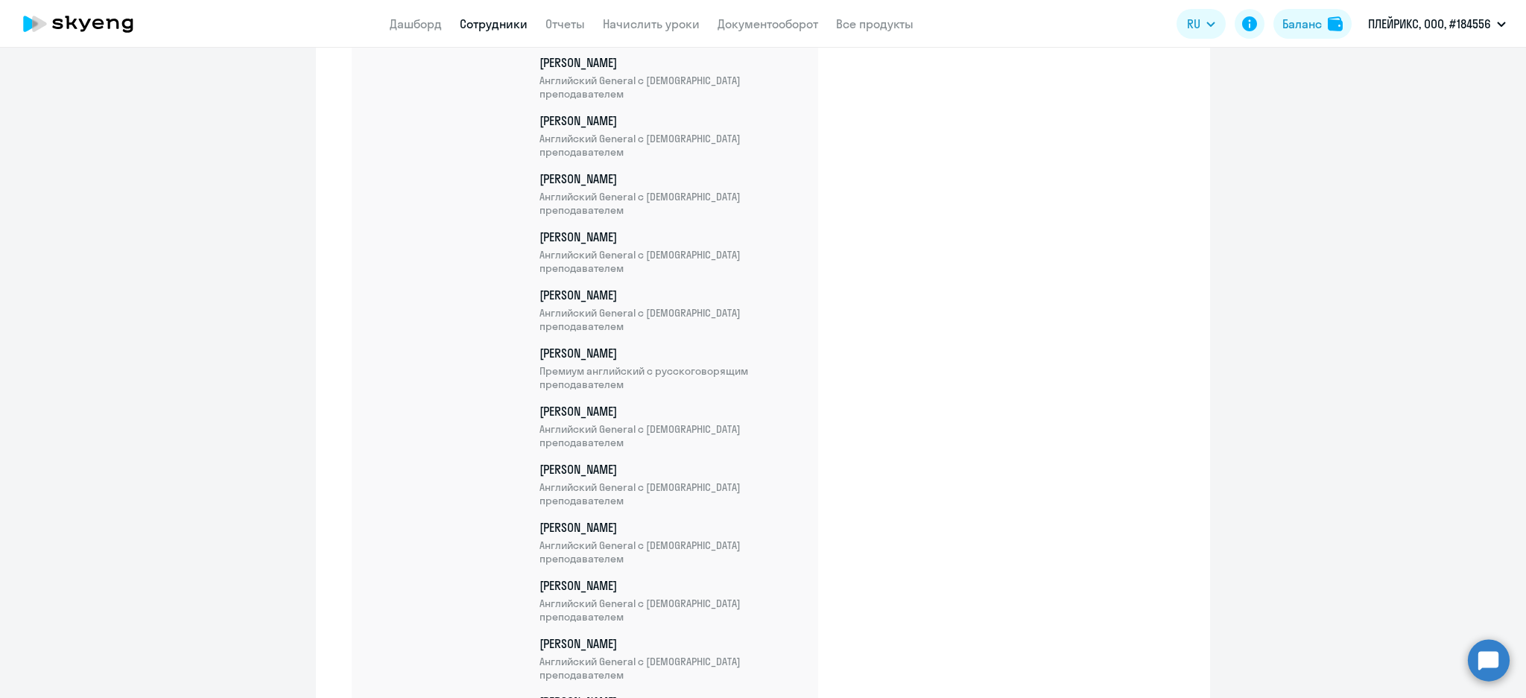
scroll to position [4393, 0]
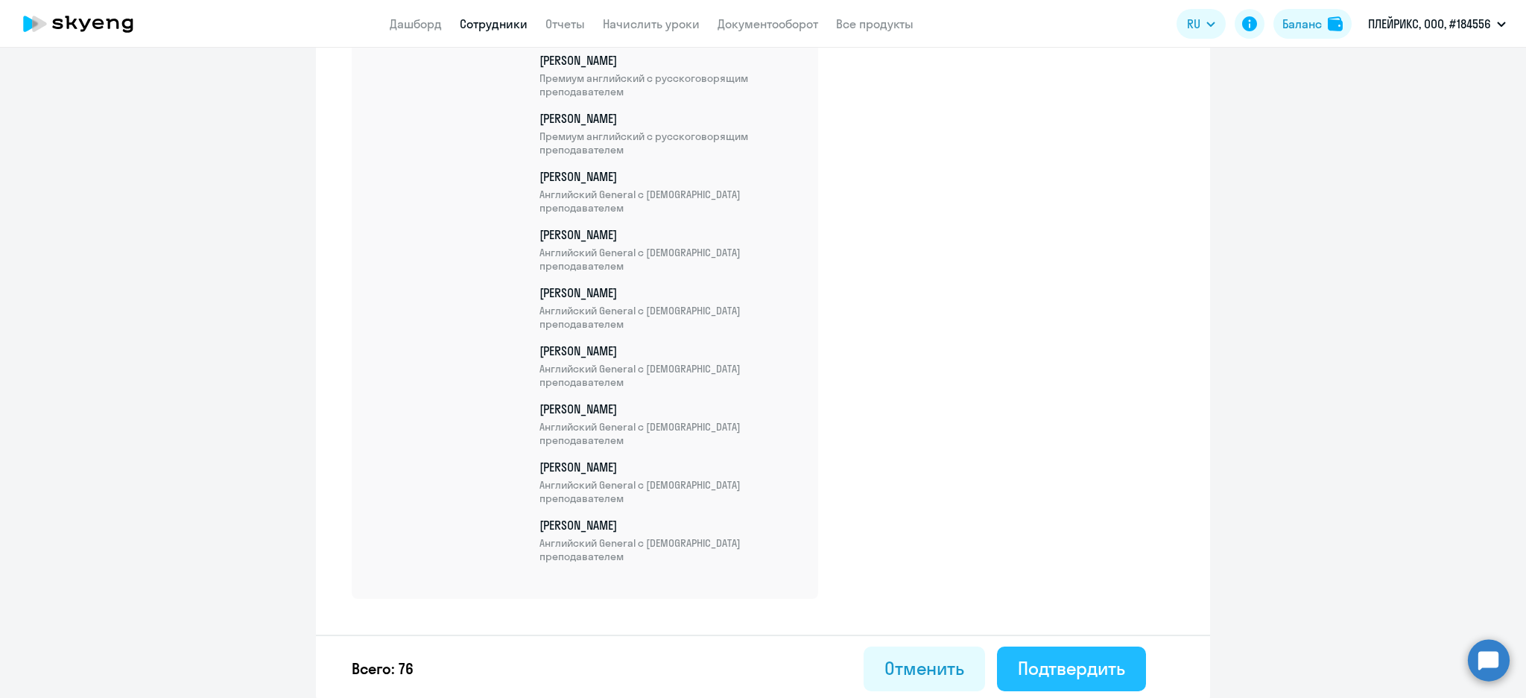
click at [1052, 663] on div "Подтвердить" at bounding box center [1071, 668] width 107 height 24
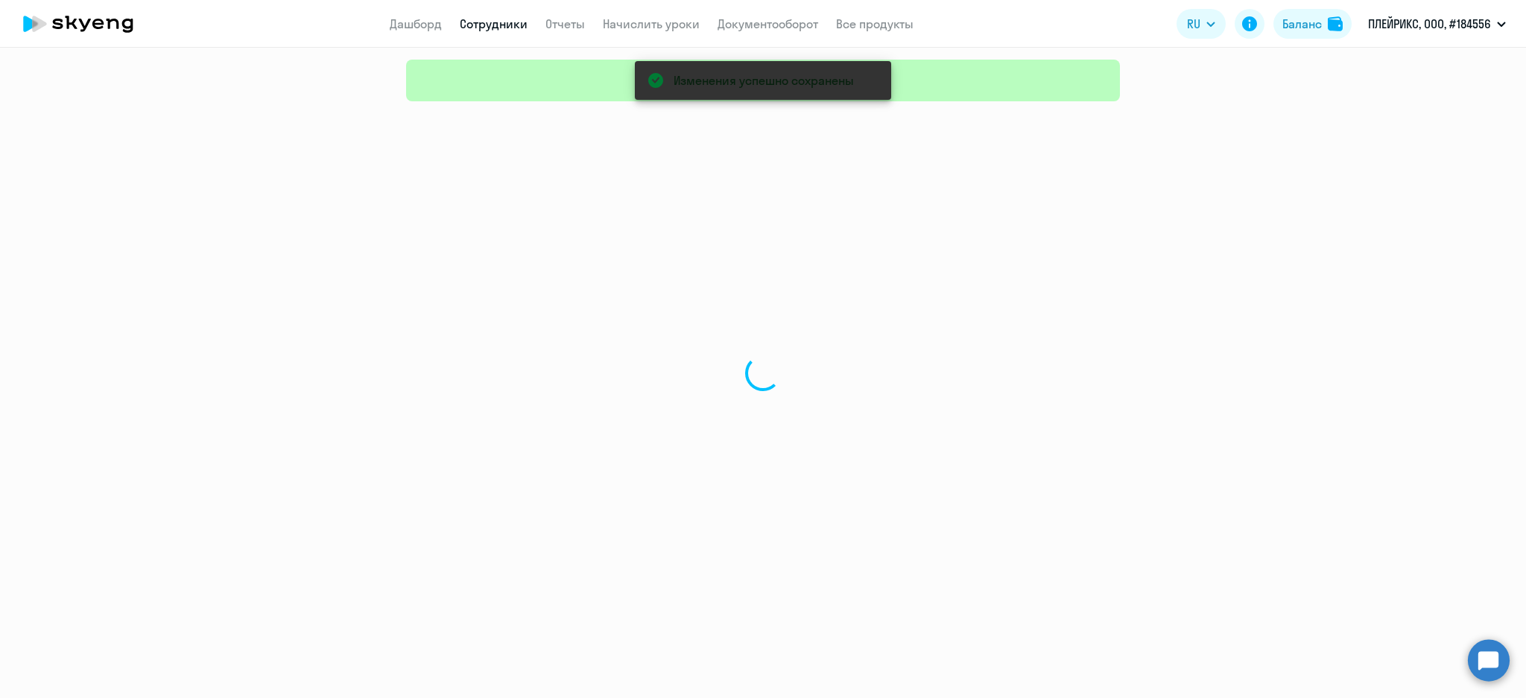
select select "30"
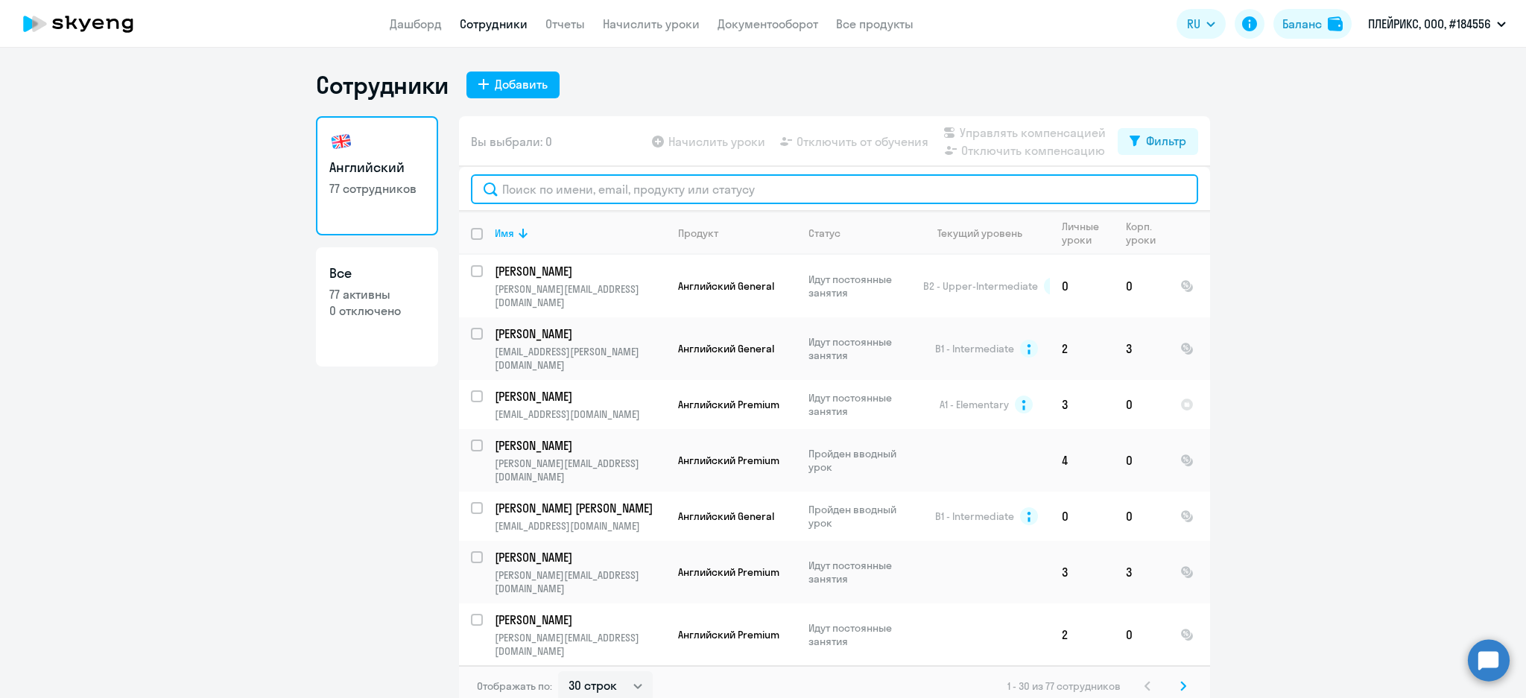
click at [600, 203] on input "text" at bounding box center [834, 189] width 727 height 30
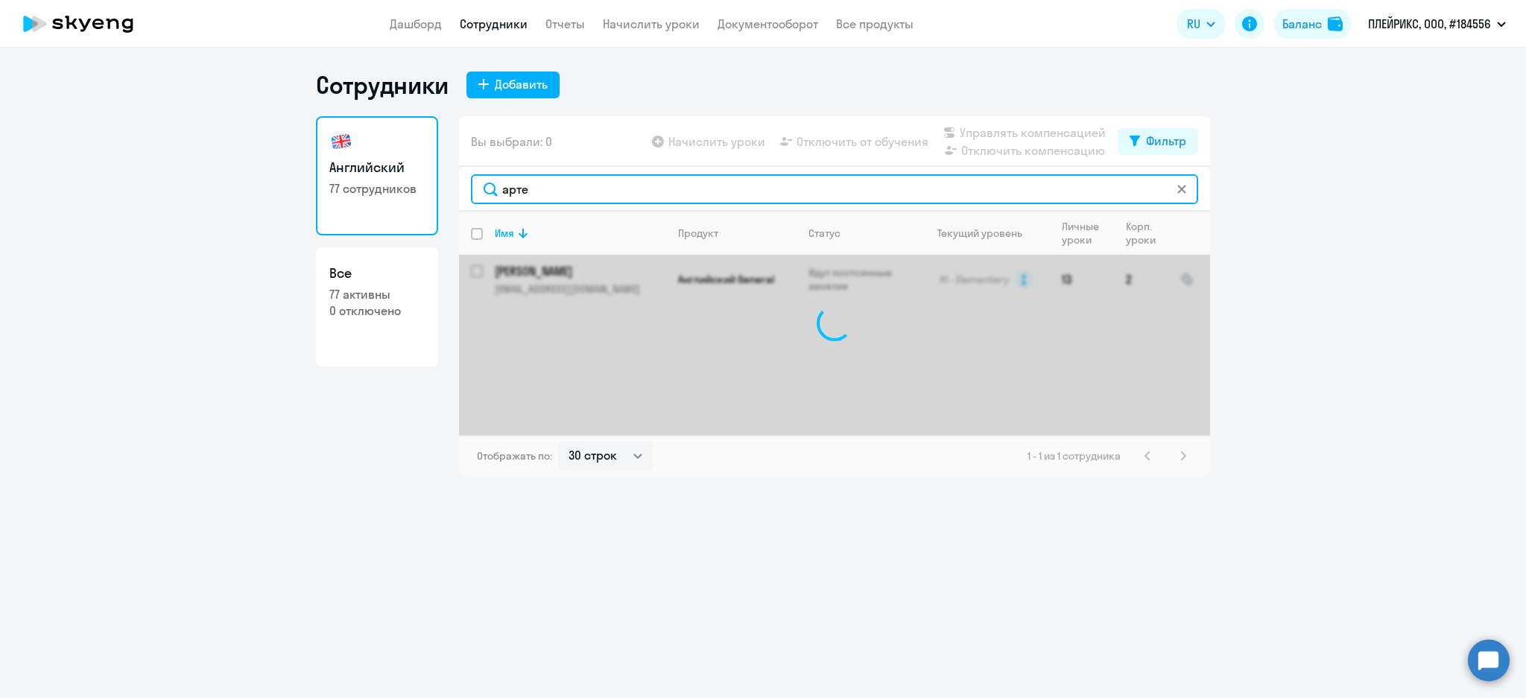
type input "арте"
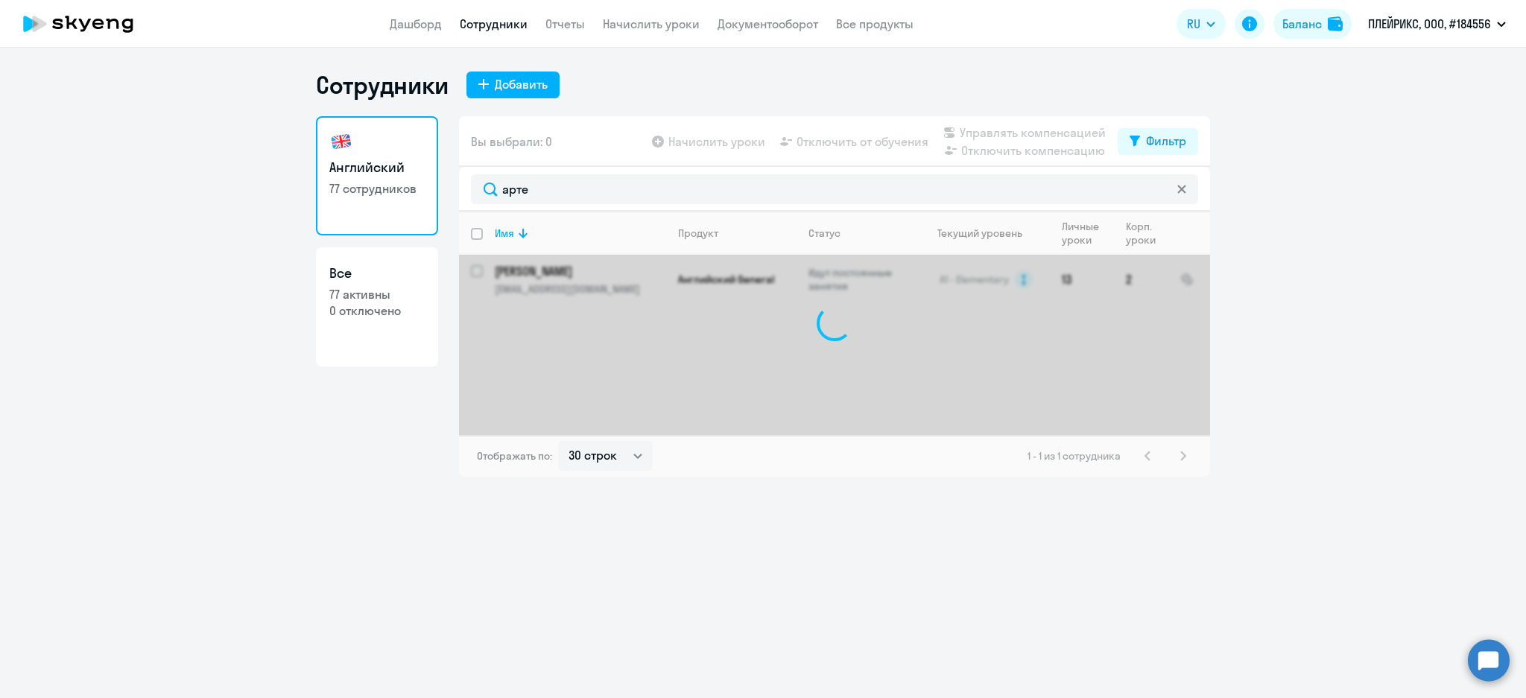
click at [375, 203] on link "Английский 77 сотрудников" at bounding box center [377, 175] width 122 height 119
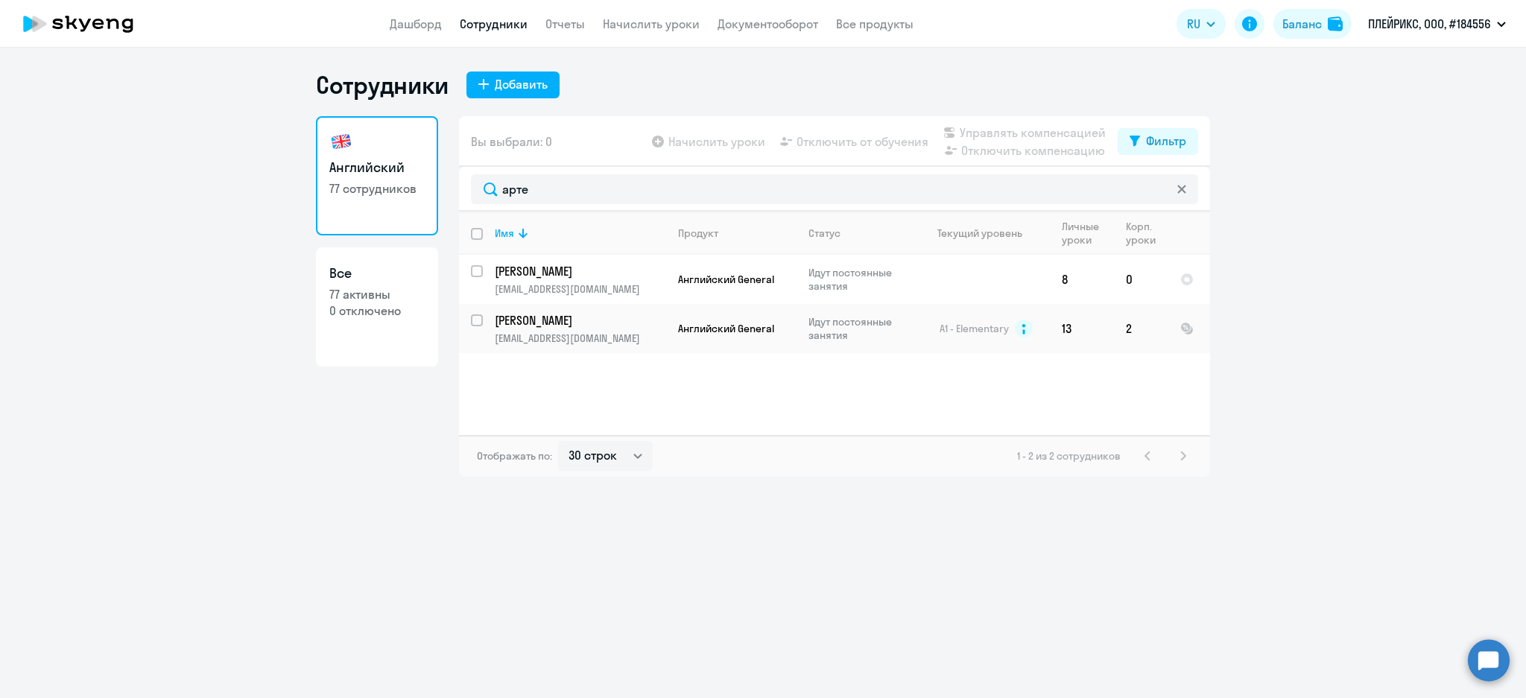
click at [390, 320] on link "Все 77 активны 0 отключено" at bounding box center [377, 306] width 122 height 119
select select "30"
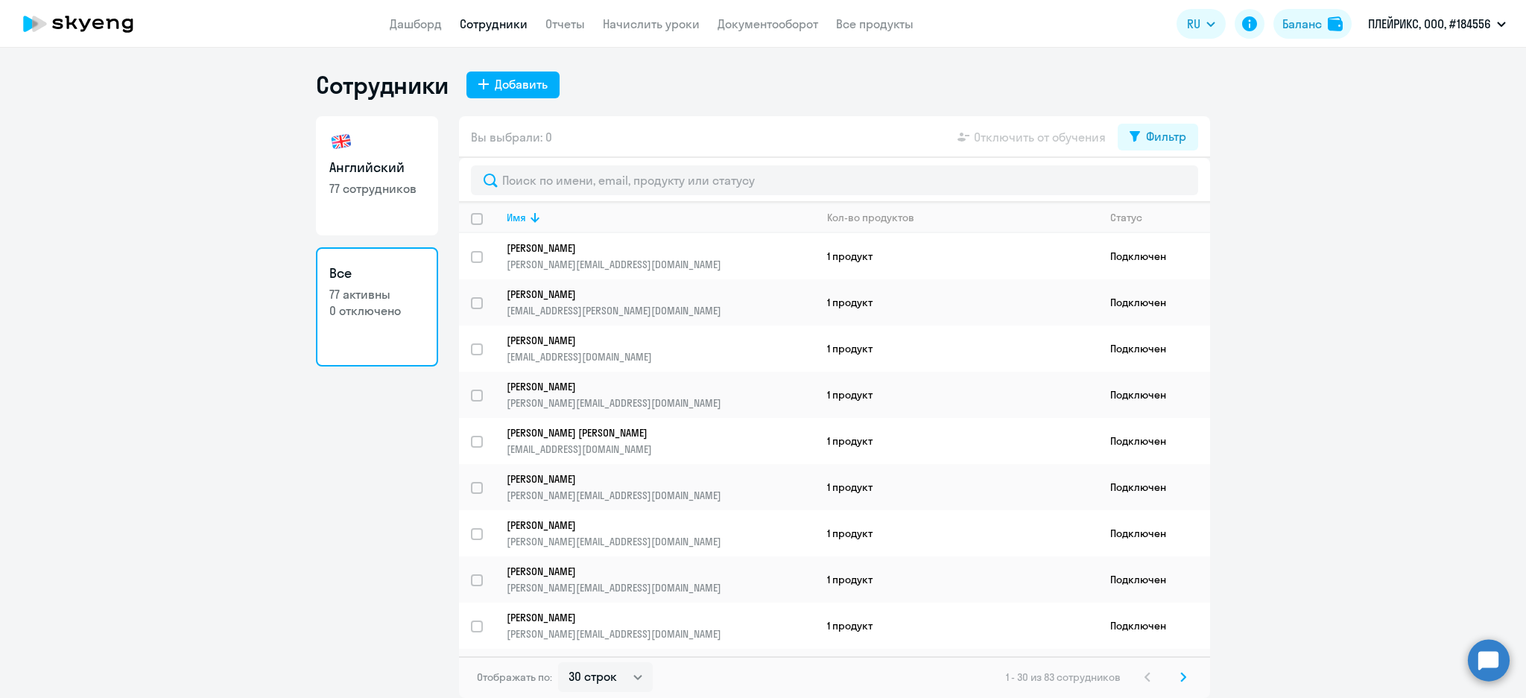
click at [403, 202] on link "Английский 77 сотрудников" at bounding box center [377, 175] width 122 height 119
select select "30"
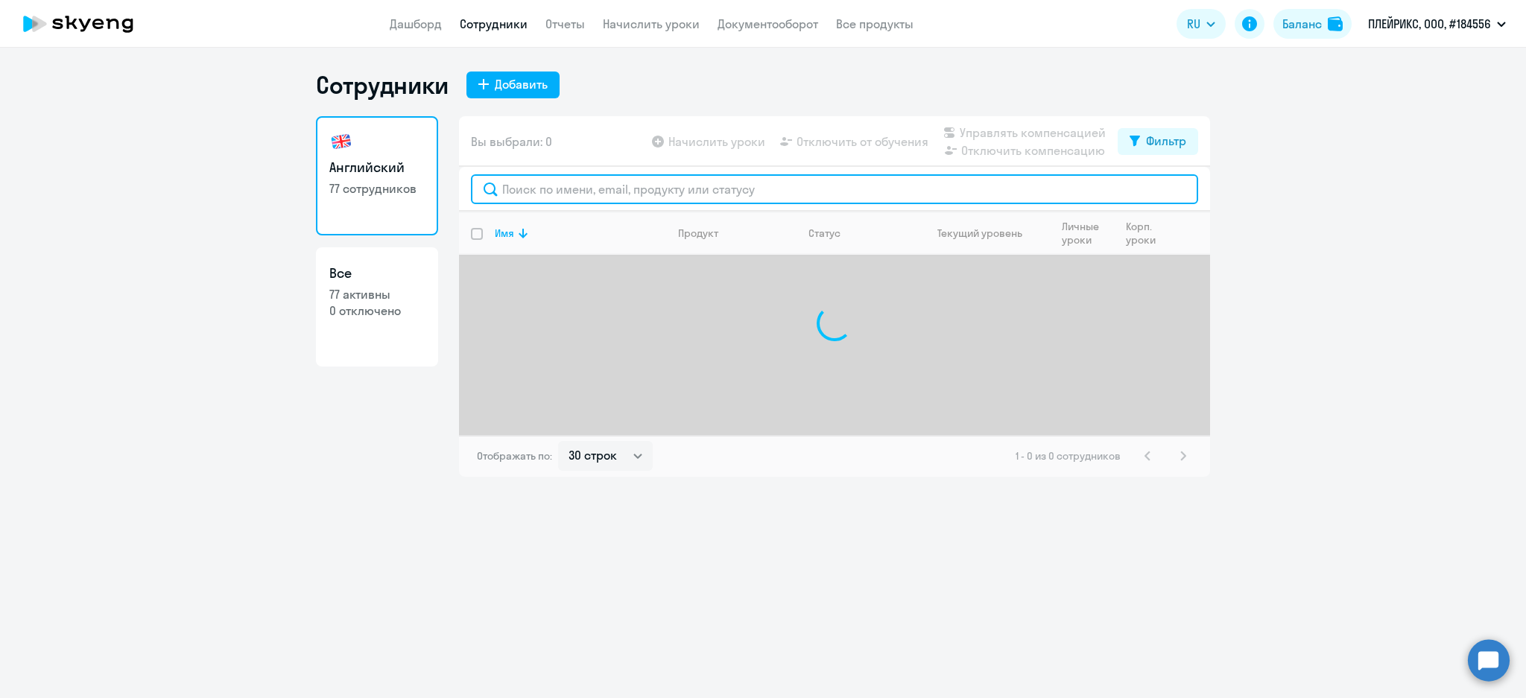
click at [520, 189] on input "text" at bounding box center [834, 189] width 727 height 30
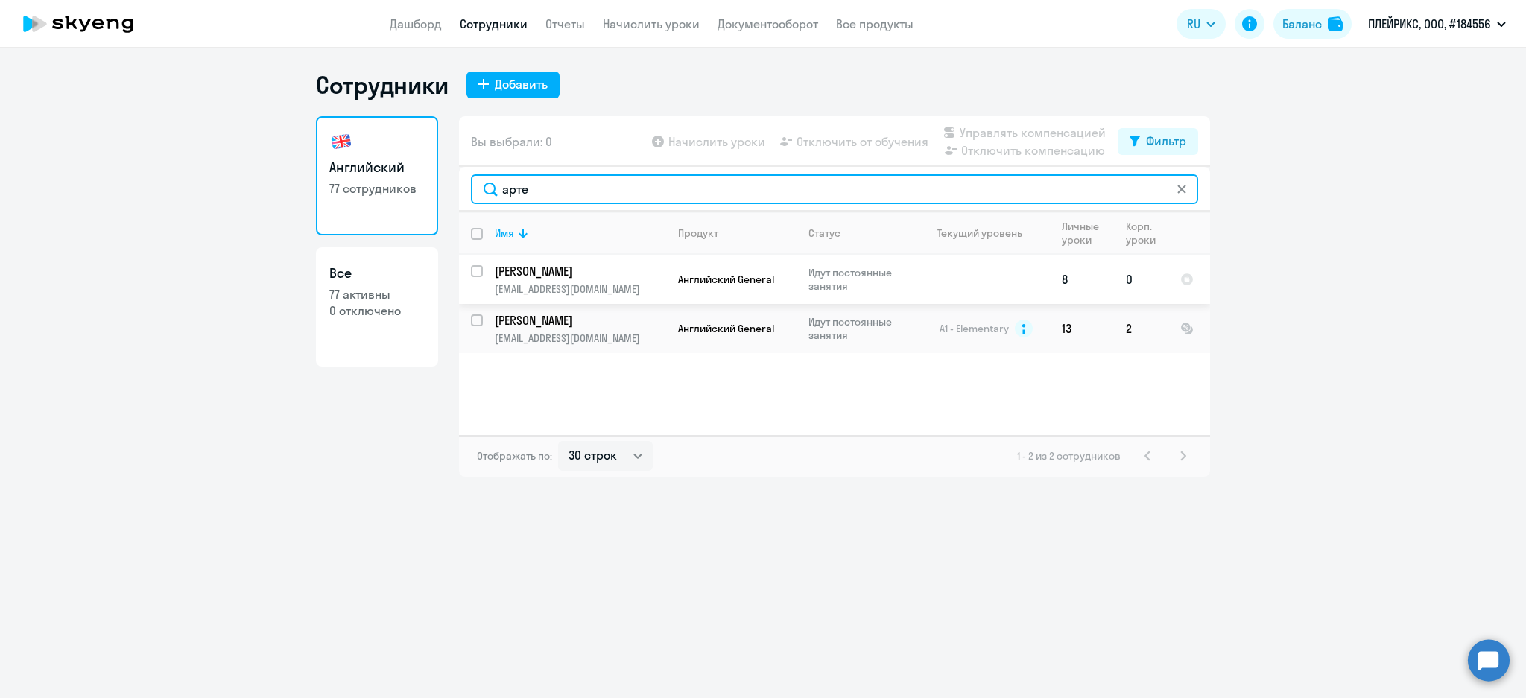
type input "арте"
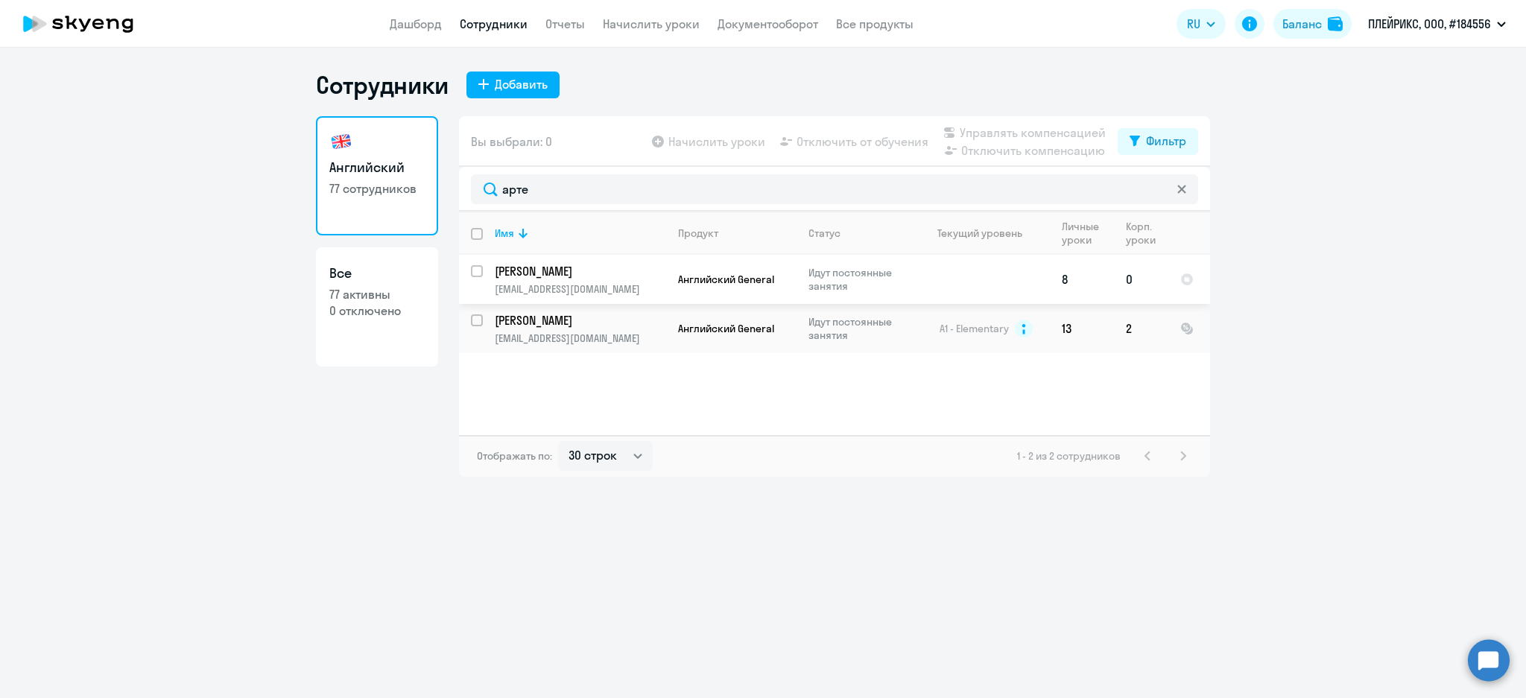
click at [477, 272] on input "select row 42044580" at bounding box center [486, 280] width 30 height 30
checkbox input "true"
click at [1015, 134] on span "Управлять компенсацией" at bounding box center [1033, 133] width 146 height 18
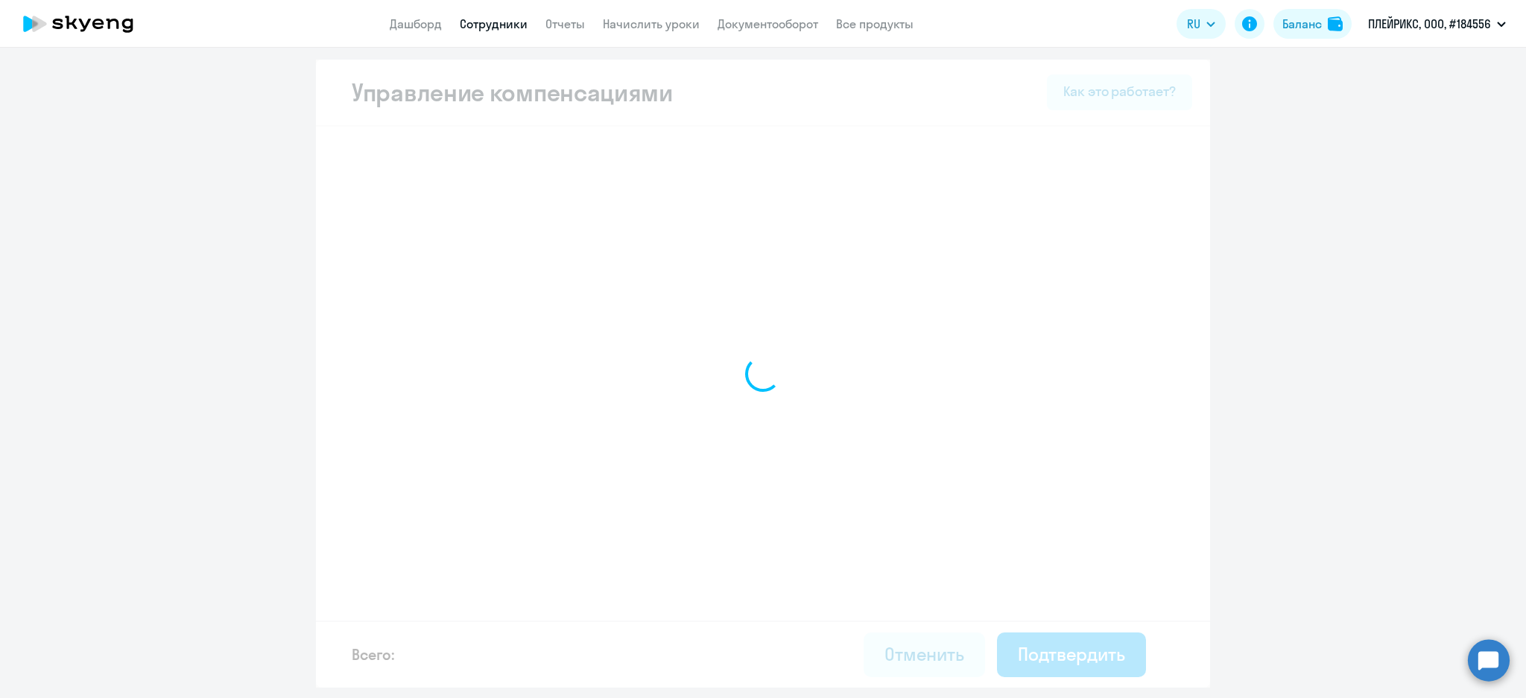
select select "MONTHLY"
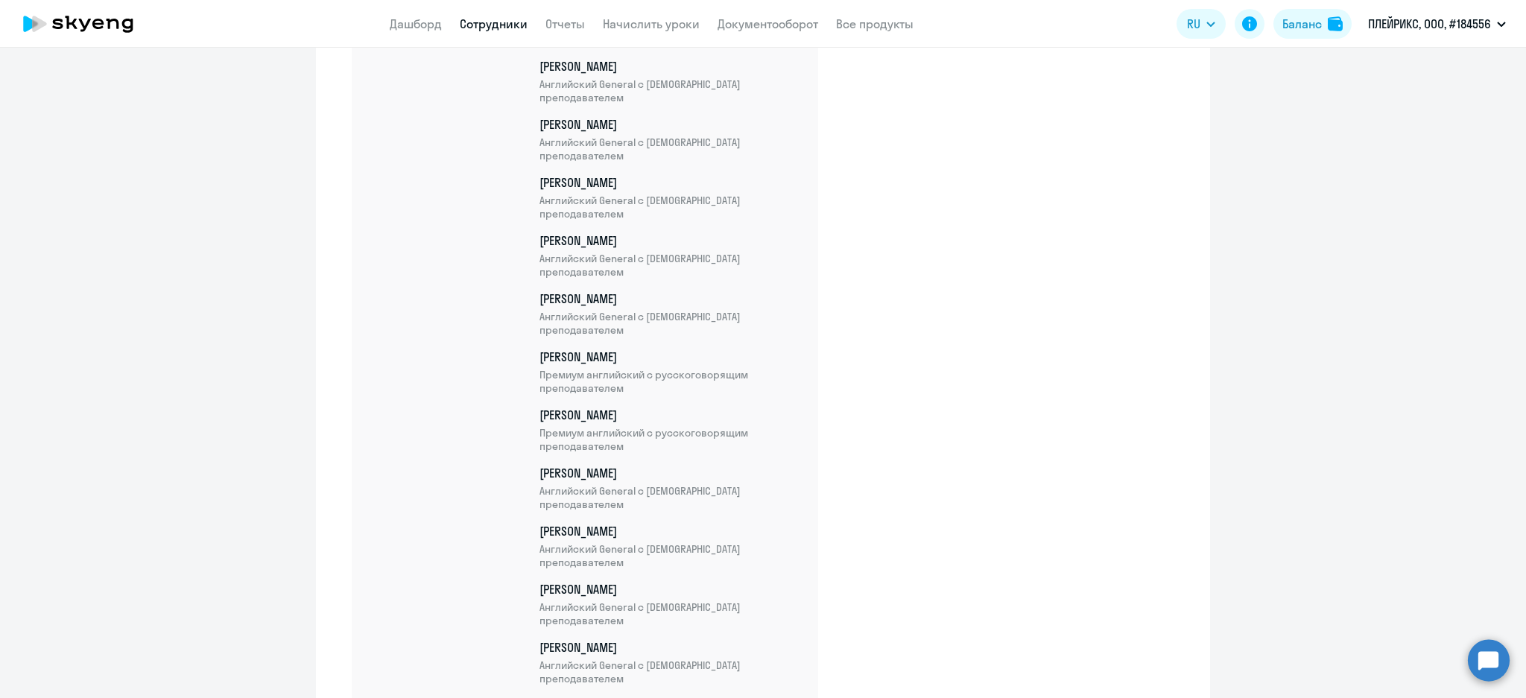
scroll to position [4625, 0]
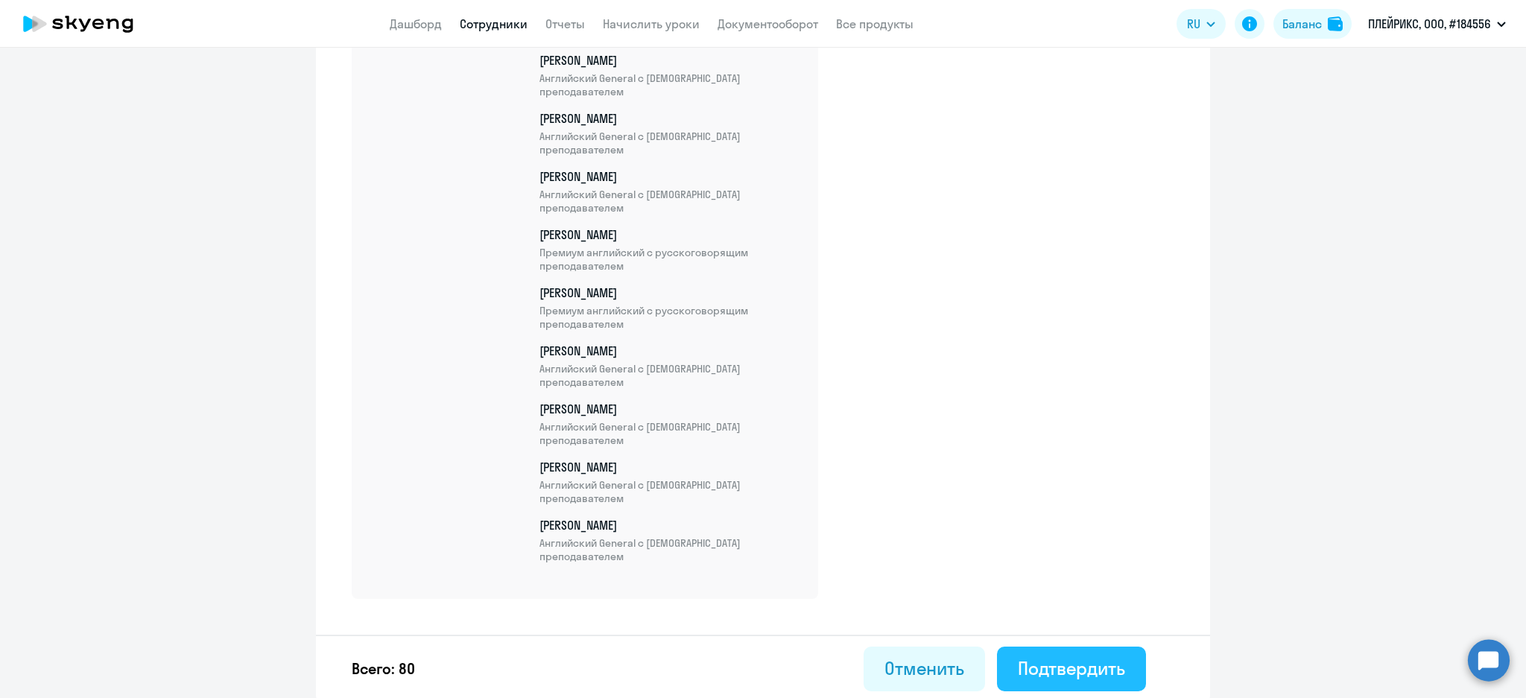
click at [1055, 657] on div "Подтвердить" at bounding box center [1071, 668] width 107 height 24
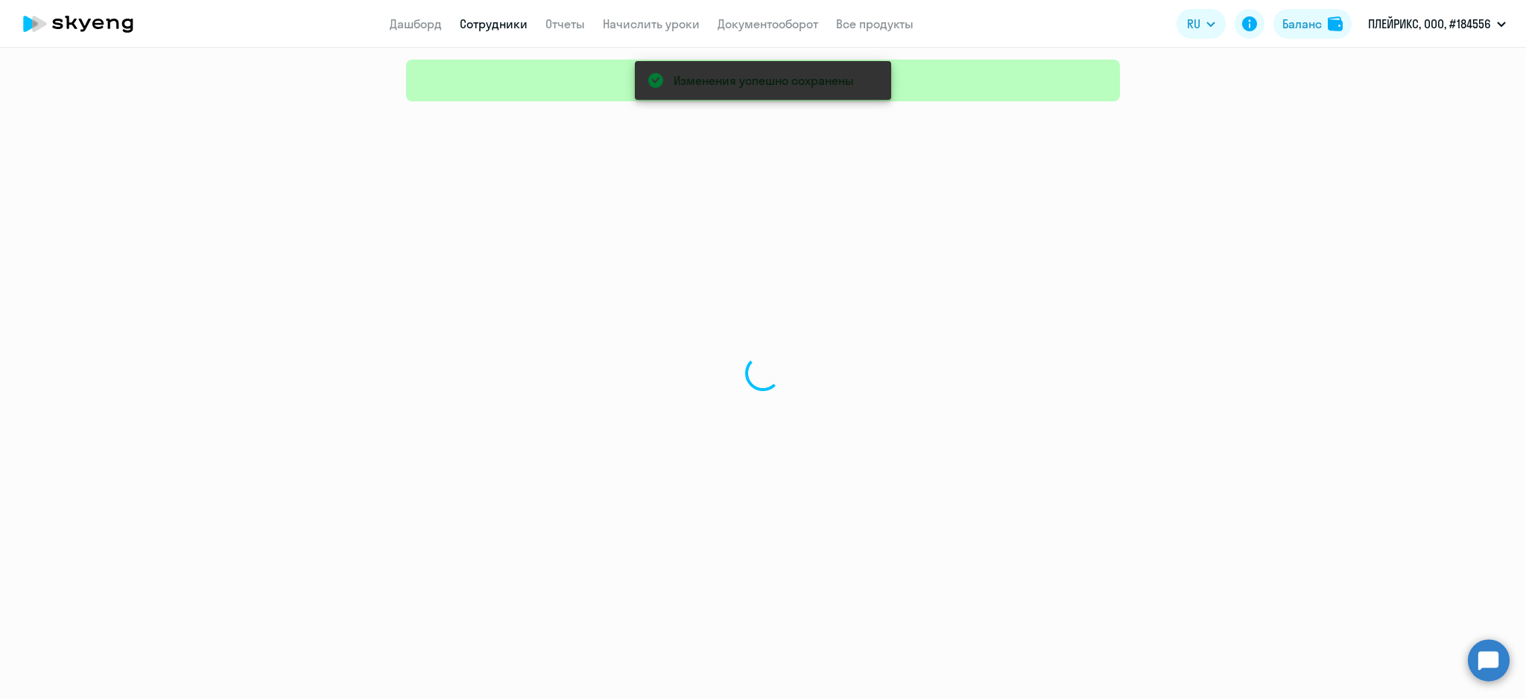
select select "30"
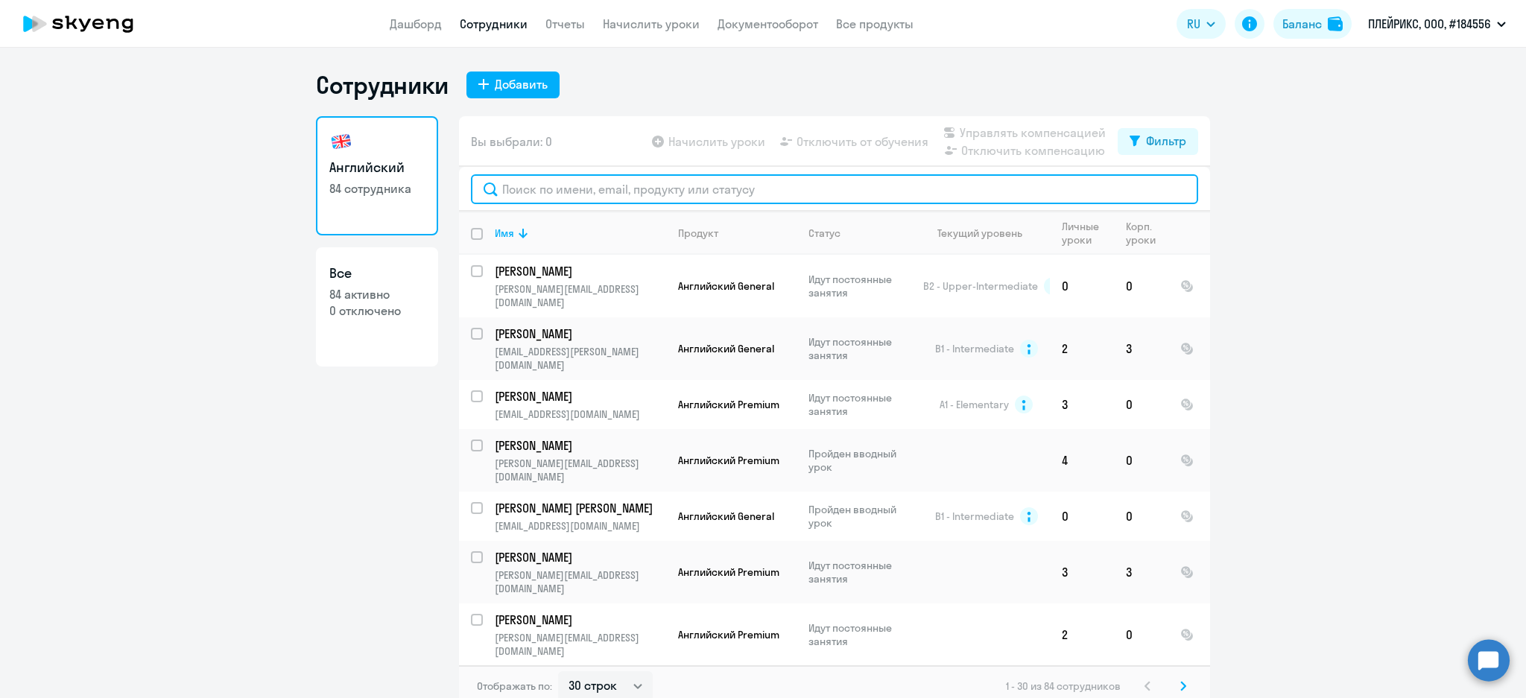
click at [523, 194] on input "text" at bounding box center [834, 189] width 727 height 30
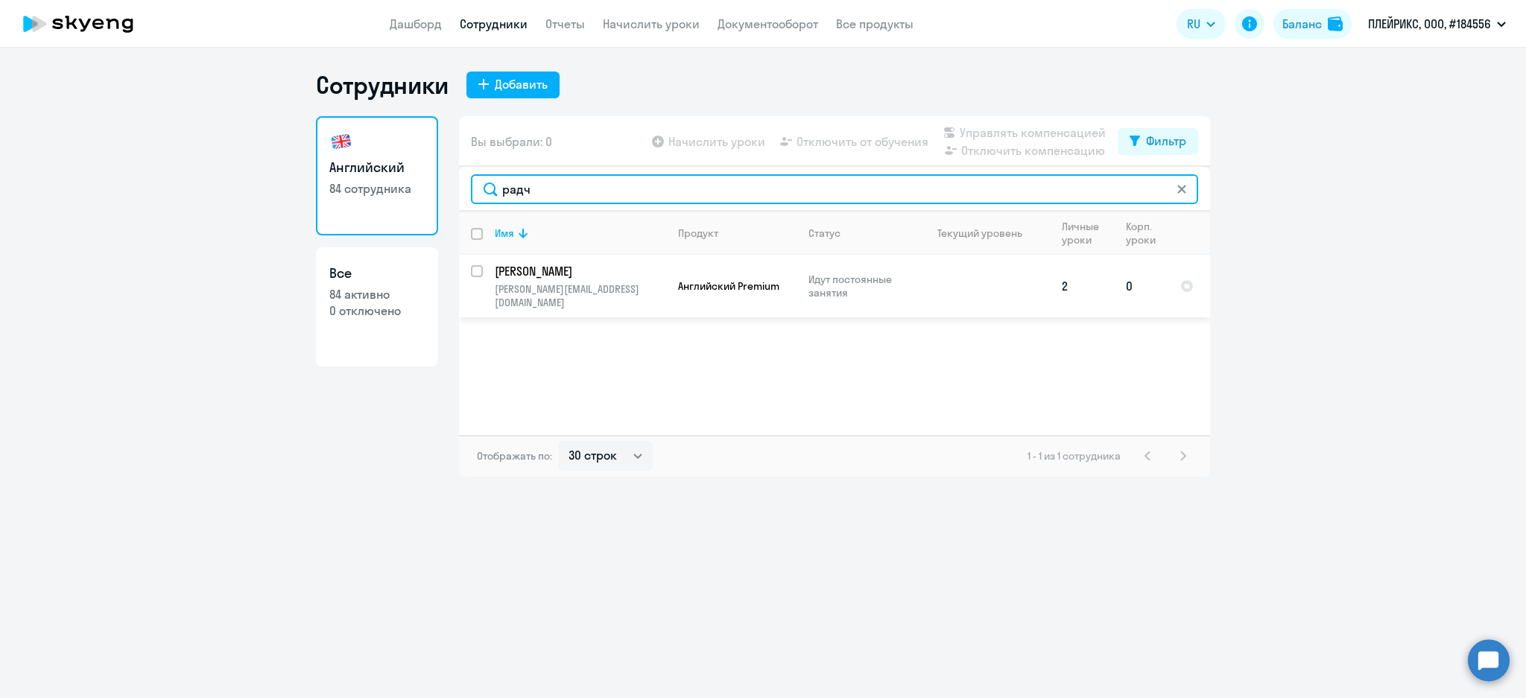
type input "радч"
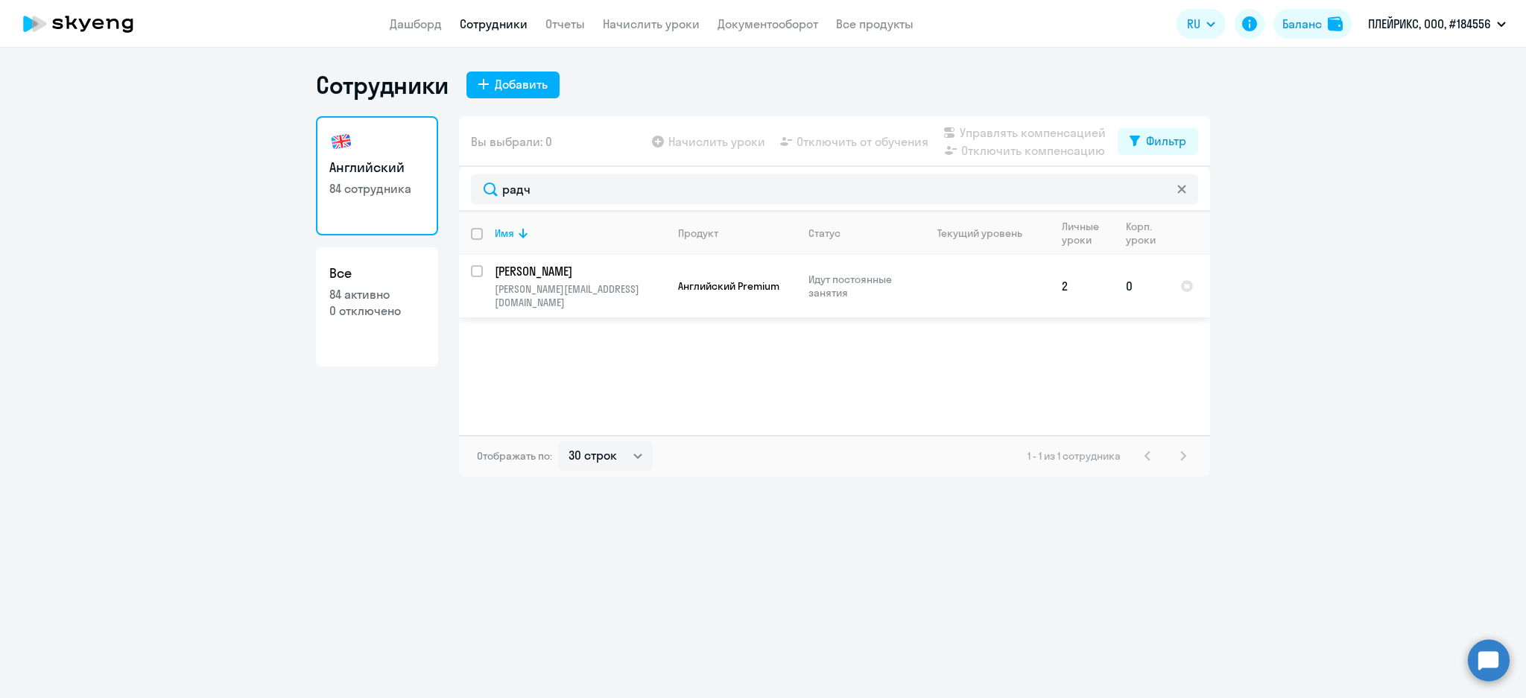
click at [471, 271] on input "select row 38415850" at bounding box center [486, 280] width 30 height 30
checkbox input "true"
click at [1001, 132] on span "Управлять компенсацией" at bounding box center [1033, 133] width 146 height 18
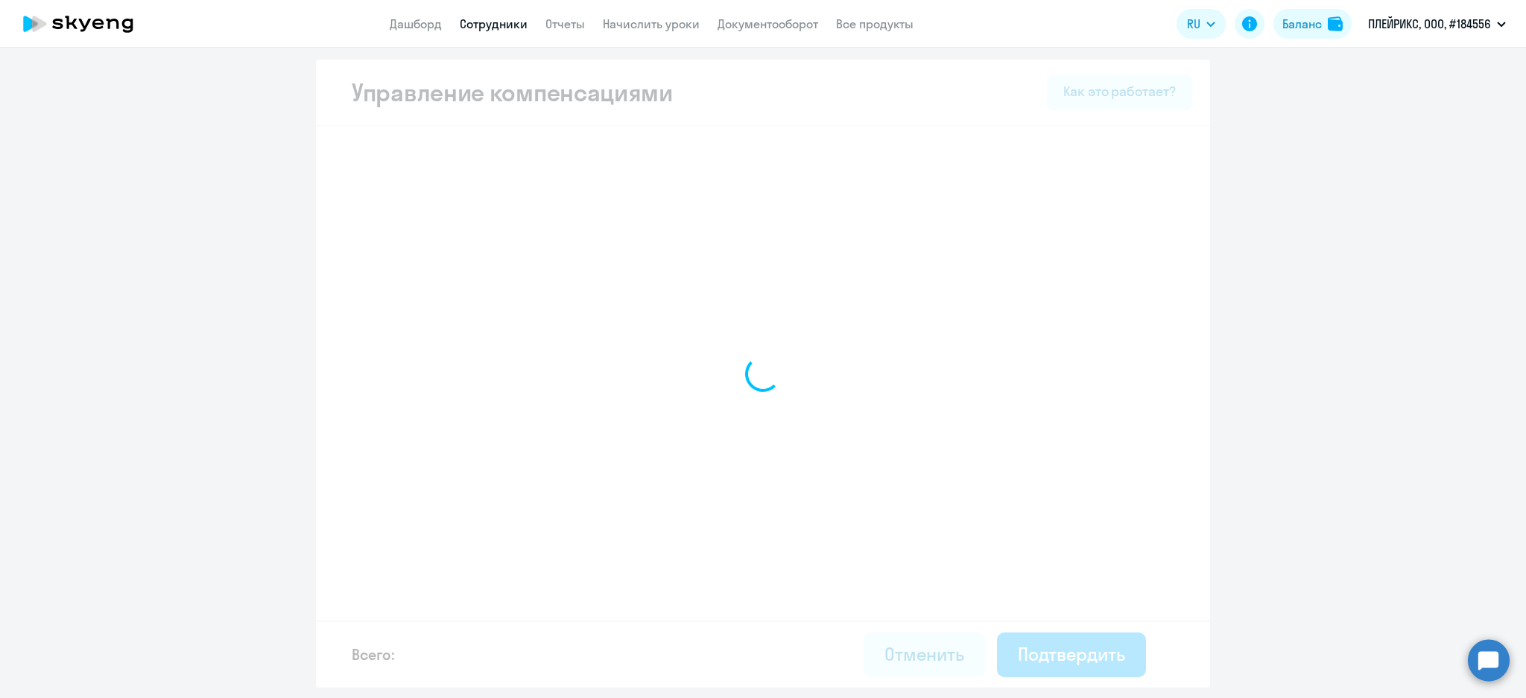
select select "MONTHLY"
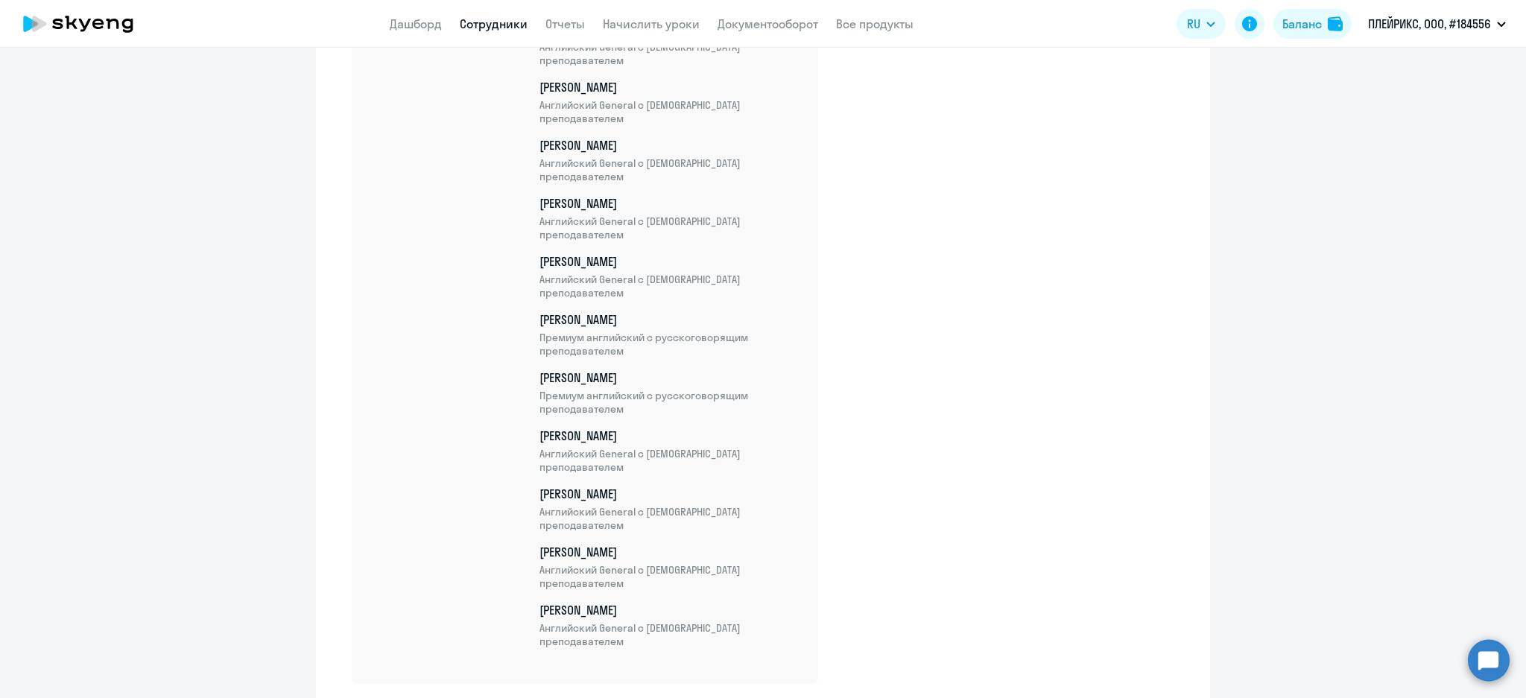
scroll to position [4741, 0]
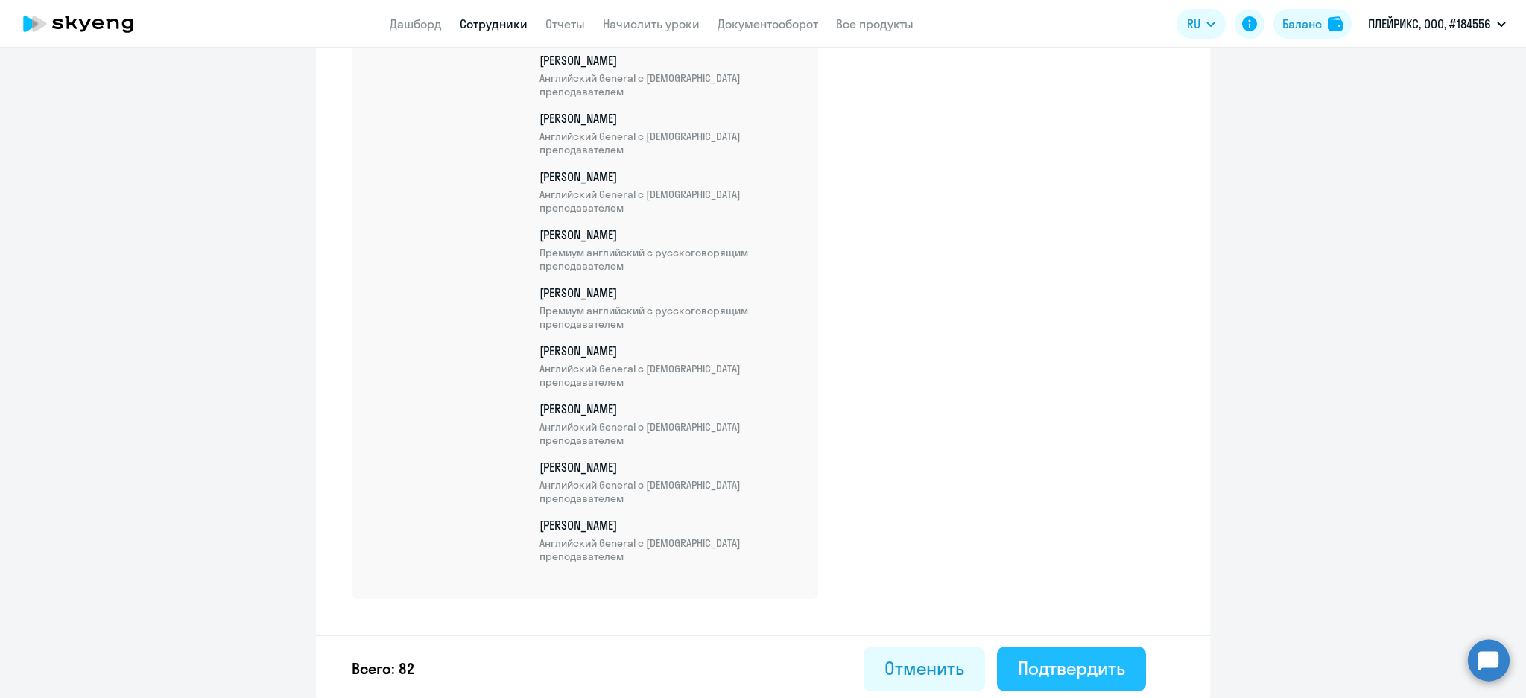
click at [1089, 657] on div "Подтвердить" at bounding box center [1071, 668] width 107 height 24
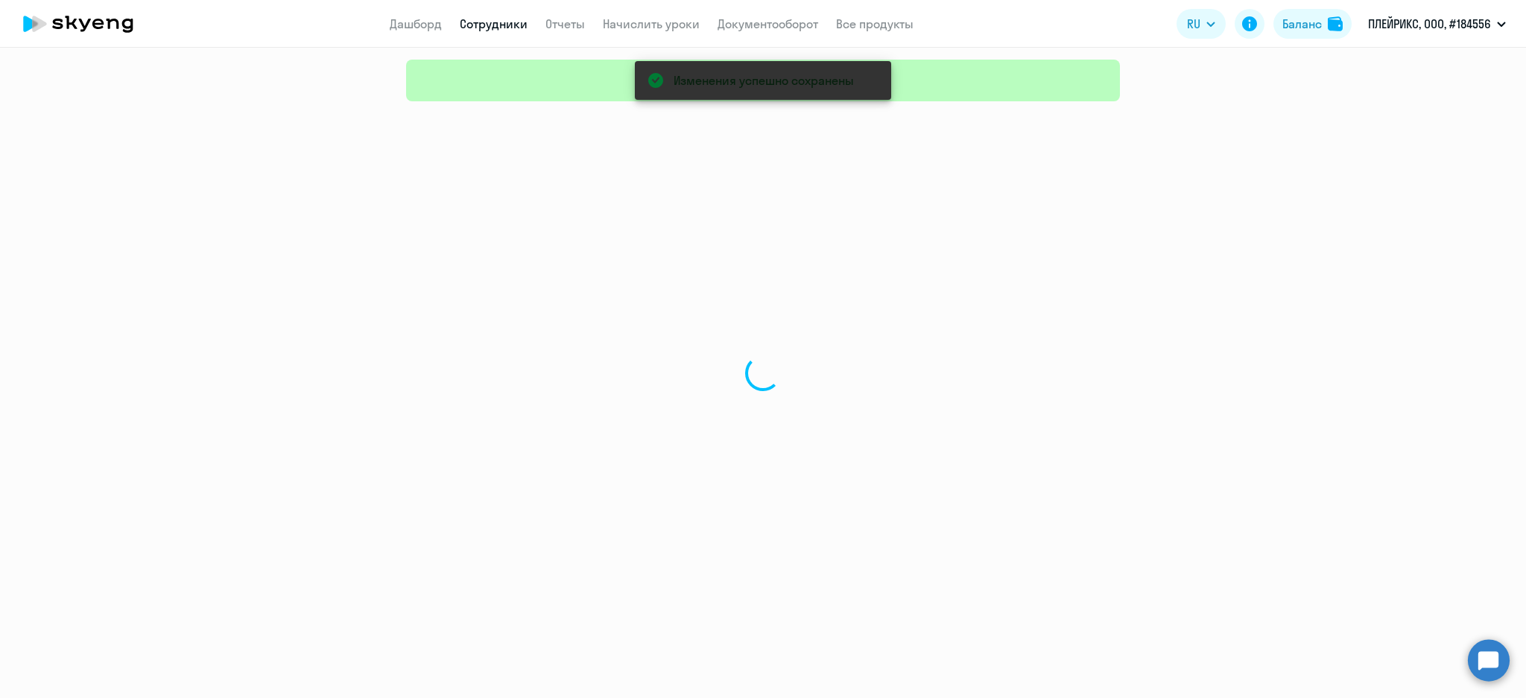
select select "30"
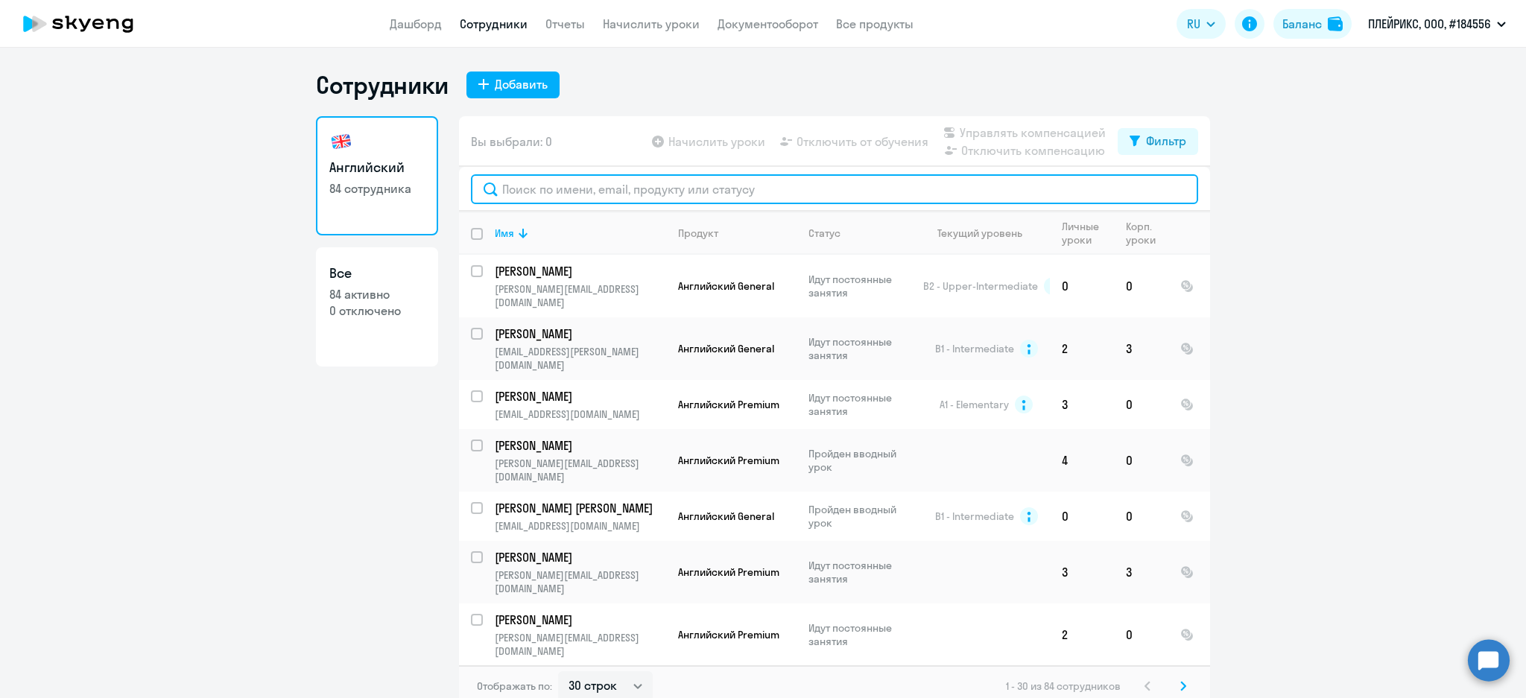
click at [581, 188] on input "text" at bounding box center [834, 189] width 727 height 30
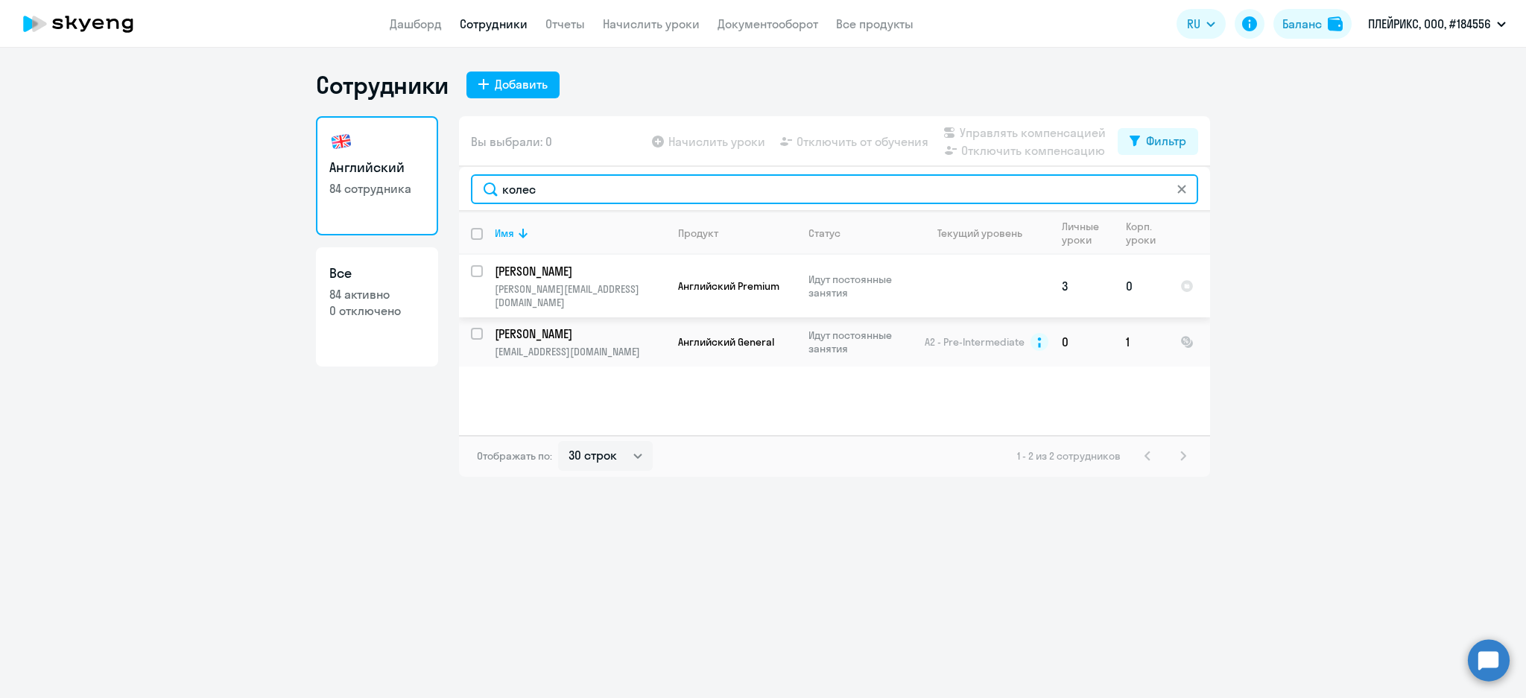
type input "колес"
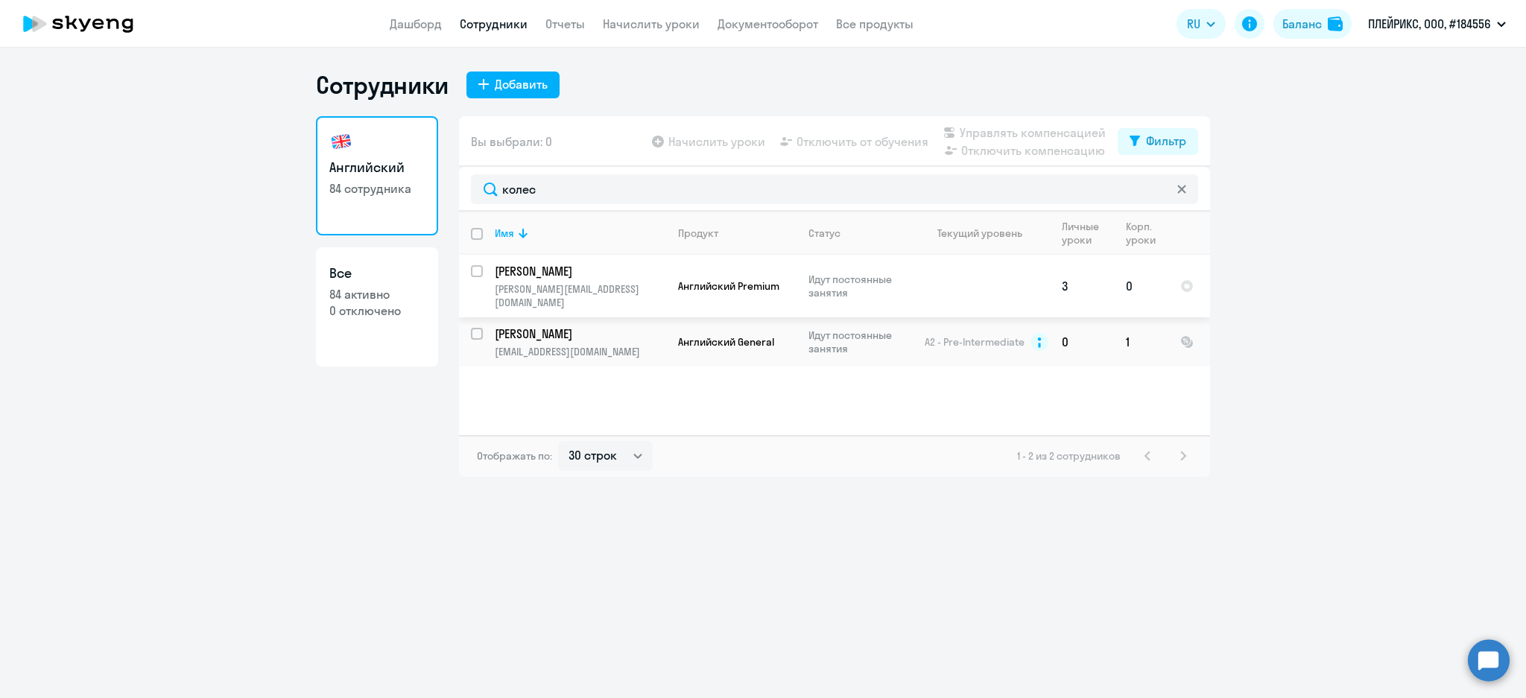
click at [477, 273] on input "select row 41494318" at bounding box center [486, 280] width 30 height 30
checkbox input "true"
click at [1033, 130] on span "Управлять компенсацией" at bounding box center [1033, 133] width 146 height 18
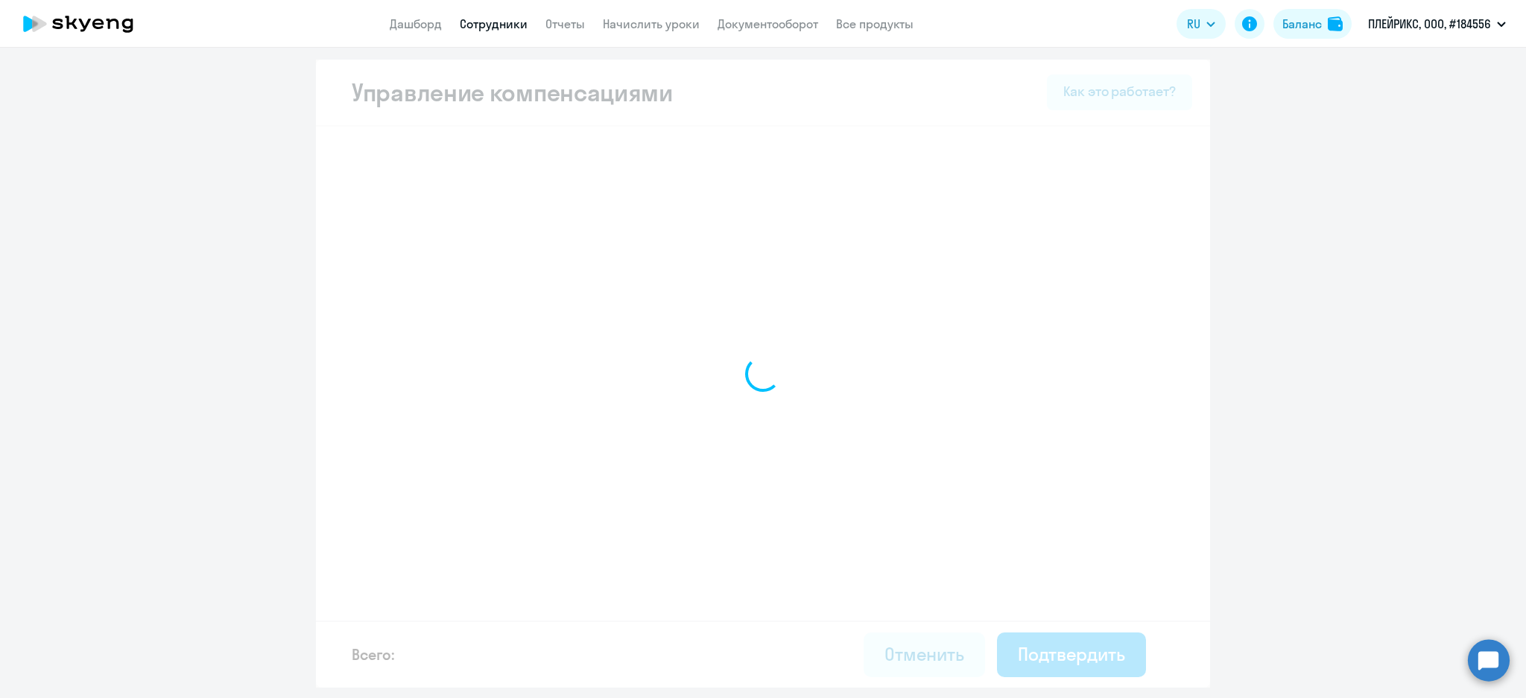
select select "MONTHLY"
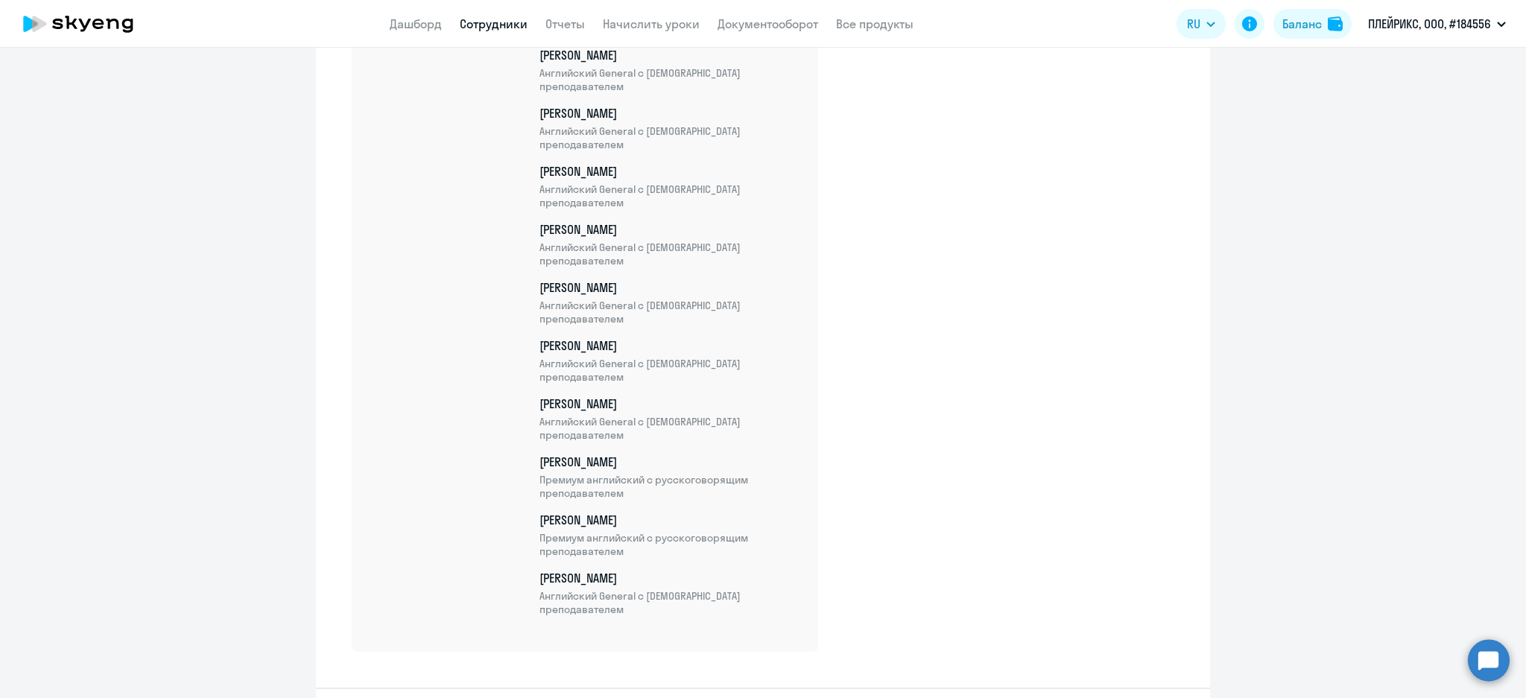
scroll to position [4799, 0]
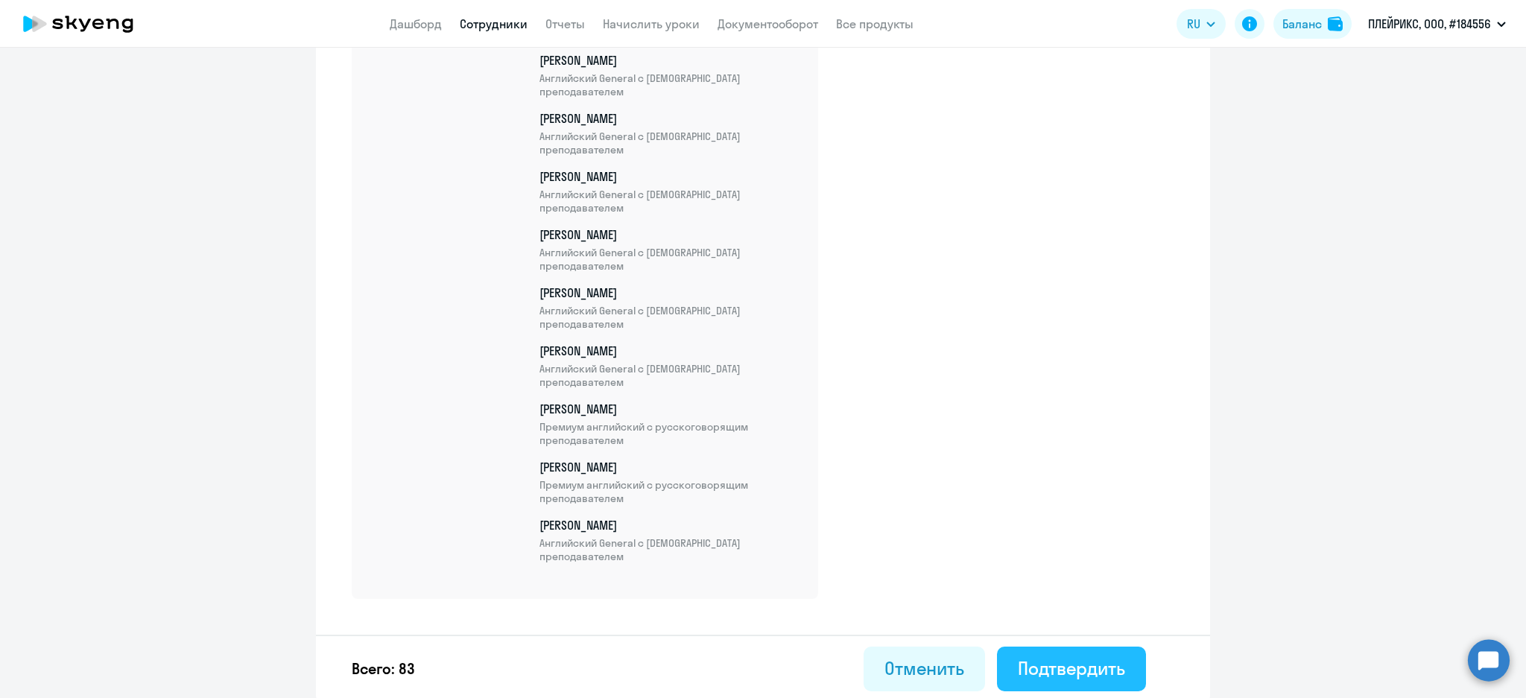
click at [1074, 656] on div "Подтвердить" at bounding box center [1071, 668] width 107 height 24
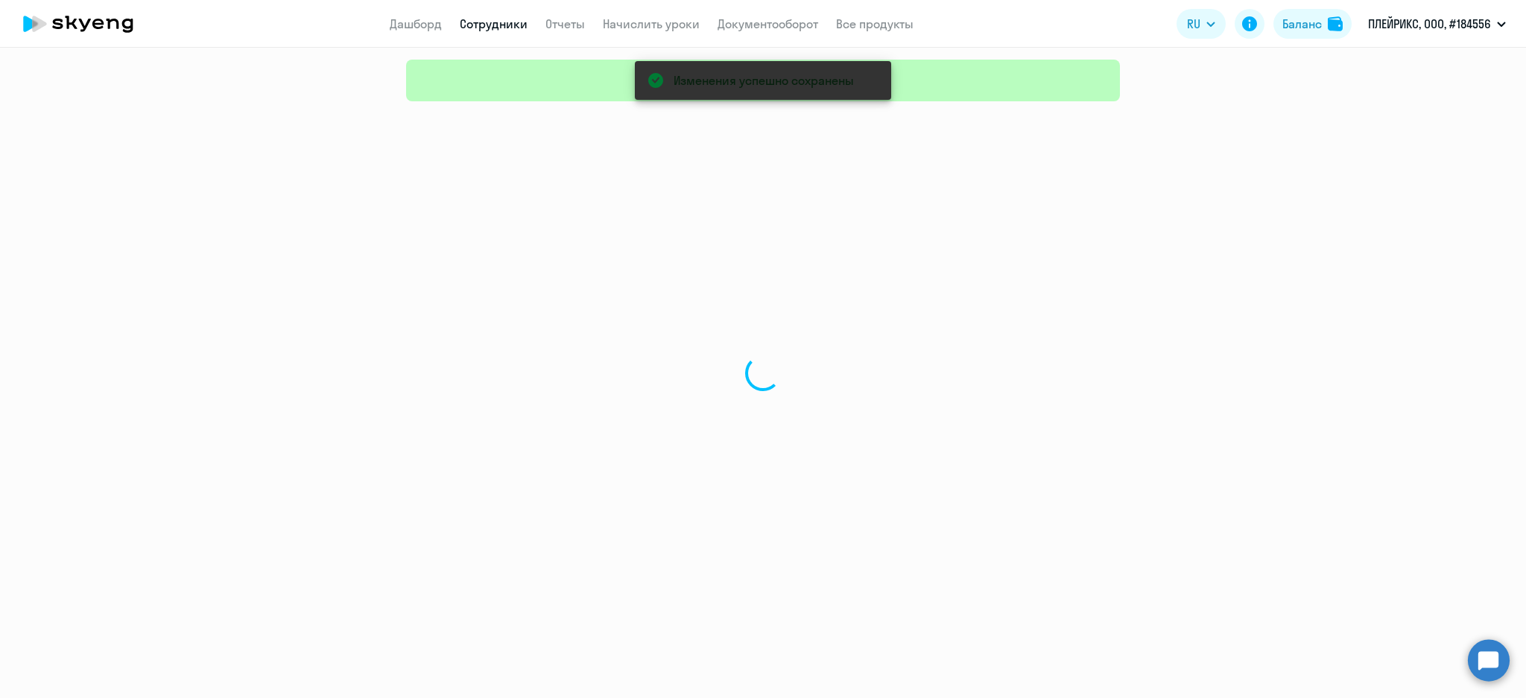
select select "30"
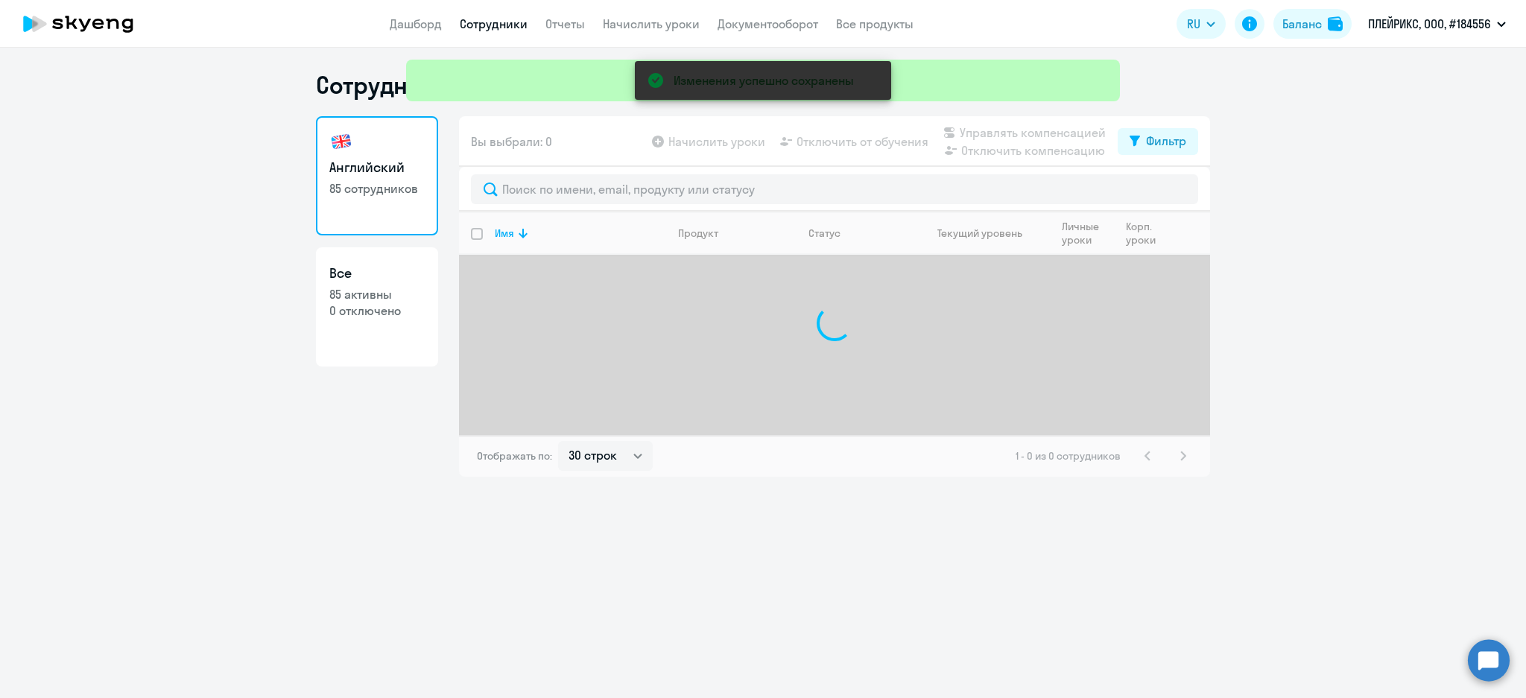
click at [501, 22] on div "Изменения успешно сохранены" at bounding box center [763, 53] width 726 height 107
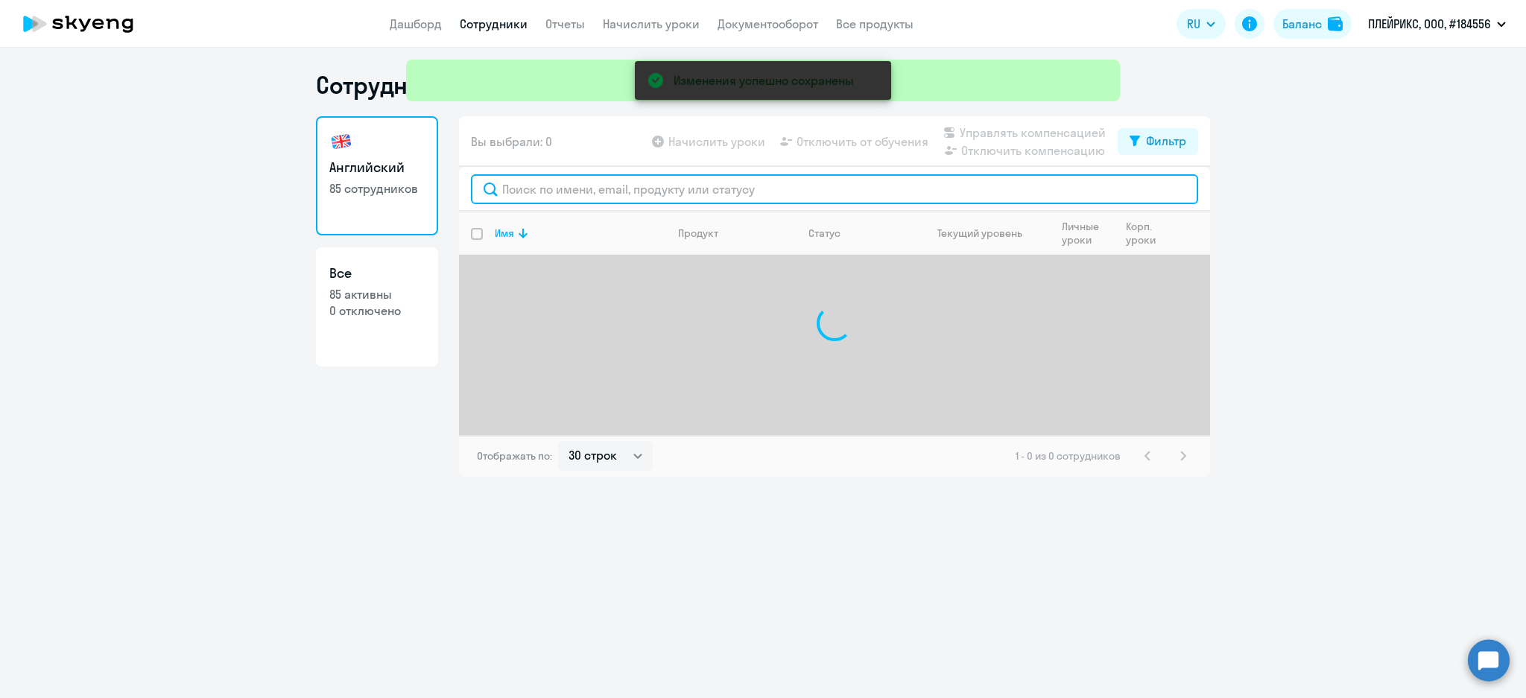
click at [547, 183] on input "text" at bounding box center [834, 189] width 727 height 30
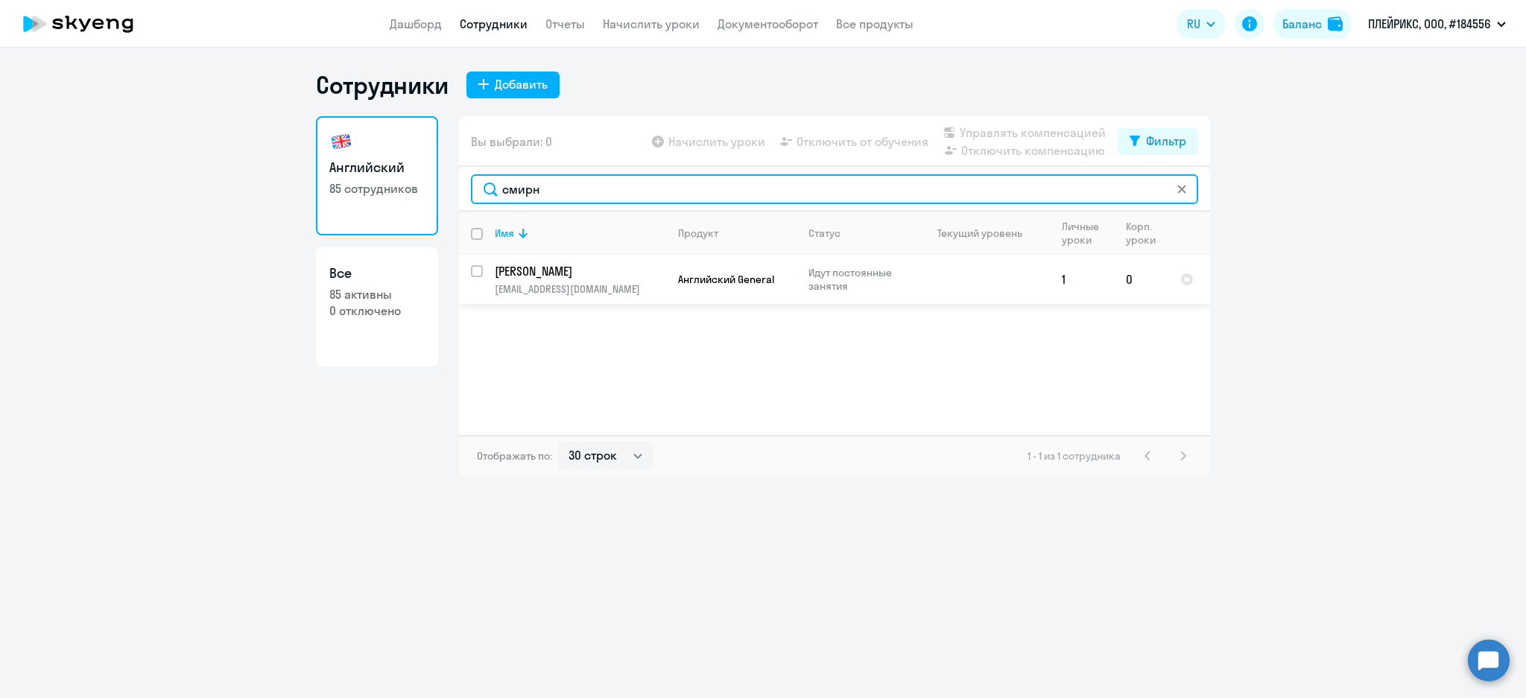
type input "смирн"
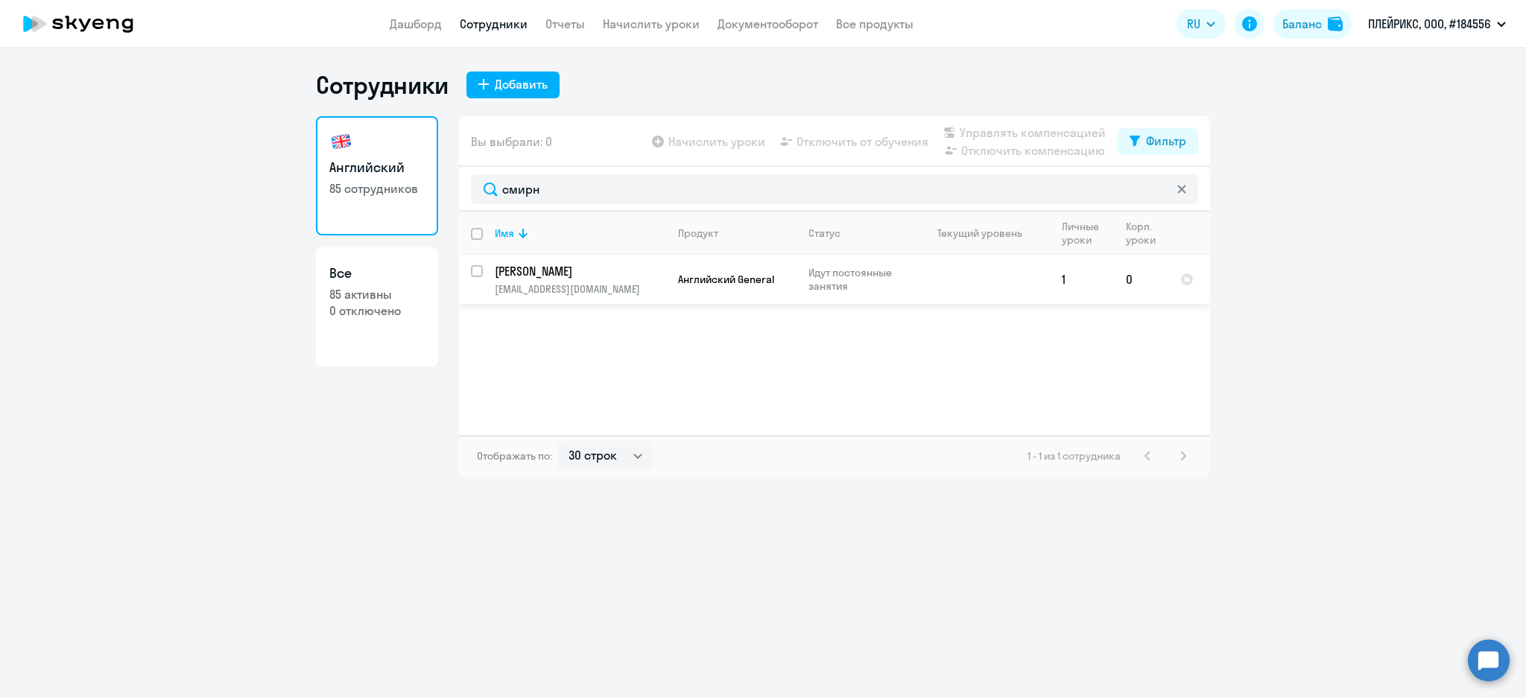
click at [480, 270] on input "select row 41410043" at bounding box center [486, 280] width 30 height 30
checkbox input "true"
click at [1081, 130] on span "Управлять компенсацией" at bounding box center [1033, 133] width 146 height 18
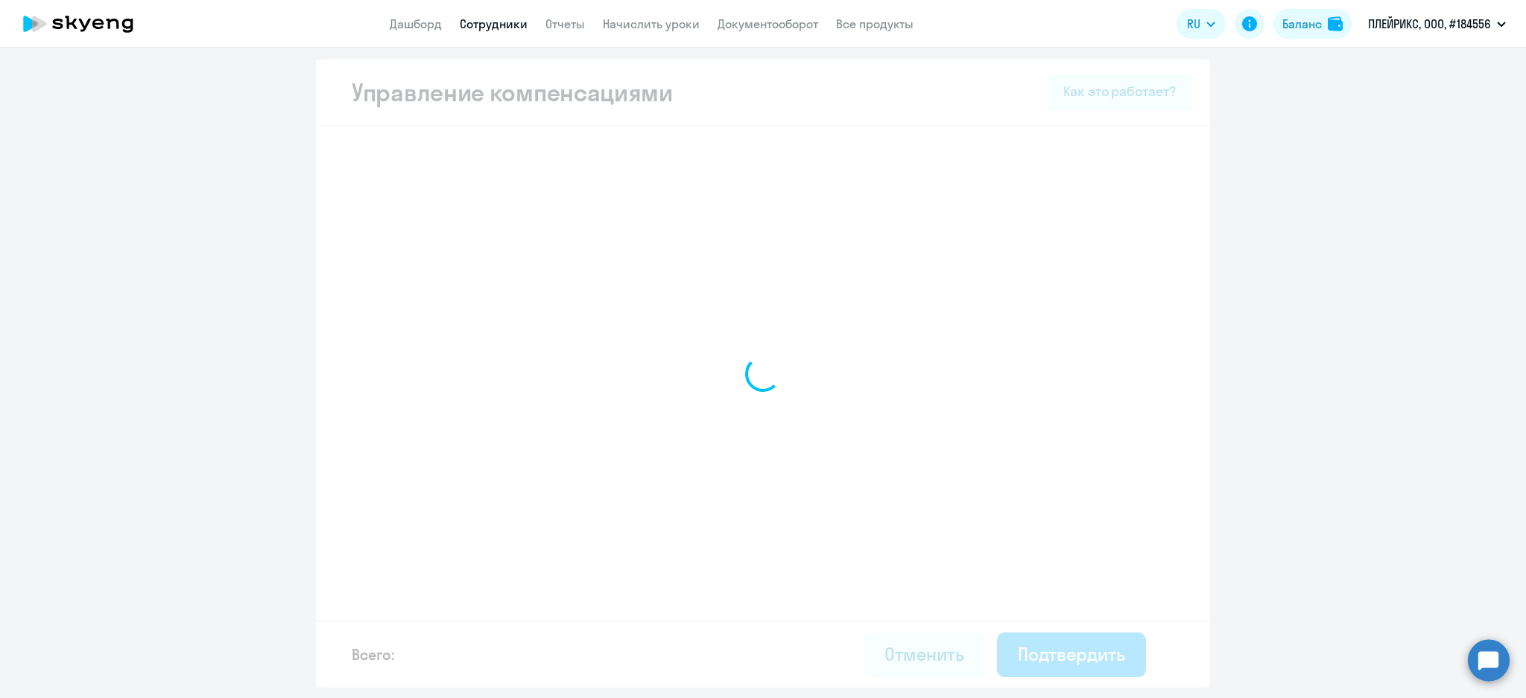
select select "MONTHLY"
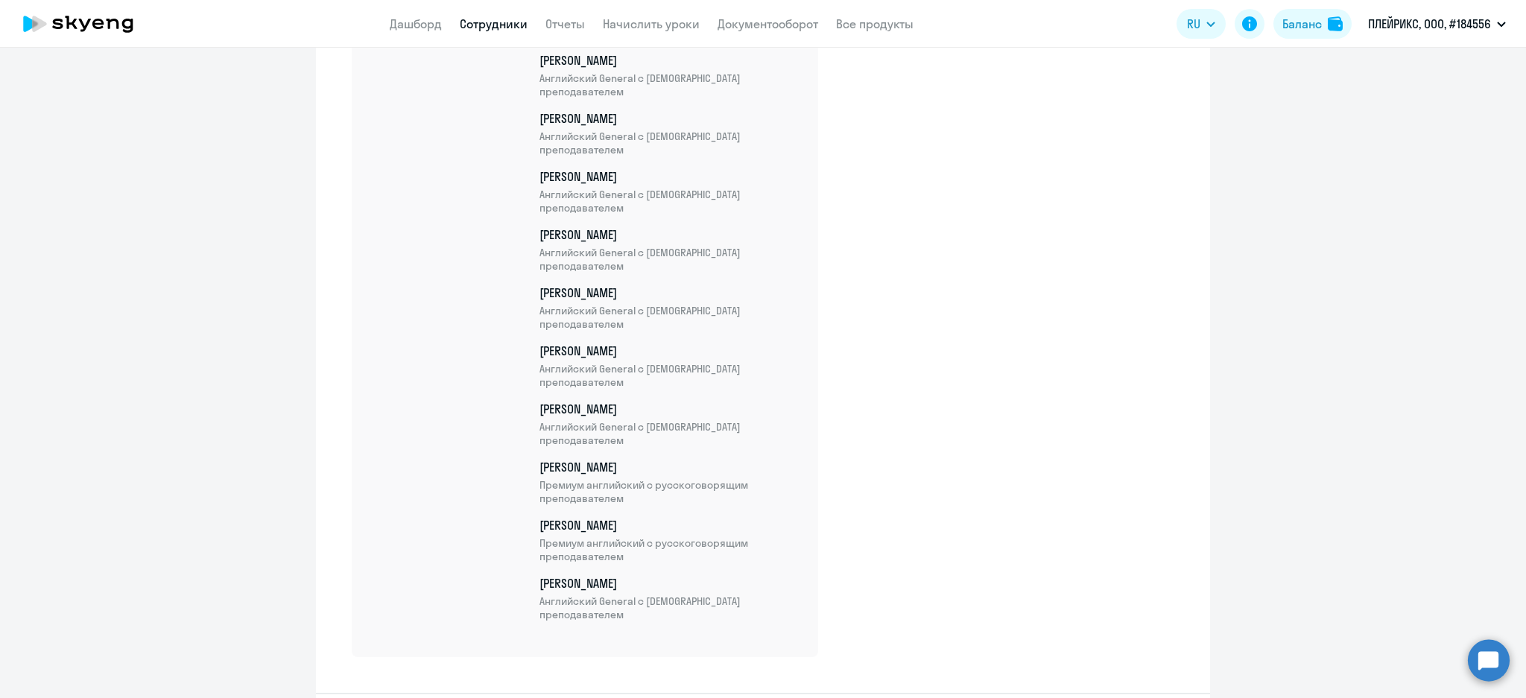
scroll to position [4857, 0]
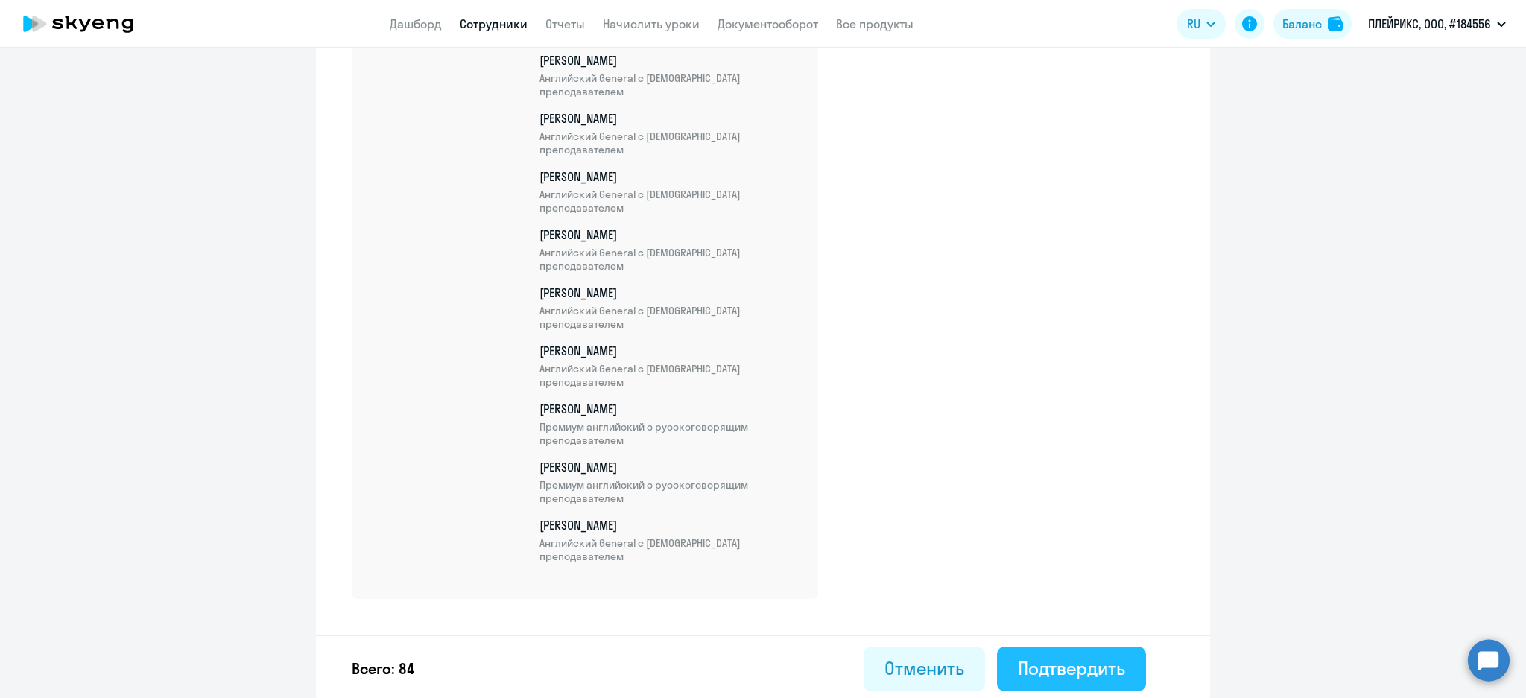
click at [1102, 672] on div "Подтвердить" at bounding box center [1071, 668] width 107 height 24
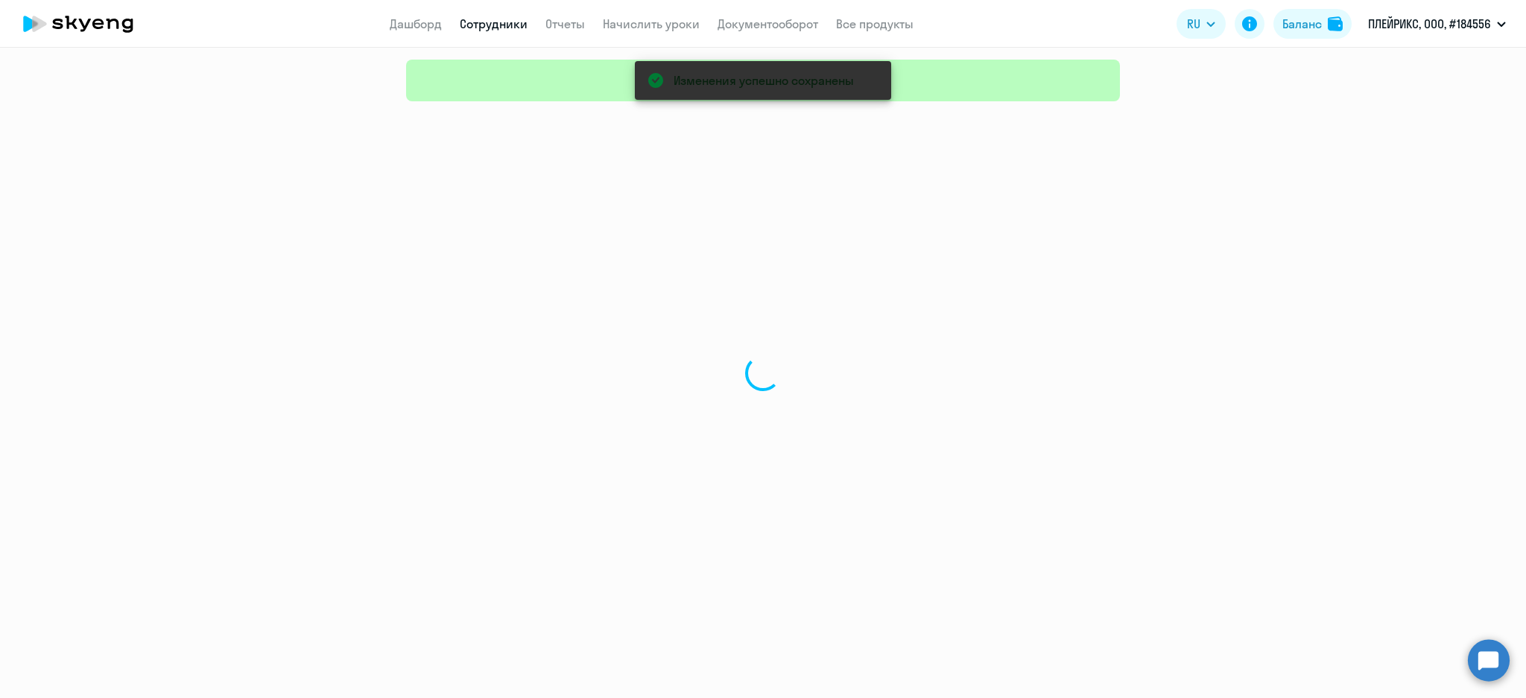
select select "30"
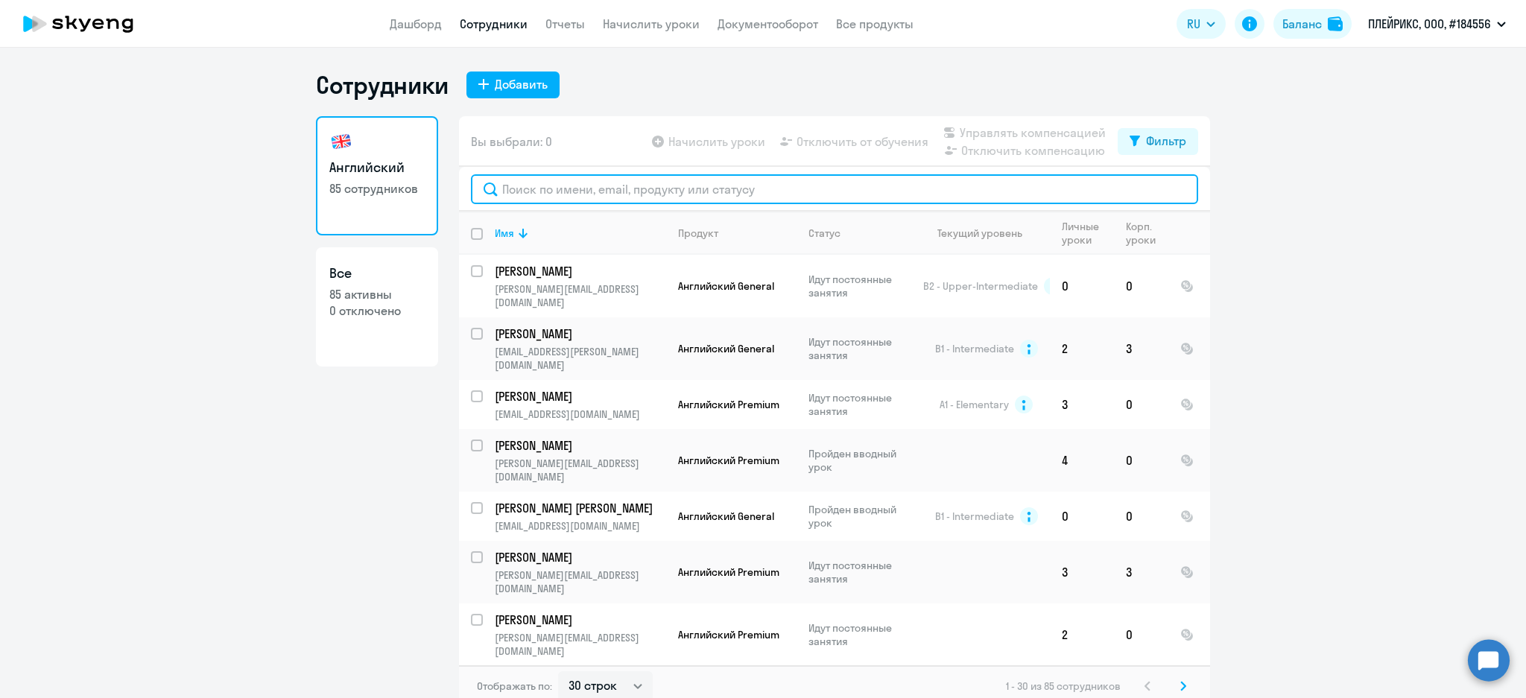
click at [540, 186] on input "text" at bounding box center [834, 189] width 727 height 30
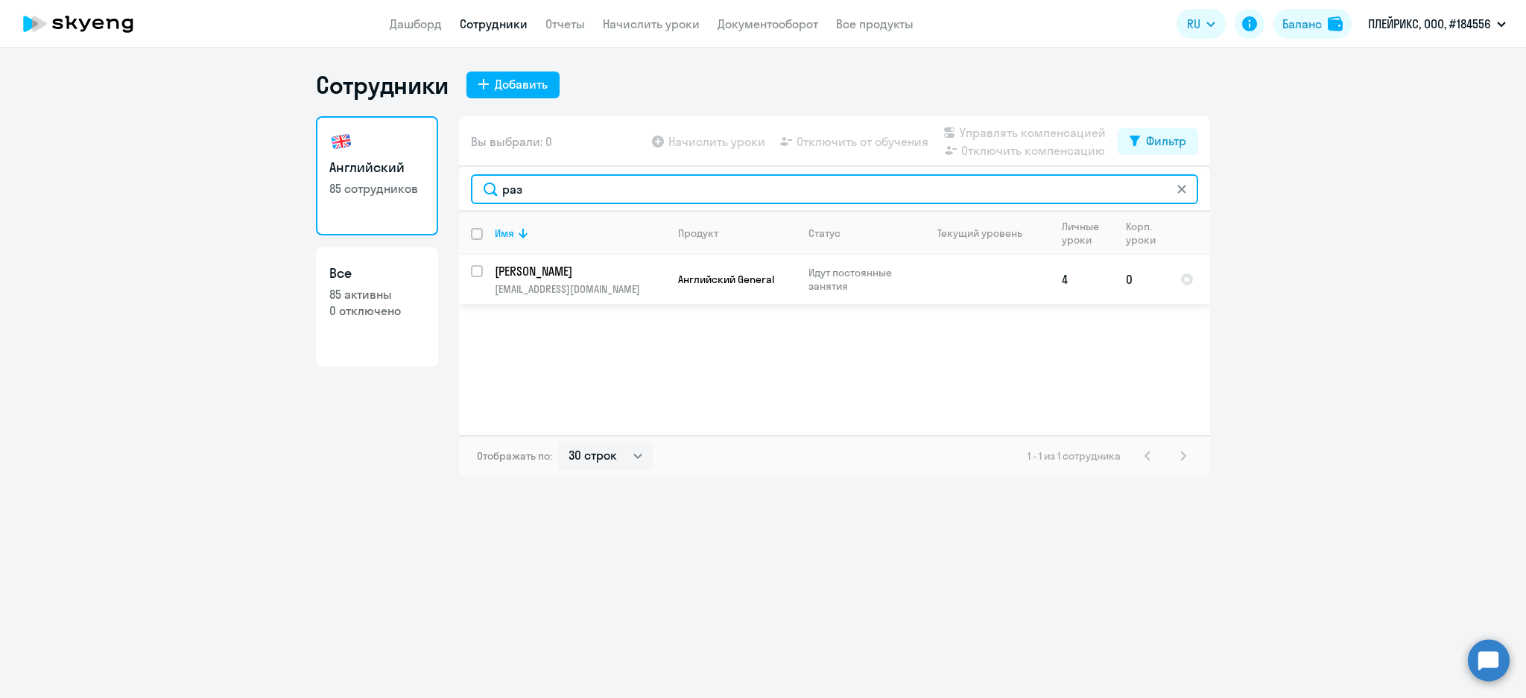
type input "раз"
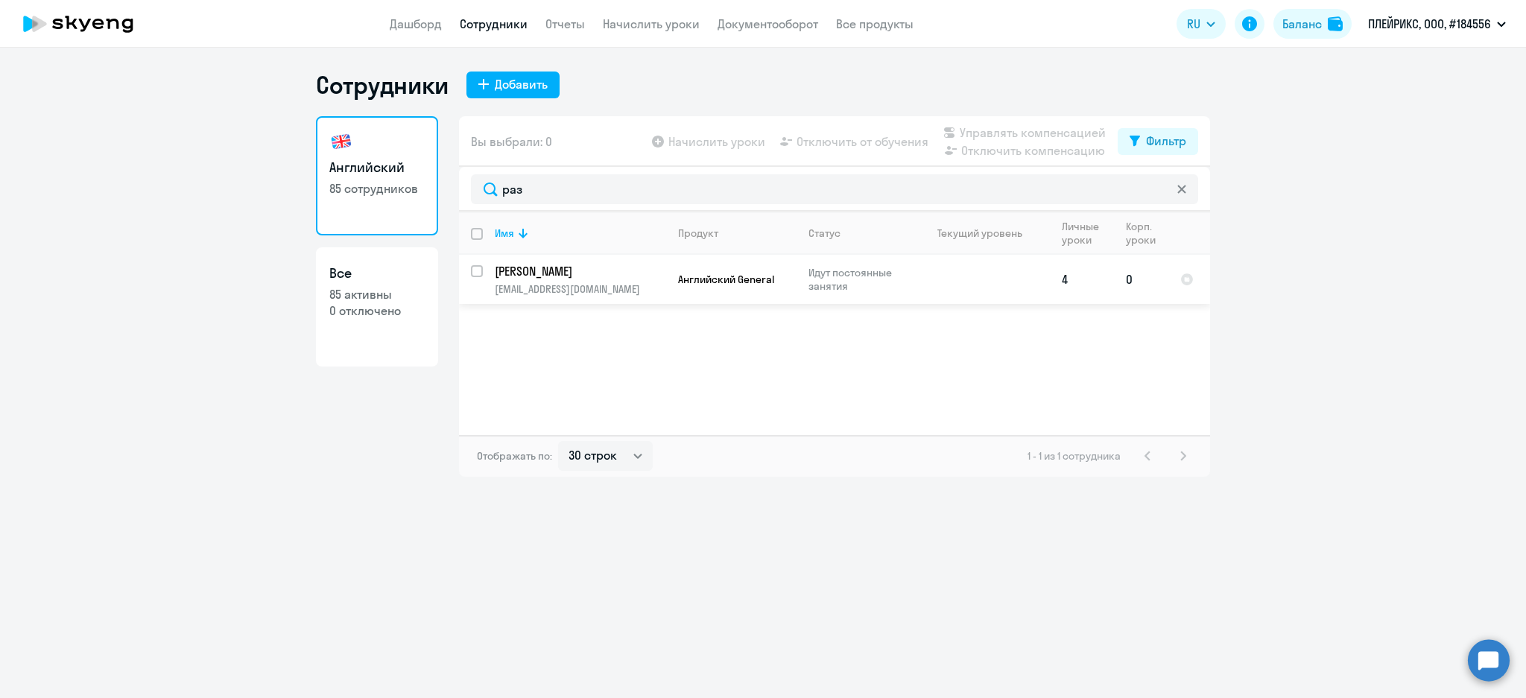
click at [481, 270] on input "select row 12937164" at bounding box center [486, 280] width 30 height 30
checkbox input "true"
click at [986, 127] on span "Управлять компенсацией" at bounding box center [1033, 133] width 146 height 18
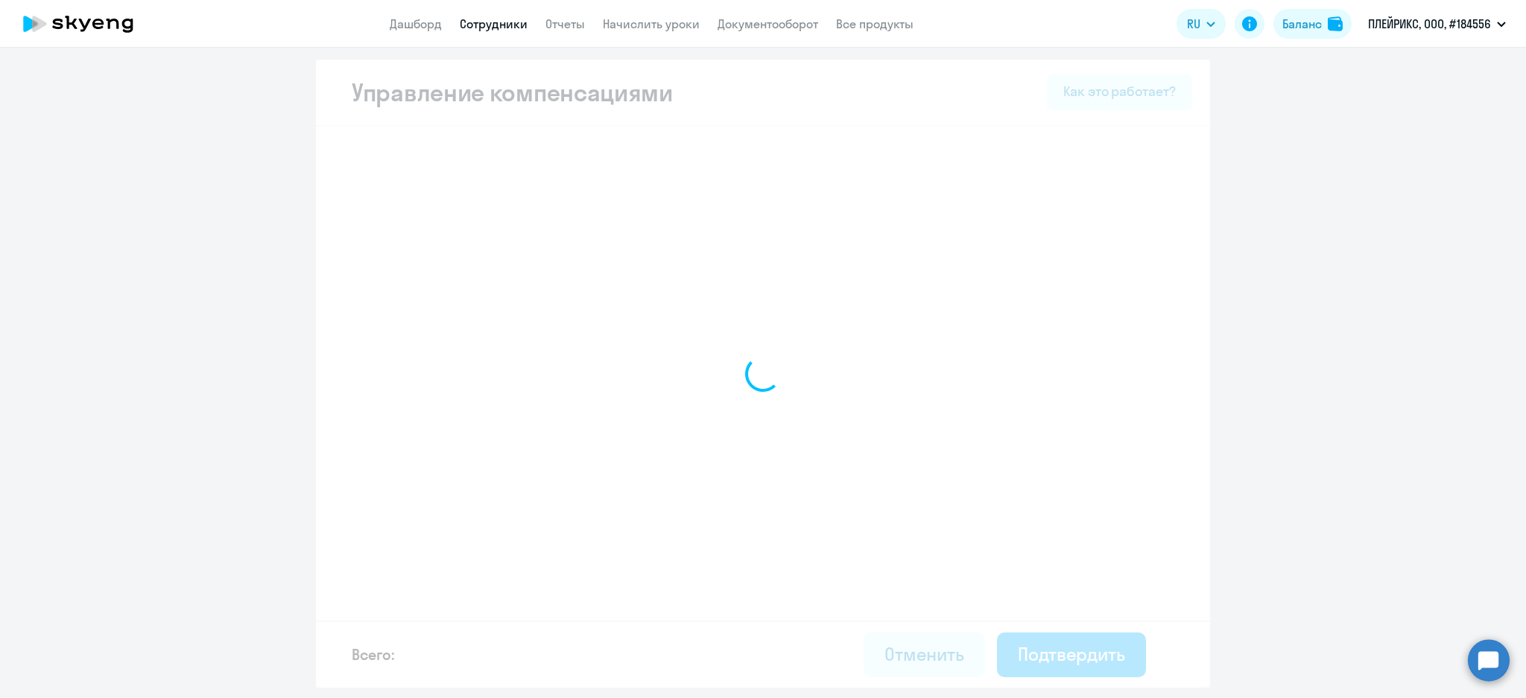
select select "MONTHLY"
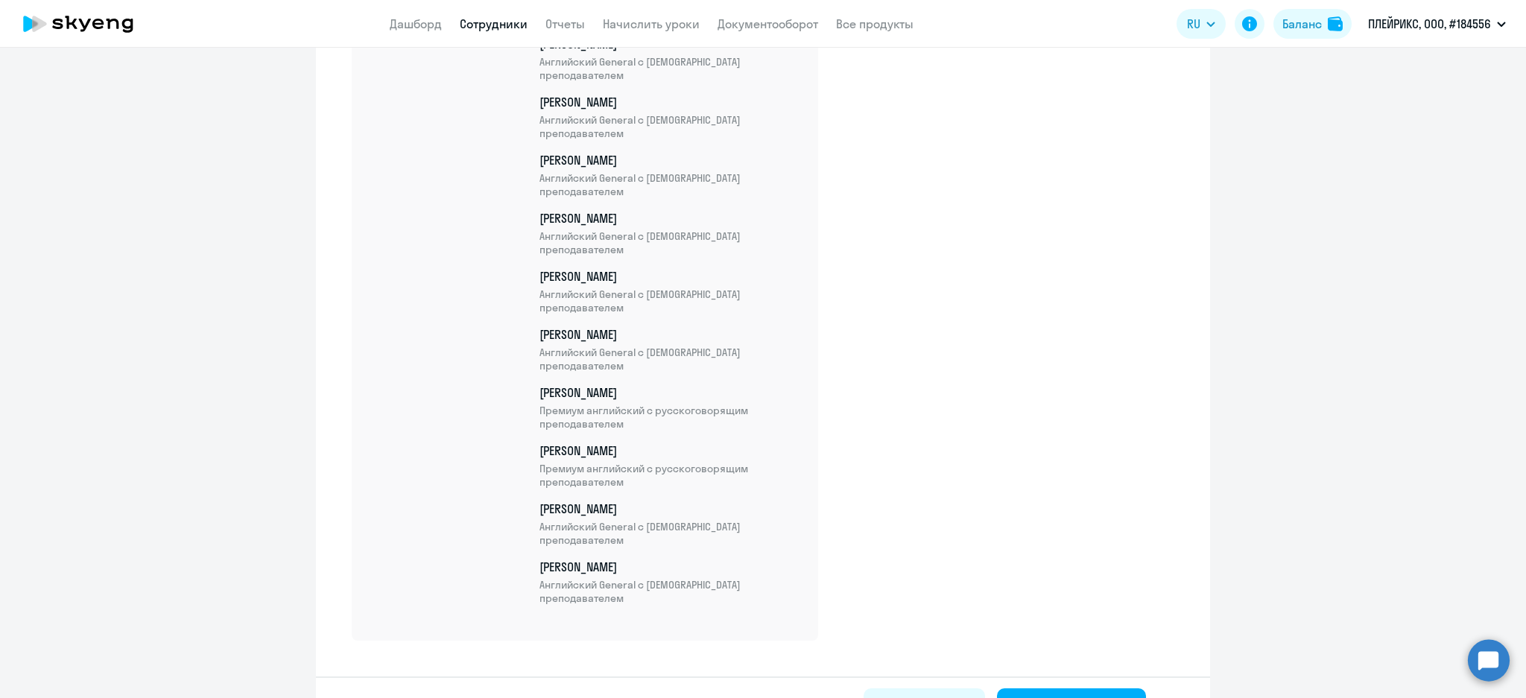
scroll to position [5032, 0]
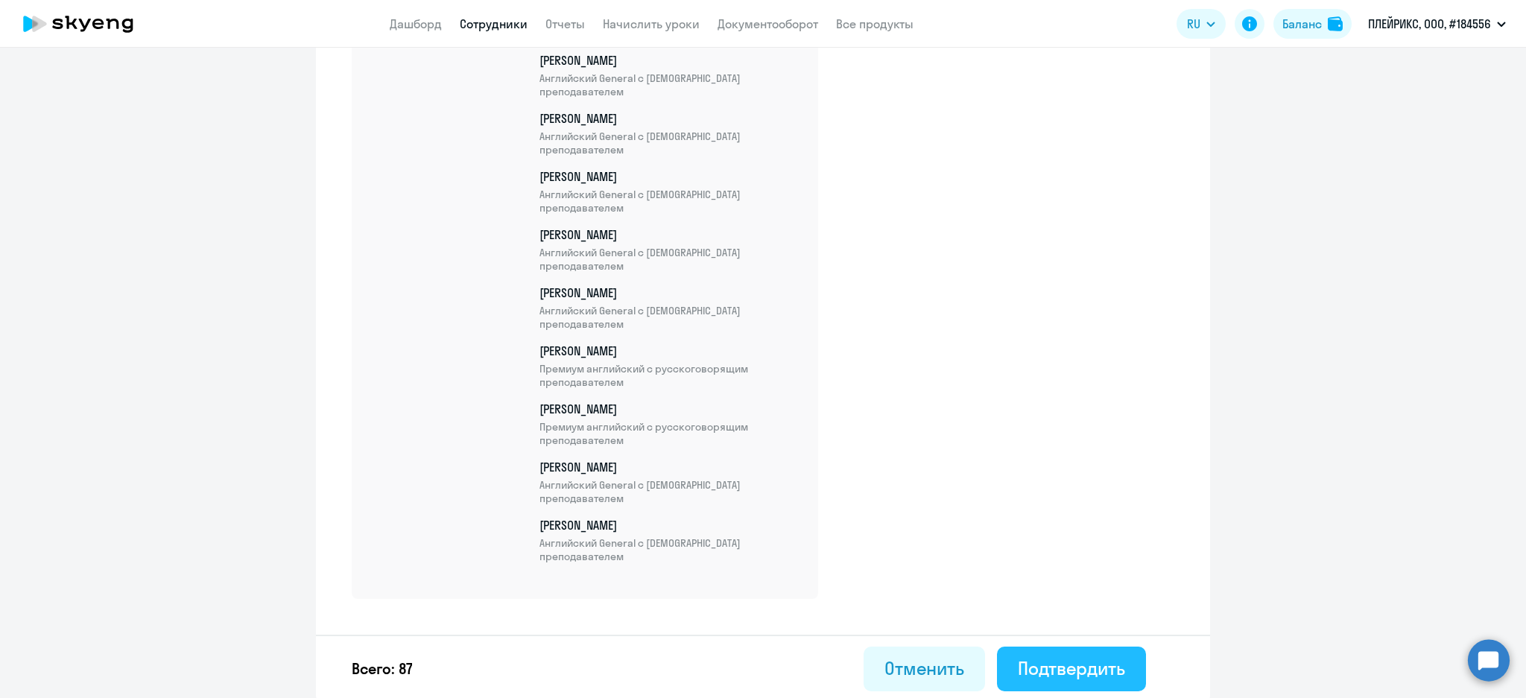
click at [1099, 668] on div "Подтвердить" at bounding box center [1071, 668] width 107 height 24
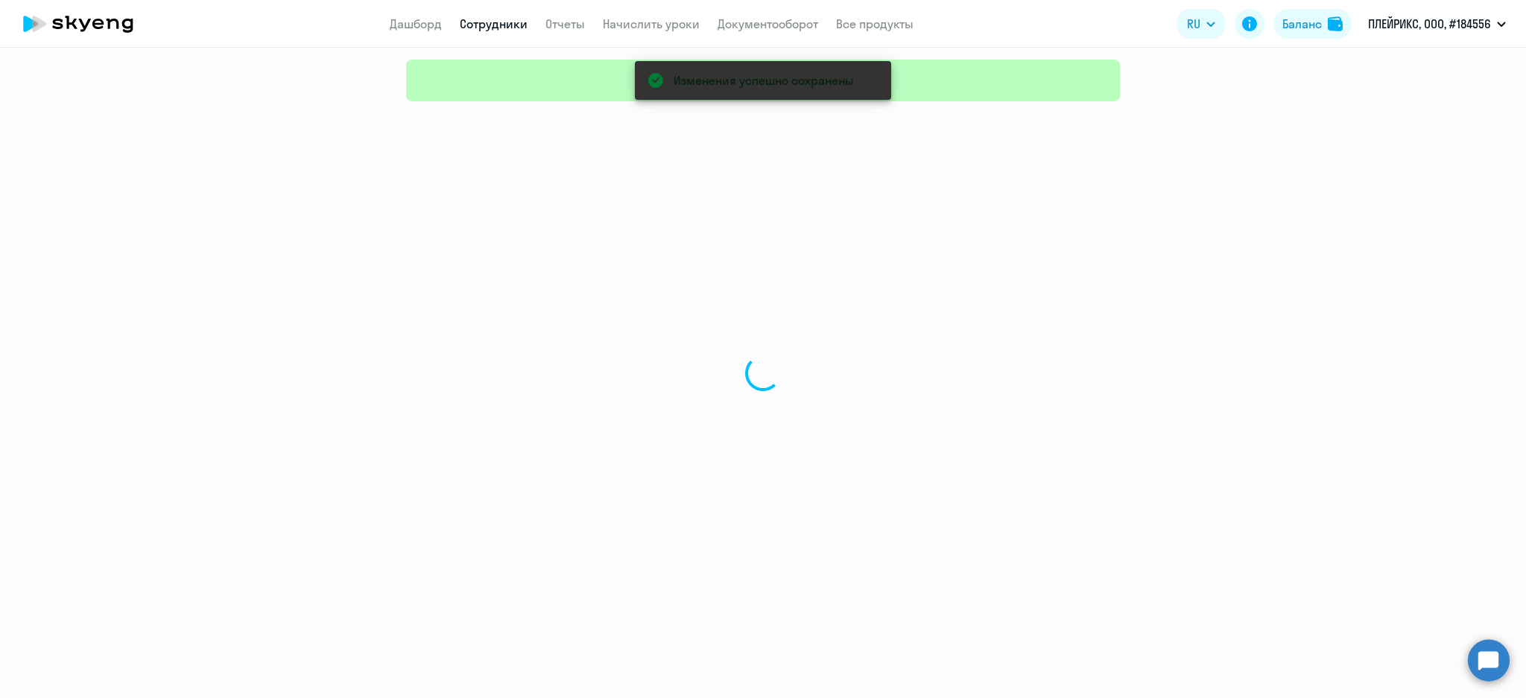
select select "30"
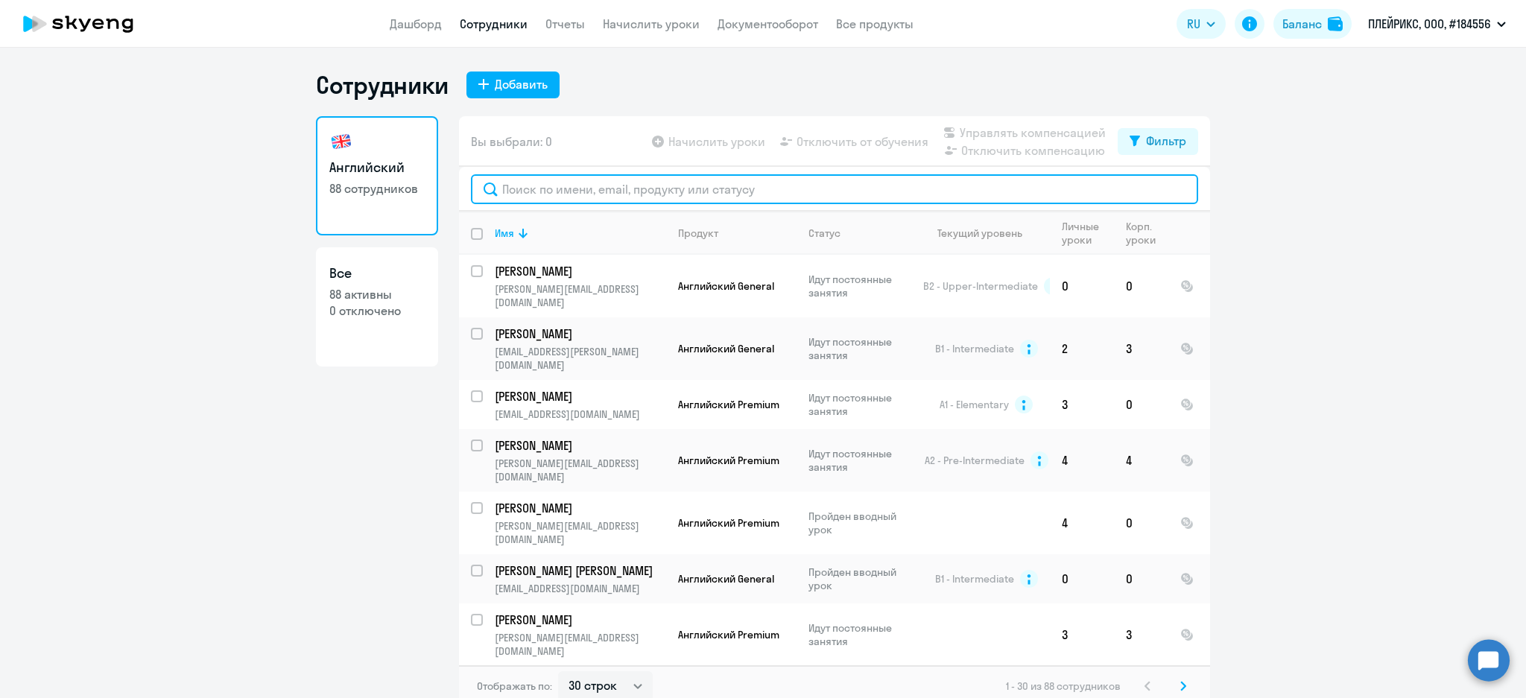
click at [559, 184] on input "text" at bounding box center [834, 189] width 727 height 30
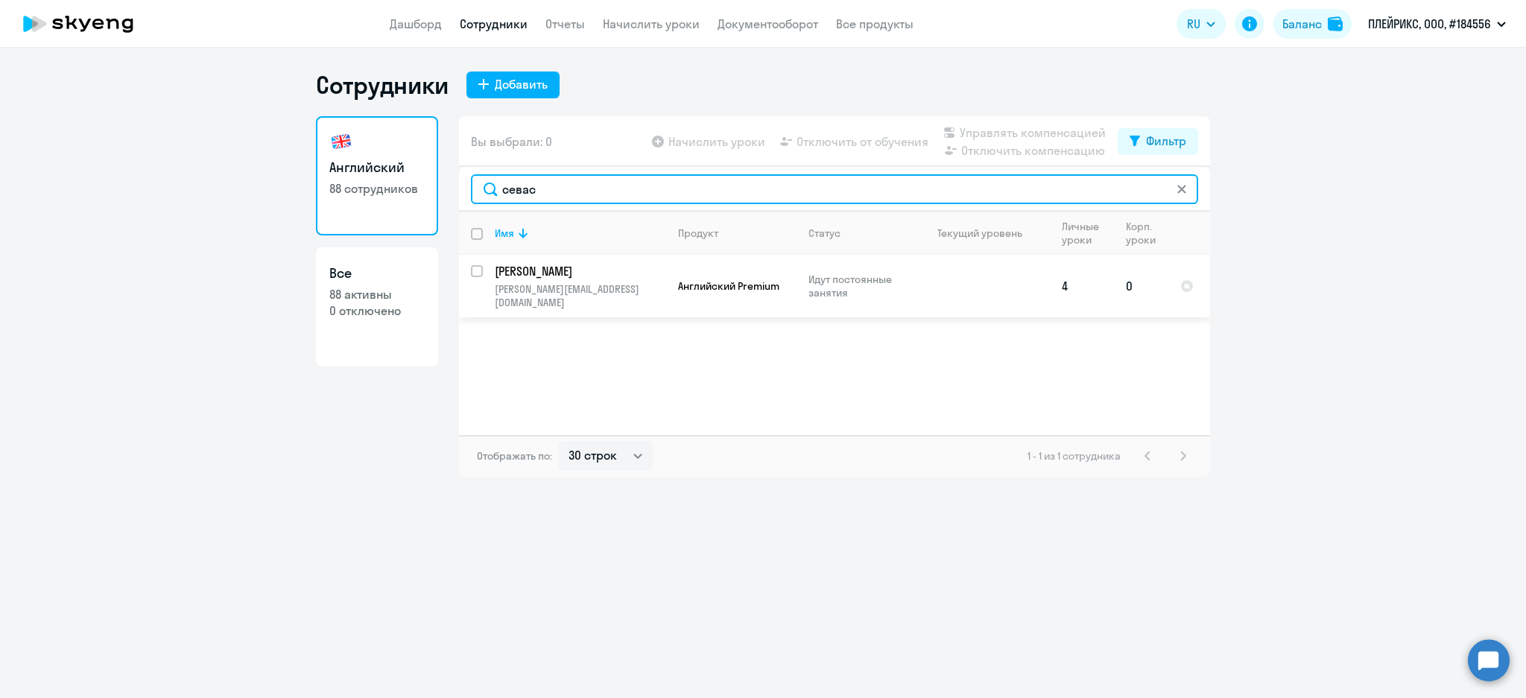
type input "севас"
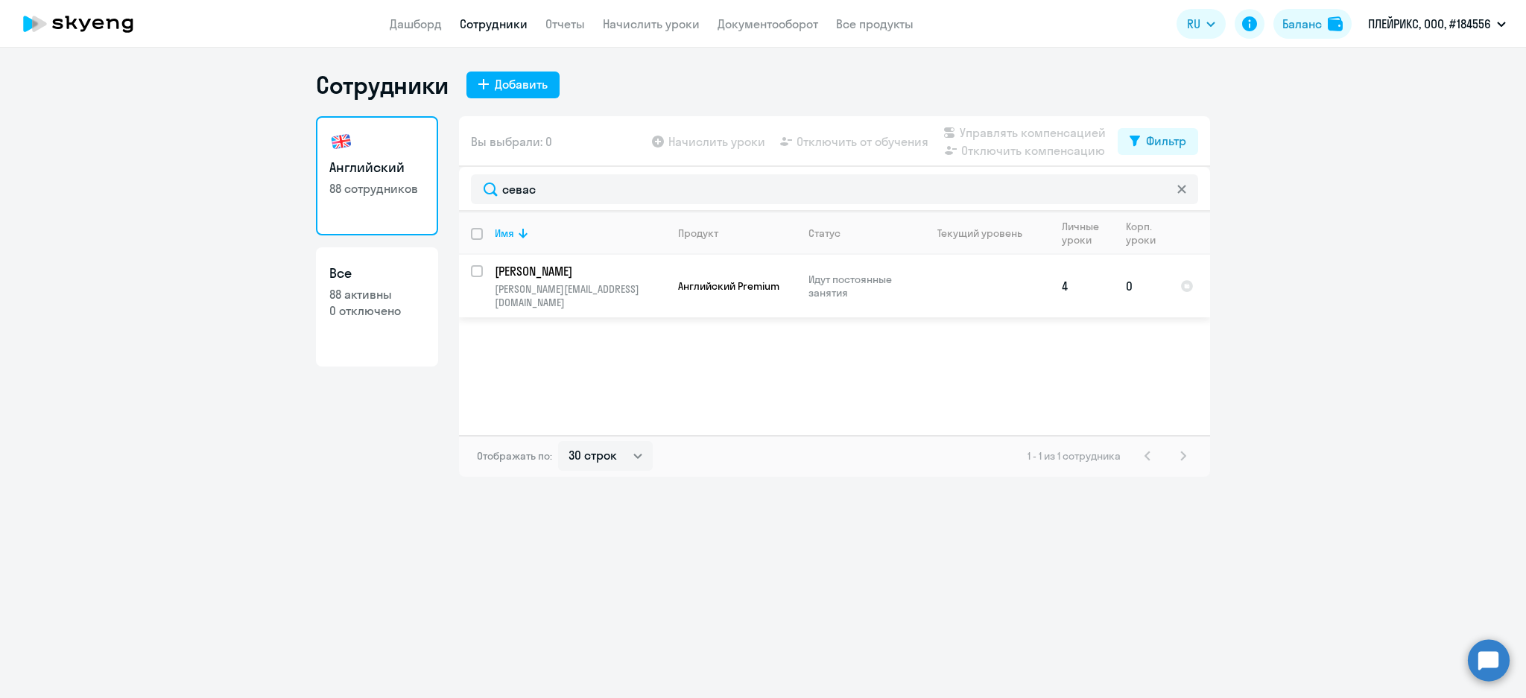
click at [478, 270] on input "select row 42202981" at bounding box center [486, 280] width 30 height 30
checkbox input "true"
click at [1015, 130] on span "Управлять компенсацией" at bounding box center [1033, 133] width 146 height 18
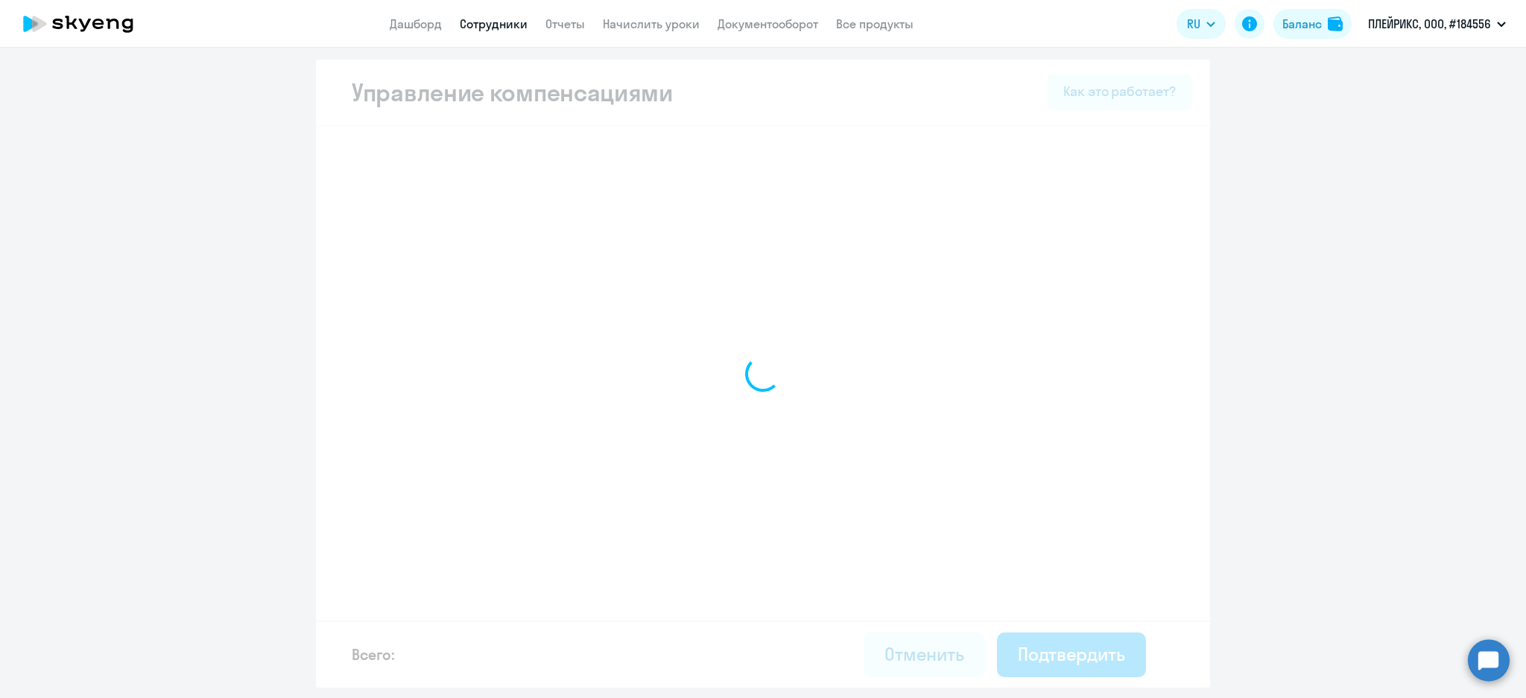
select select "MONTHLY"
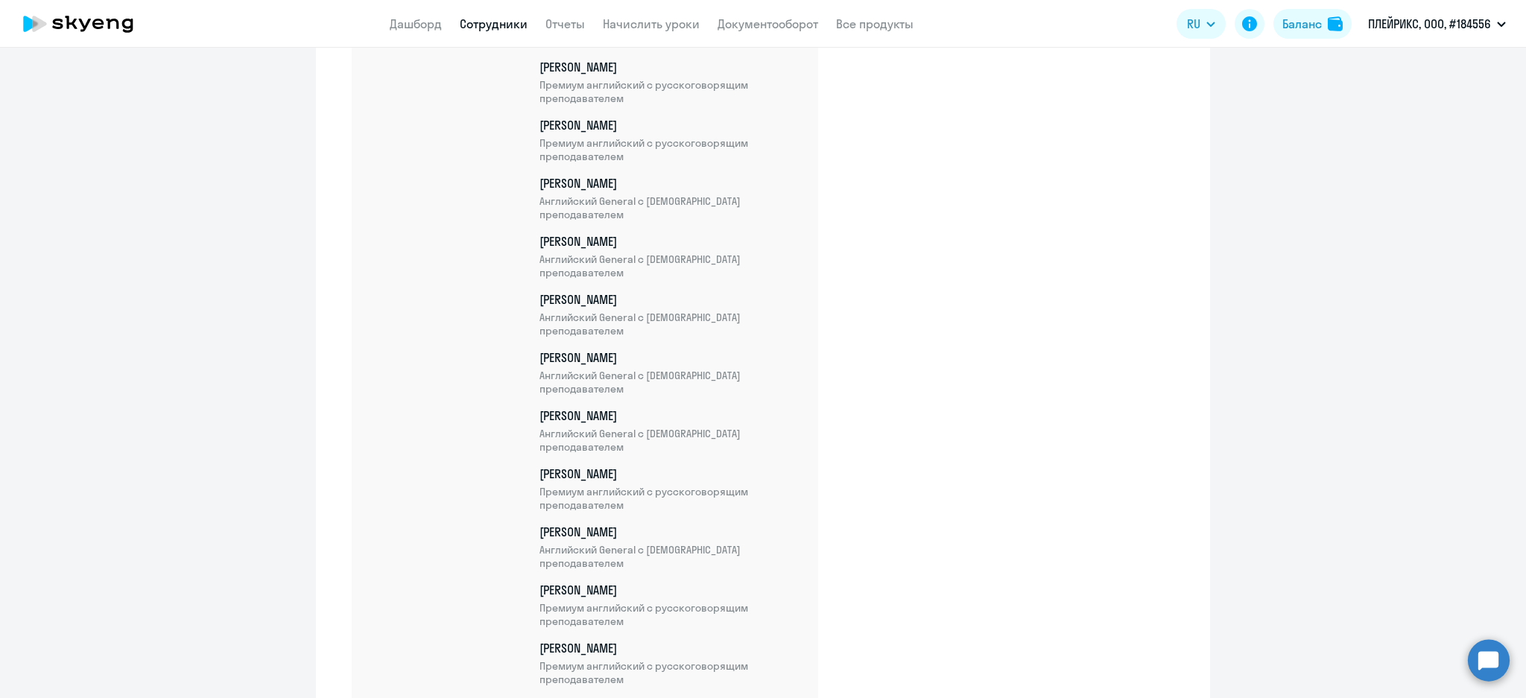
scroll to position [5090, 0]
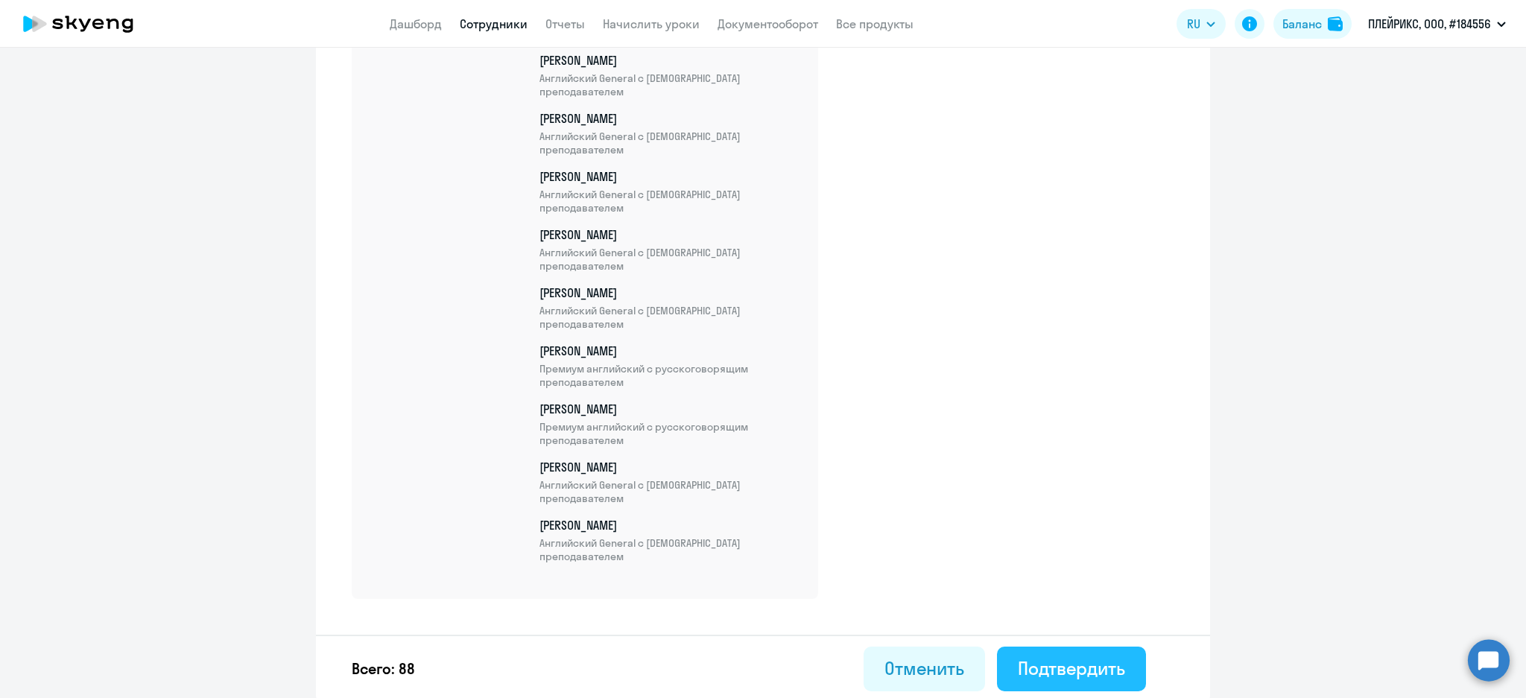
click at [1085, 661] on div "Подтвердить" at bounding box center [1071, 668] width 107 height 24
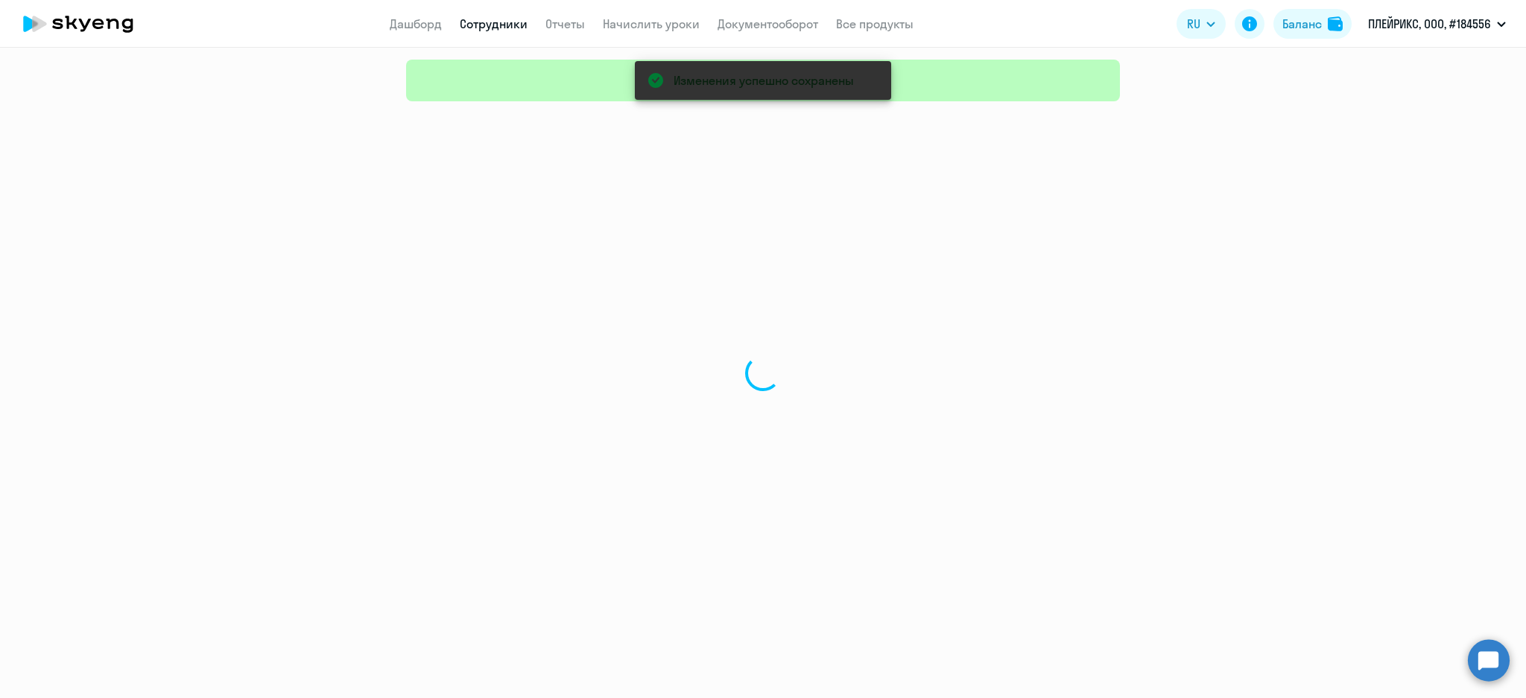
select select "30"
